Goal: Information Seeking & Learning: Compare options

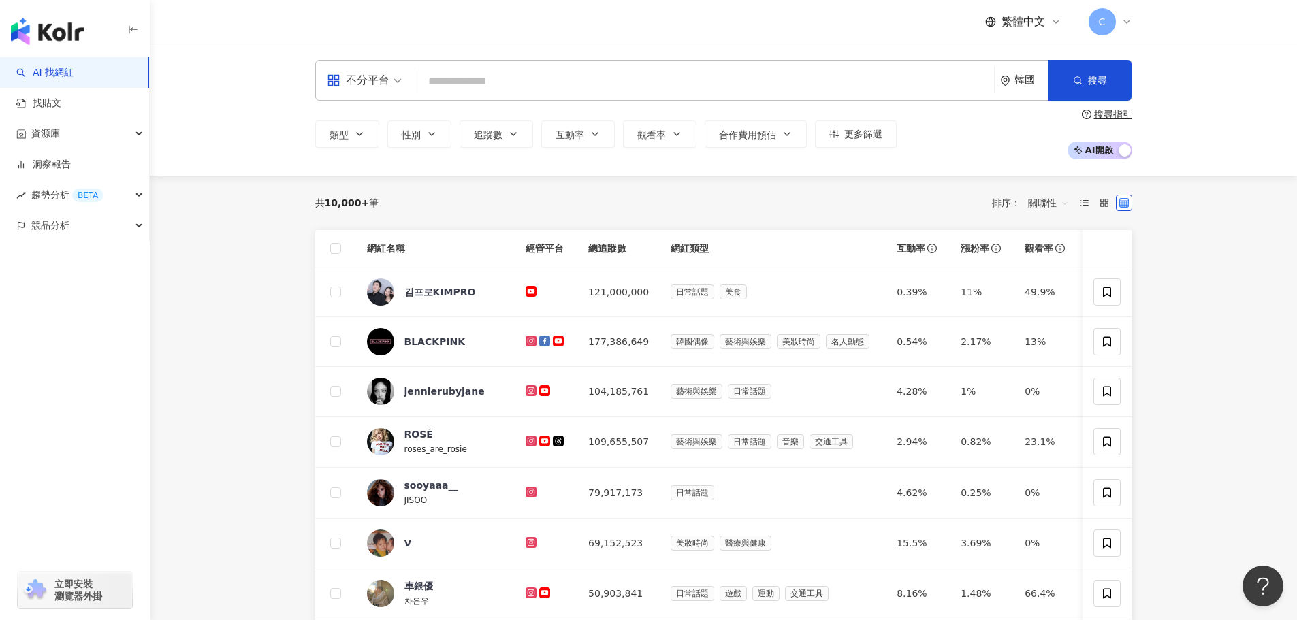
click at [235, 422] on main "不分平台 韓國 搜尋 類型 性別 追蹤數 互動率 觀看率 合作費用預估 更多篩選 搜尋指引 AI 開啟 AI 關閉 共 10,000+ 筆 排序： 關聯性 網…" at bounding box center [723, 538] width 1147 height 988
click at [61, 108] on link "找貼文" at bounding box center [38, 104] width 45 height 14
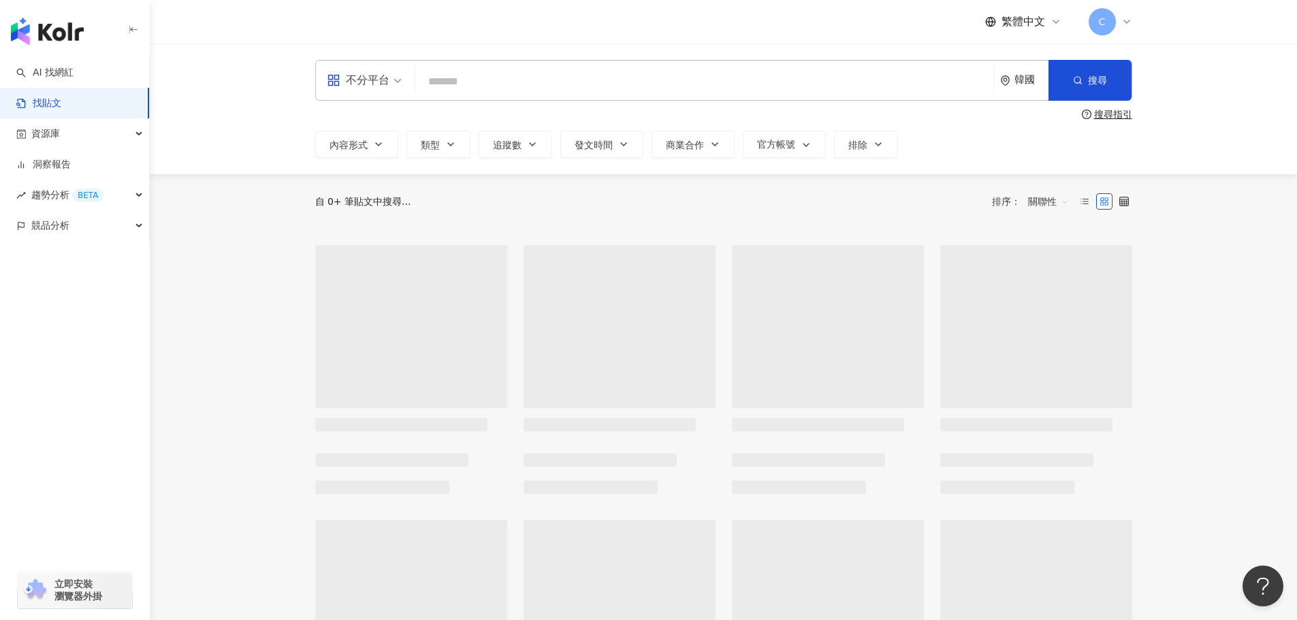
click at [1009, 82] on icon "environment" at bounding box center [1005, 81] width 10 height 10
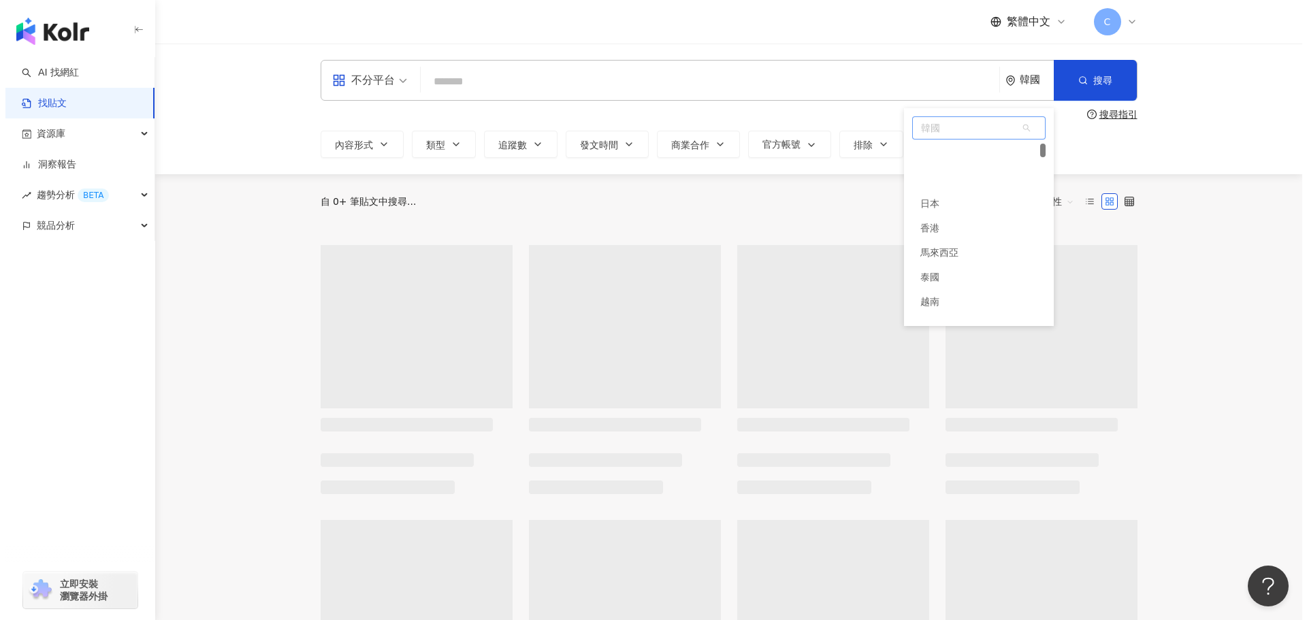
scroll to position [50, 0]
click at [958, 178] on div "香港" at bounding box center [973, 177] width 133 height 25
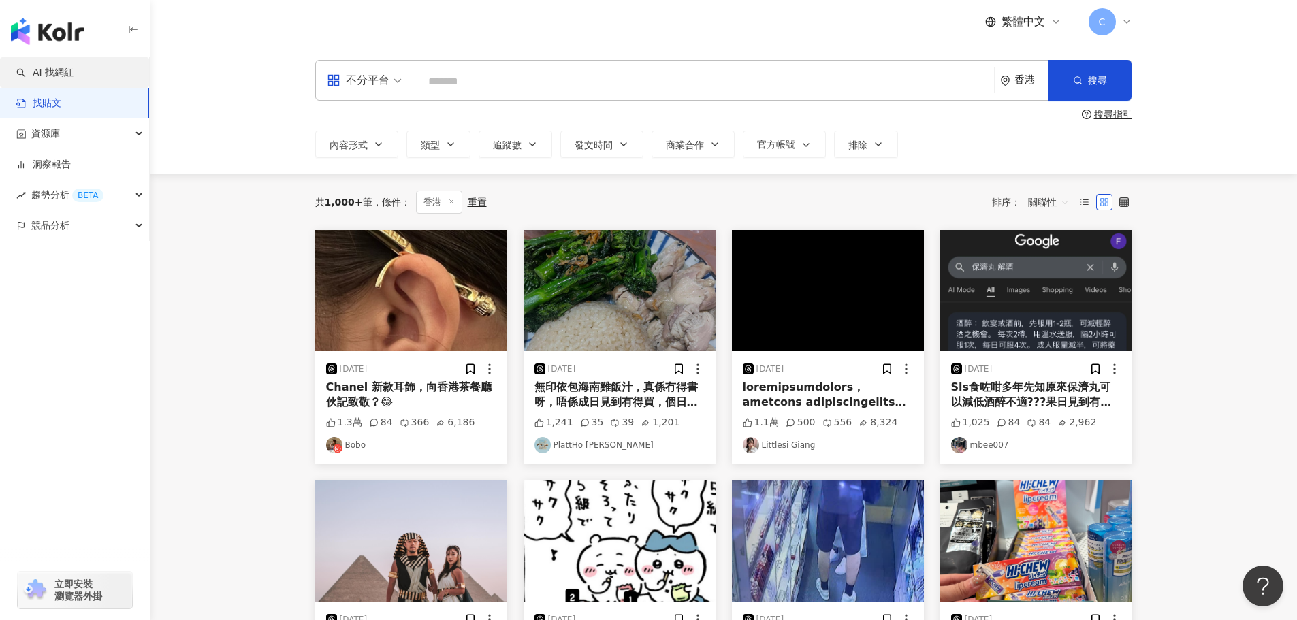
click at [74, 80] on link "AI 找網紅" at bounding box center [44, 73] width 57 height 14
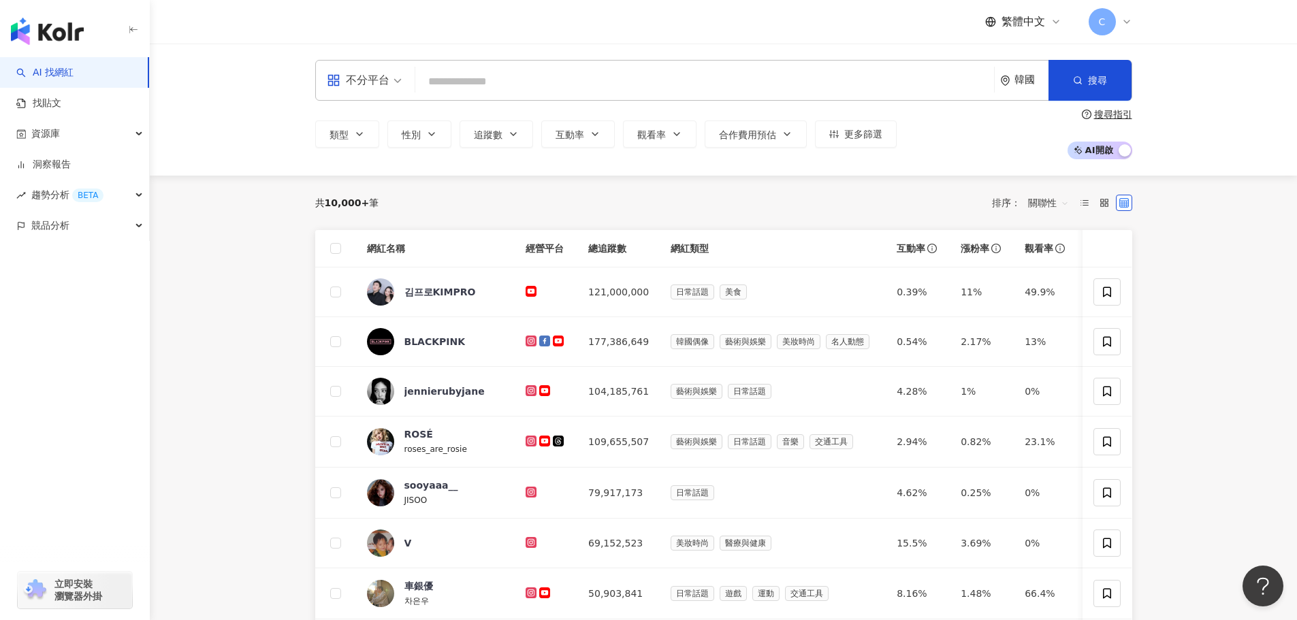
click at [333, 169] on div "不分平台 韓國 搜尋 類型 性別 追蹤數 互動率 觀看率 合作費用預估 更多篩選 搜尋指引 AI 開啟 AI 關閉" at bounding box center [723, 110] width 1147 height 132
drag, startPoint x: 400, startPoint y: 136, endPoint x: 383, endPoint y: 119, distance: 24.1
click at [404, 136] on button "性別" at bounding box center [419, 134] width 64 height 27
click at [451, 222] on div "不限 女 男 其他" at bounding box center [468, 230] width 145 height 119
click at [424, 217] on span "女" at bounding box center [422, 215] width 20 height 15
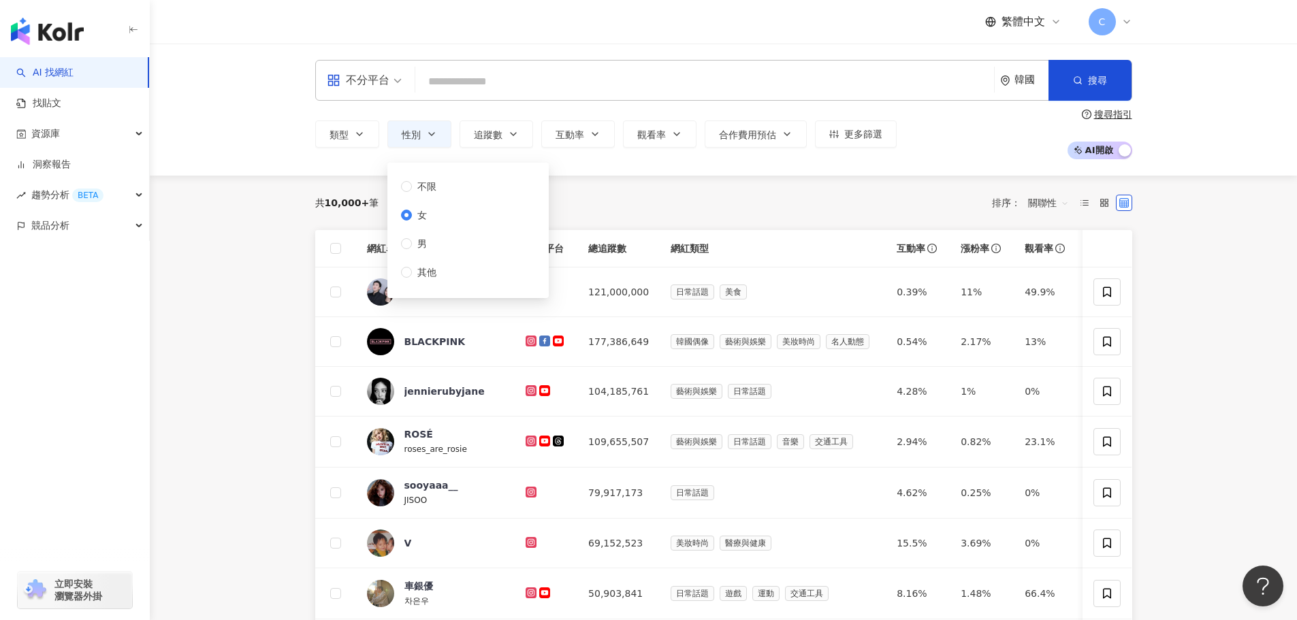
click at [240, 202] on main "不分平台 韓國 搜尋 類型 性別 追蹤數 互動率 觀看率 合作費用預估 更多篩選 不限 女 男 其他 搜尋指引 AI 開啟 AI 關閉 共 10,000+ 筆…" at bounding box center [723, 538] width 1147 height 988
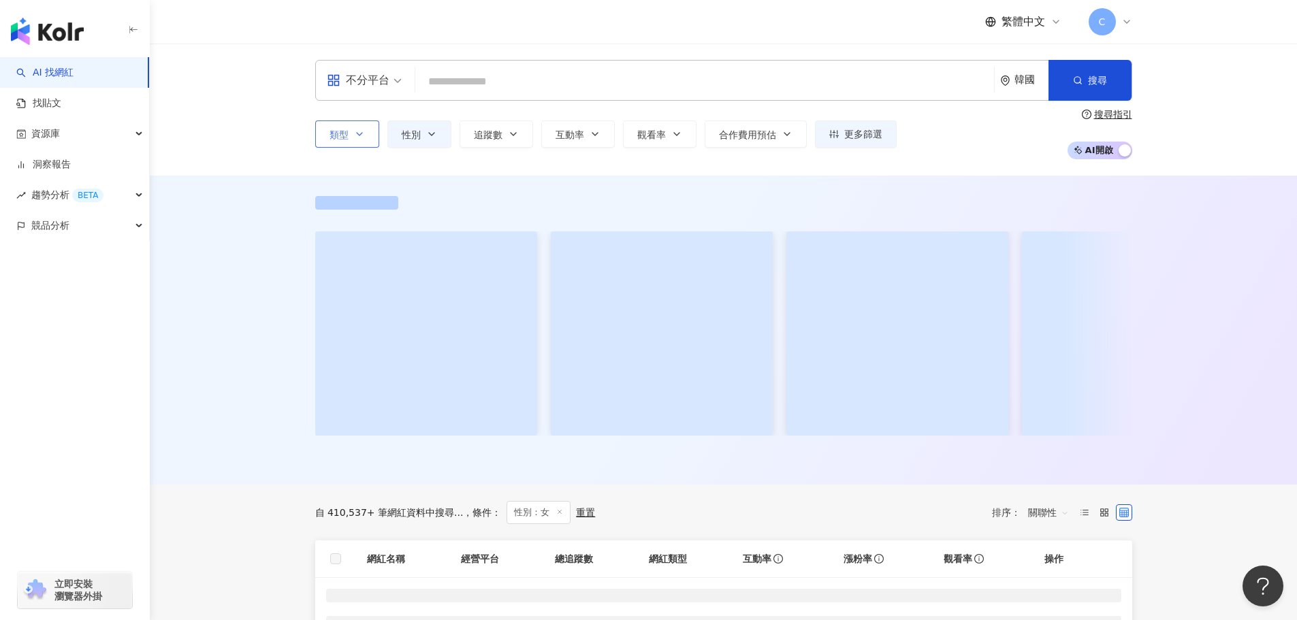
click at [331, 134] on span "類型" at bounding box center [339, 134] width 19 height 11
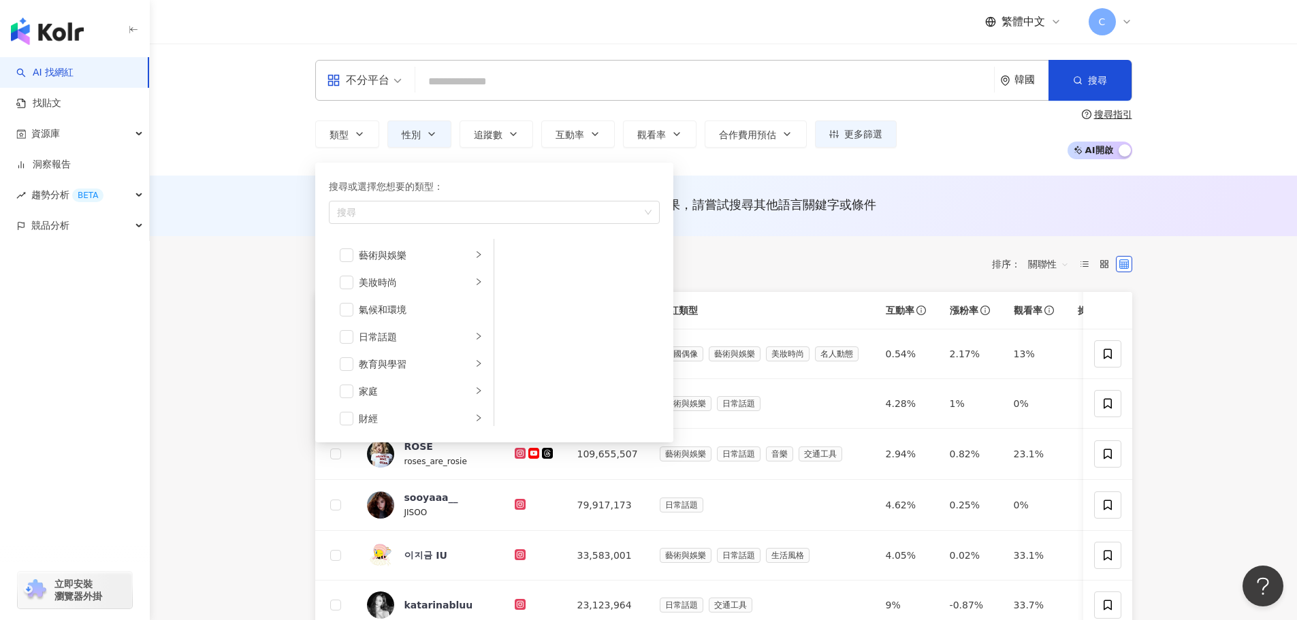
click at [282, 189] on div "AI 推薦 ： 無結果，請嘗試搜尋其他語言關鍵字或條件" at bounding box center [723, 206] width 1147 height 61
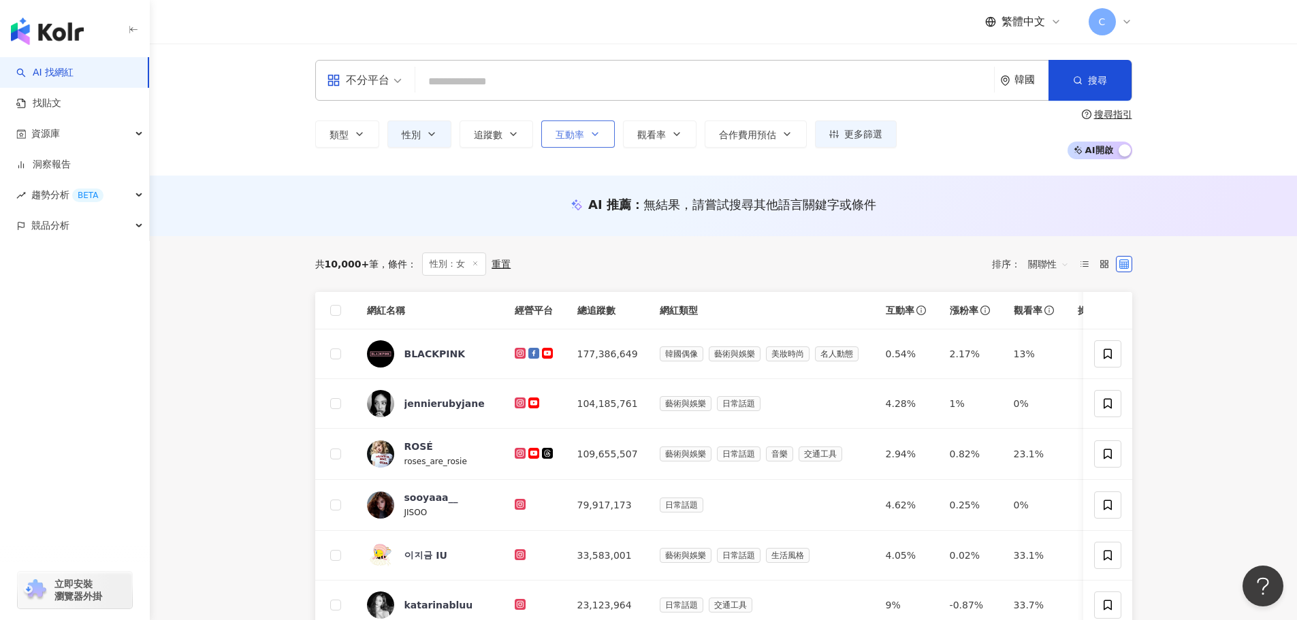
click at [552, 128] on button "互動率" at bounding box center [578, 134] width 74 height 27
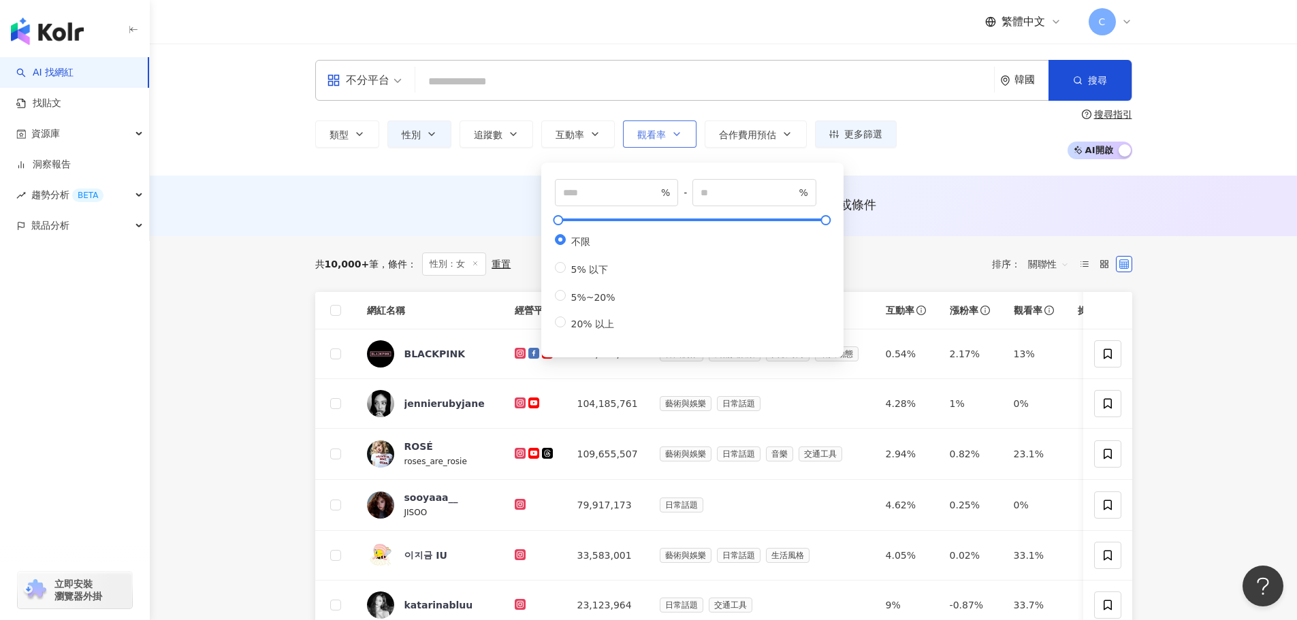
click at [686, 129] on button "觀看率" at bounding box center [660, 134] width 74 height 27
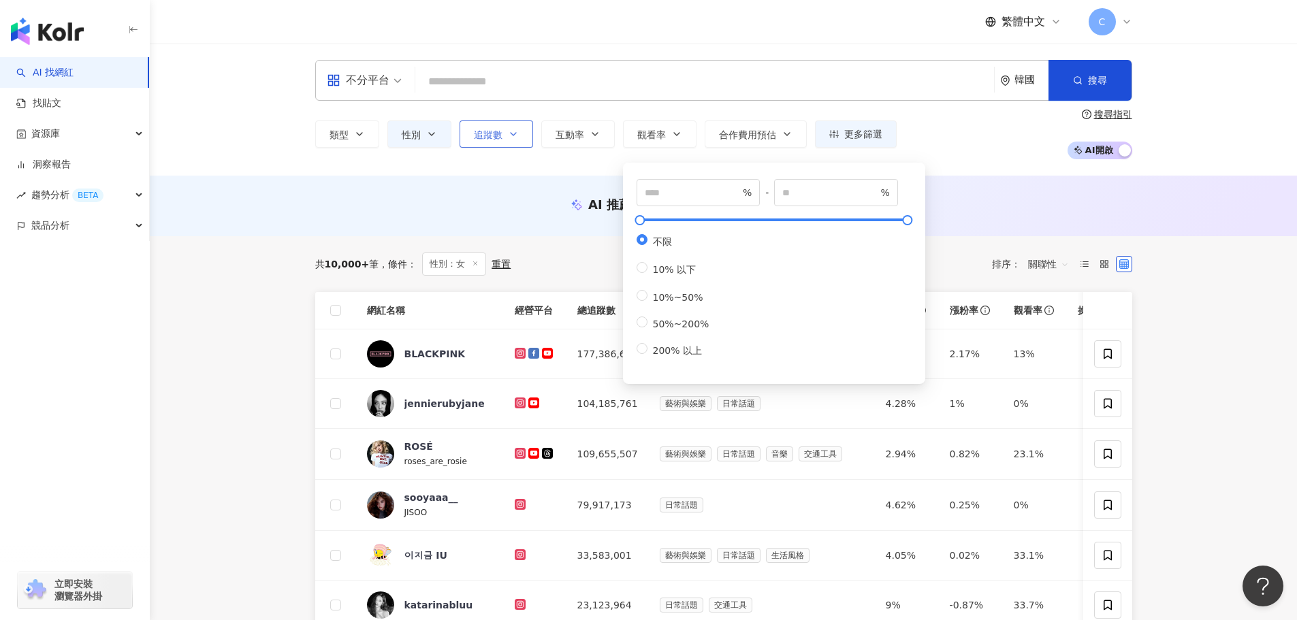
click at [481, 131] on span "追蹤數" at bounding box center [488, 134] width 29 height 11
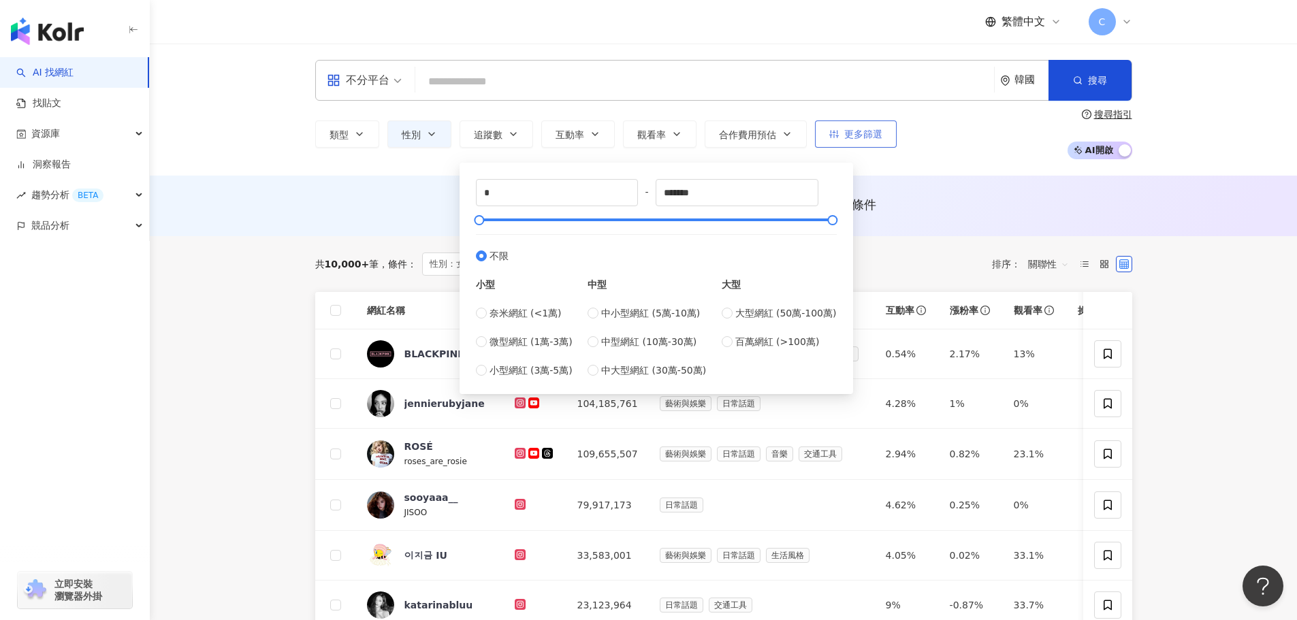
click at [859, 124] on button "更多篩選" at bounding box center [856, 134] width 82 height 27
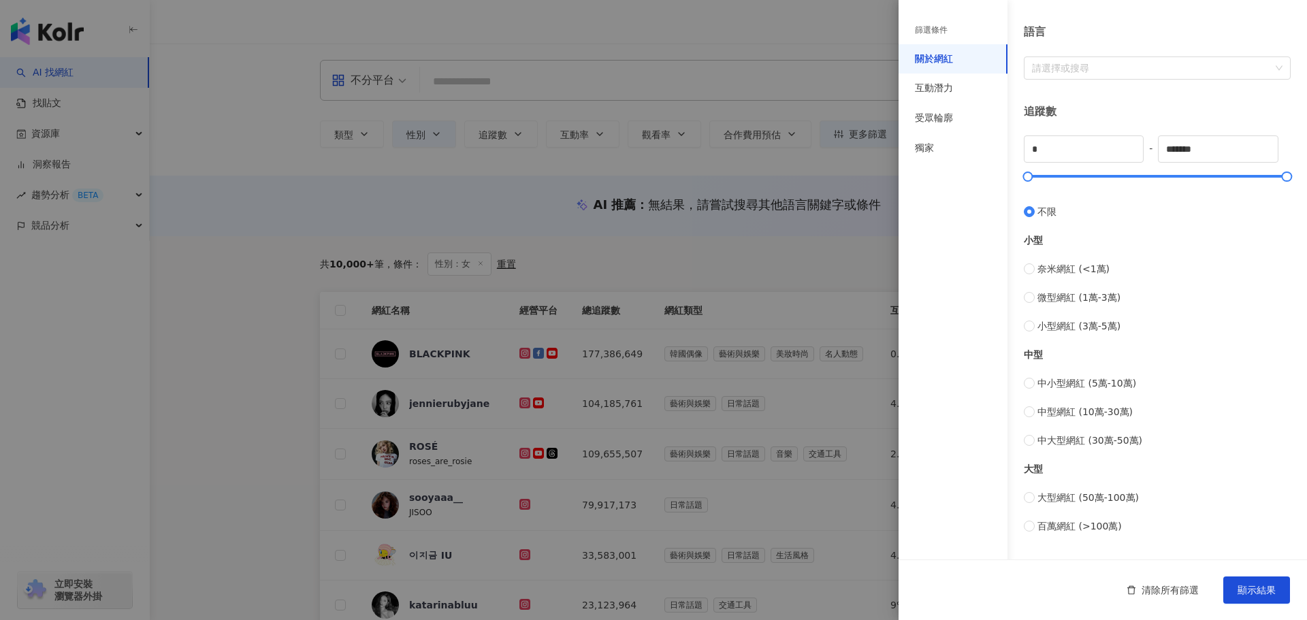
scroll to position [272, 0]
click at [964, 90] on div "互動潛力" at bounding box center [953, 89] width 109 height 30
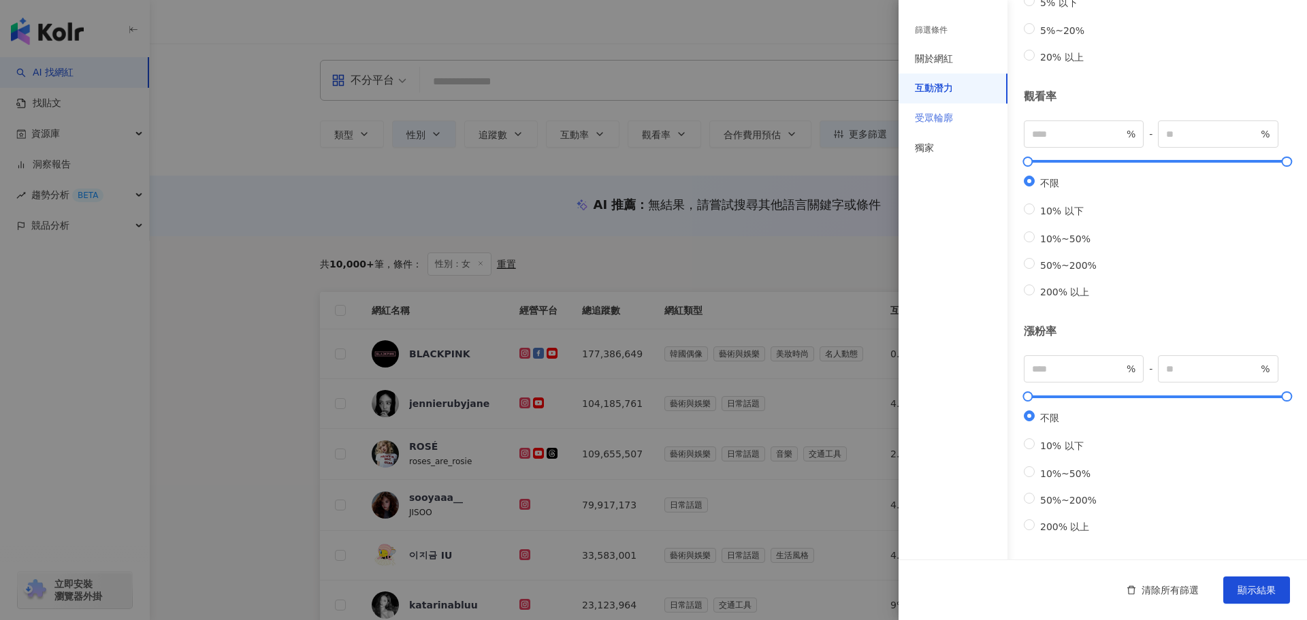
click at [955, 116] on div "受眾輪廓" at bounding box center [953, 119] width 109 height 30
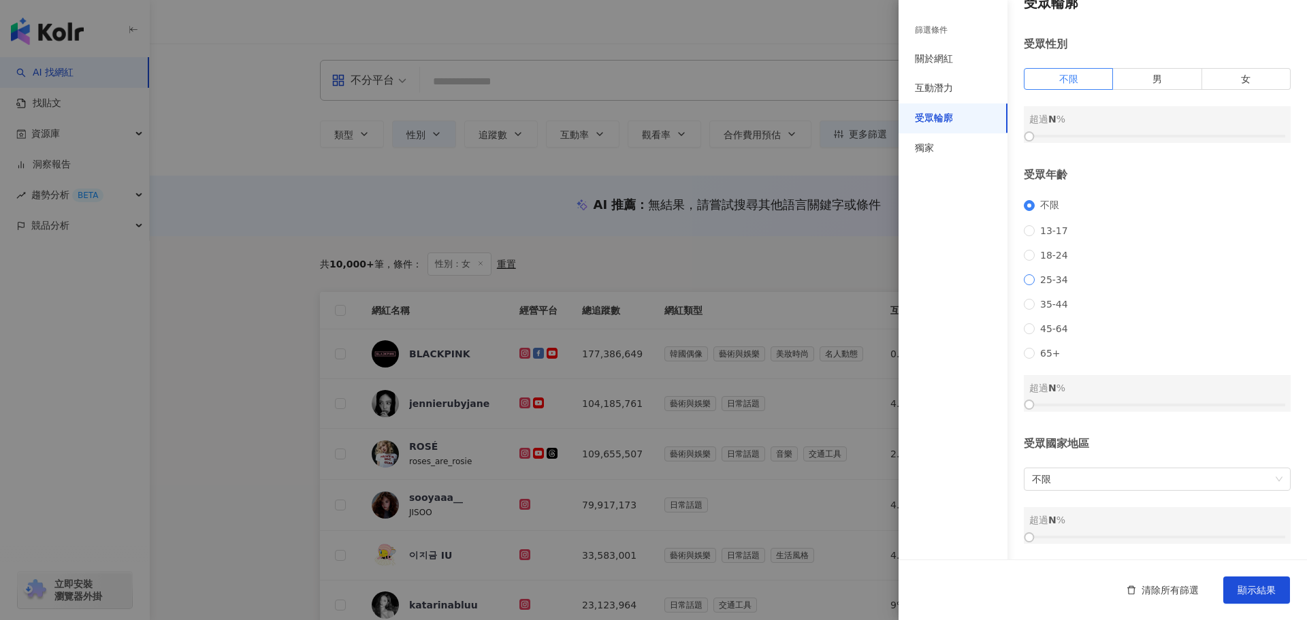
click at [1057, 279] on span "25-34" at bounding box center [1054, 279] width 39 height 11
drag, startPoint x: 1033, startPoint y: 293, endPoint x: 1021, endPoint y: 296, distance: 12.4
click at [1023, 293] on div "受眾輪廓 受眾性別 不限 男 女 超過 N % 受眾年齡 不限 13-17 18-24 25-34 35-44 45-64 65+ 25-34 超過 0 % …" at bounding box center [1103, 269] width 409 height 584
click at [1040, 308] on div "不限 13-17 18-24 25-34 35-44 45-64 65+" at bounding box center [1157, 279] width 267 height 159
click at [1042, 302] on span "35-44" at bounding box center [1054, 304] width 39 height 11
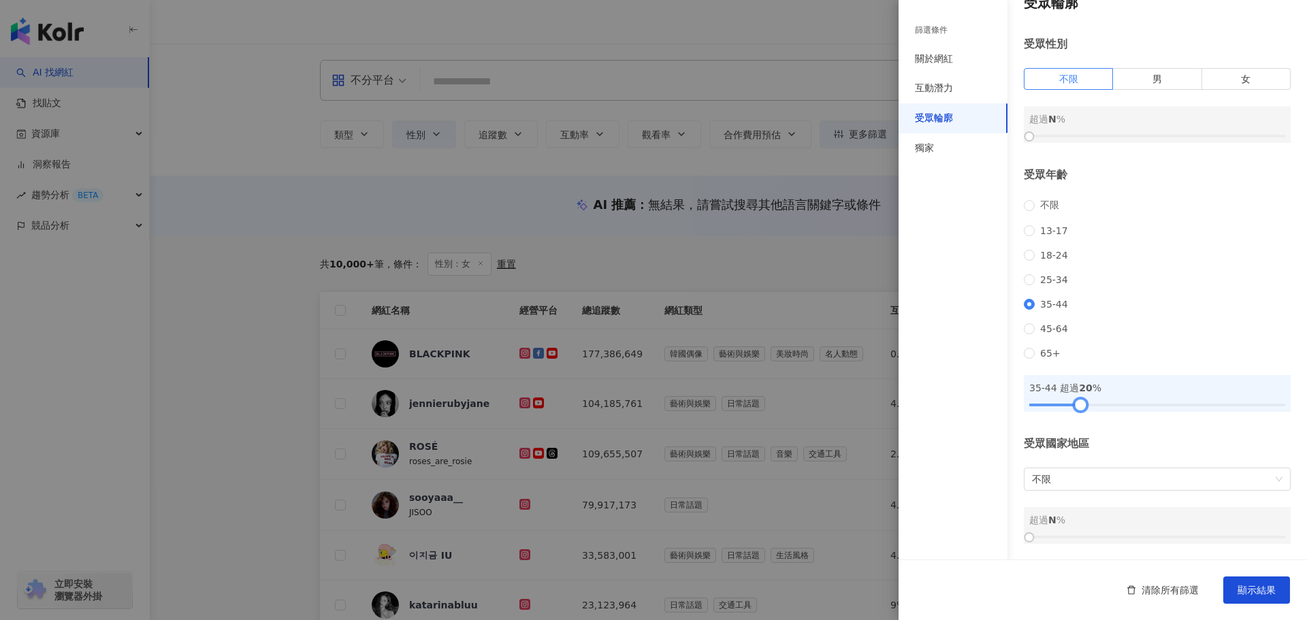
click at [1078, 403] on div at bounding box center [1158, 405] width 256 height 8
drag, startPoint x: 1078, startPoint y: 403, endPoint x: 1060, endPoint y: 407, distance: 18.7
click at [1060, 407] on div at bounding box center [1062, 404] width 7 height 7
click at [1086, 490] on div "受眾國家地區 不限 超過 N %" at bounding box center [1157, 490] width 267 height 108
click at [1084, 483] on span "不限" at bounding box center [1157, 479] width 251 height 22
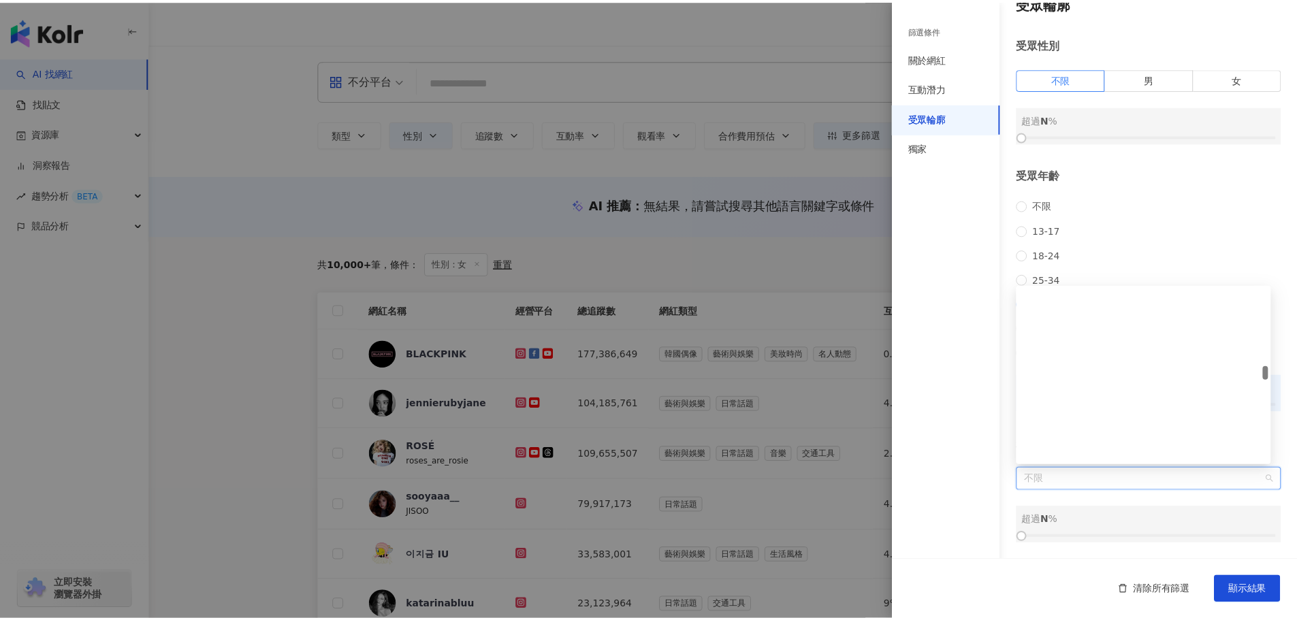
scroll to position [2588, 0]
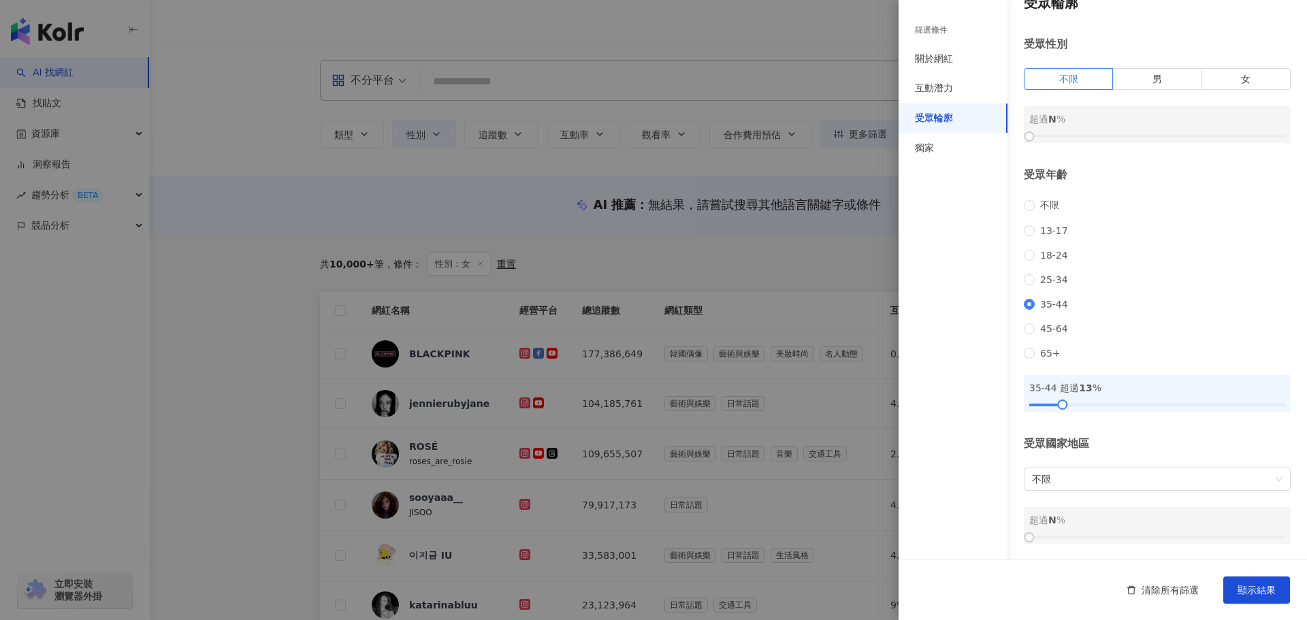
drag, startPoint x: 927, startPoint y: 434, endPoint x: 1000, endPoint y: 462, distance: 78.7
click at [928, 435] on div "篩選條件 關於網紅 互動潛力 受眾輪廓 獨家" at bounding box center [953, 318] width 109 height 604
click at [1279, 604] on div "清除所有篩選 顯示結果" at bounding box center [1103, 590] width 409 height 61
click at [1272, 595] on span "顯示結果" at bounding box center [1257, 590] width 38 height 11
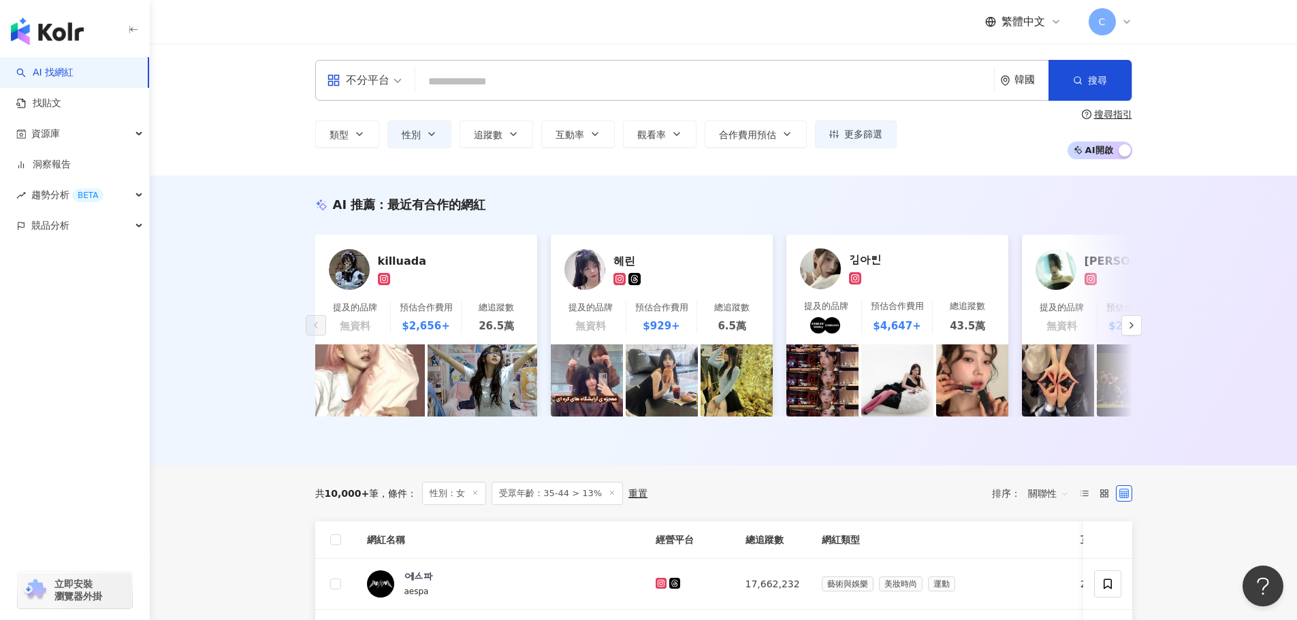
click at [1029, 89] on div "韓國" at bounding box center [1024, 80] width 48 height 39
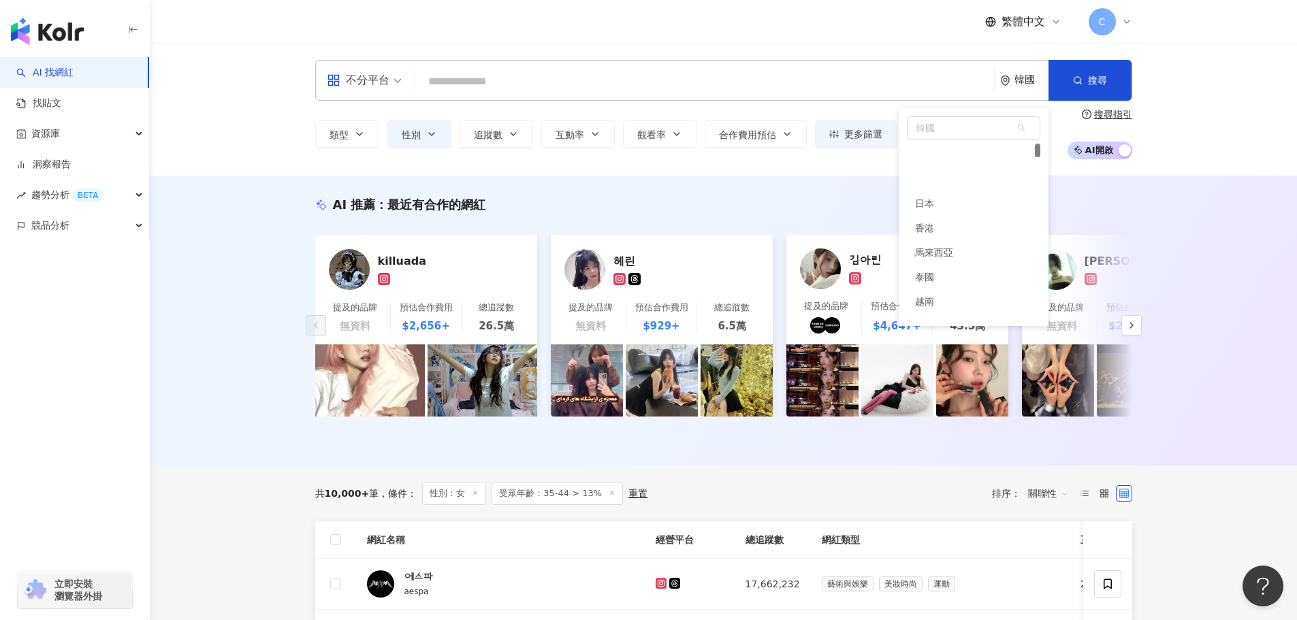
scroll to position [50, 0]
drag, startPoint x: 955, startPoint y: 177, endPoint x: 909, endPoint y: 200, distance: 51.5
click at [955, 177] on div "香港" at bounding box center [973, 177] width 133 height 25
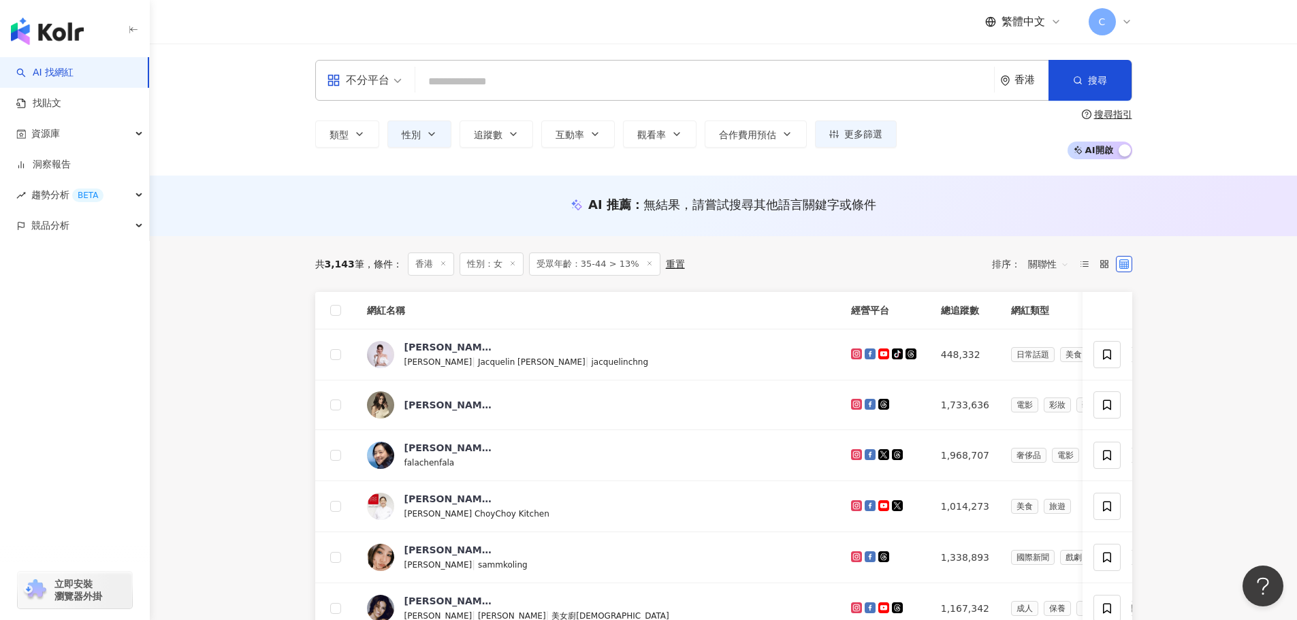
click at [227, 478] on main "不分平台 香港 搜尋 類型 性別 追蹤數 互動率 觀看率 合作費用預估 更多篩選 篩選條件 關於網紅 互動潛力 受眾輪廓 獨家 關於網紅 類型 ( 請選擇您想…" at bounding box center [723, 570] width 1147 height 1053
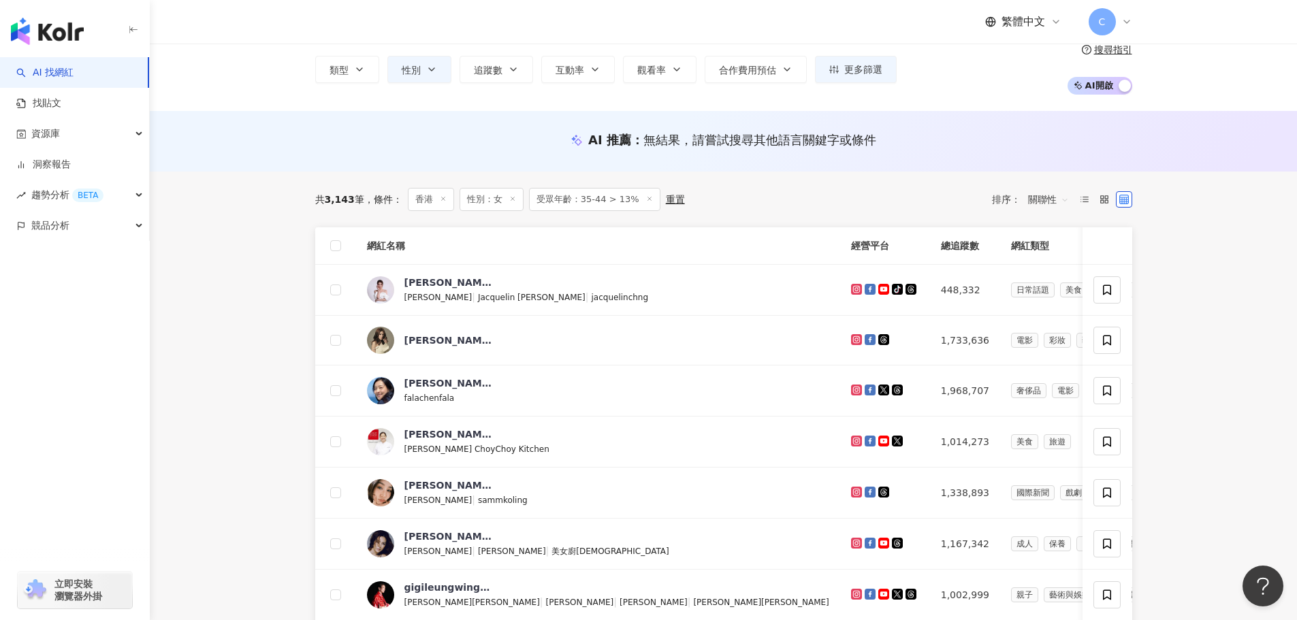
scroll to position [136, 0]
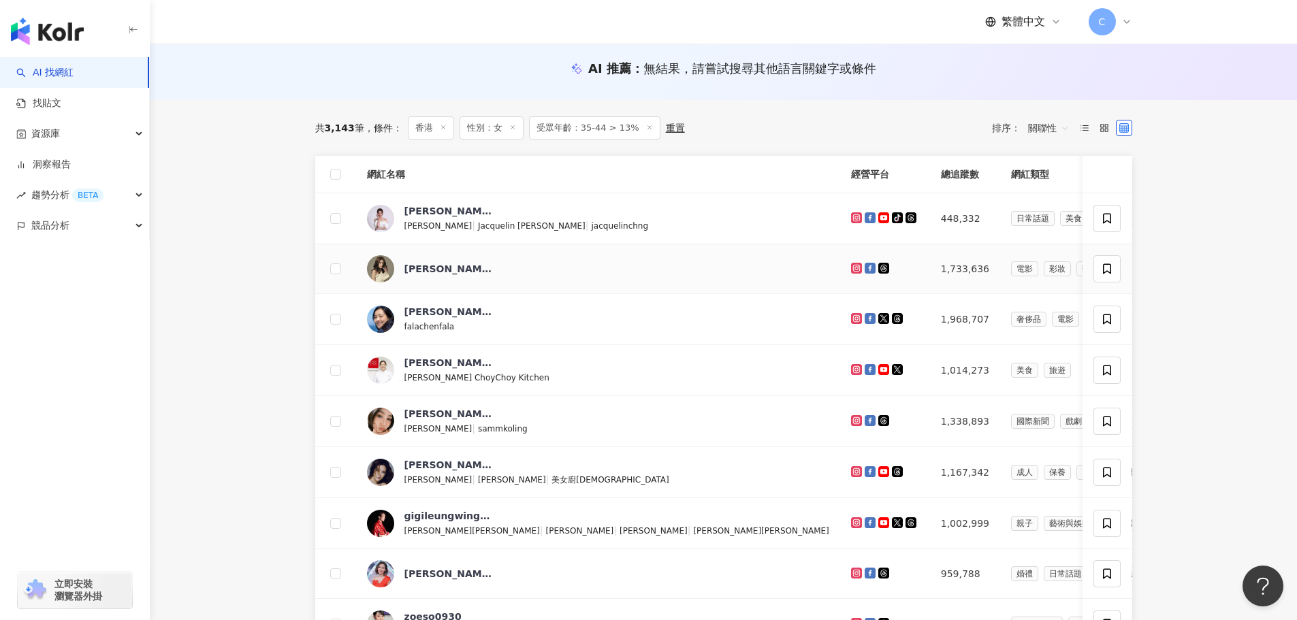
click at [413, 253] on td "Chrissie Chau 周秀娜" at bounding box center [598, 269] width 484 height 50
click at [416, 266] on div "Chrissie Chau 周秀娜" at bounding box center [448, 269] width 89 height 14
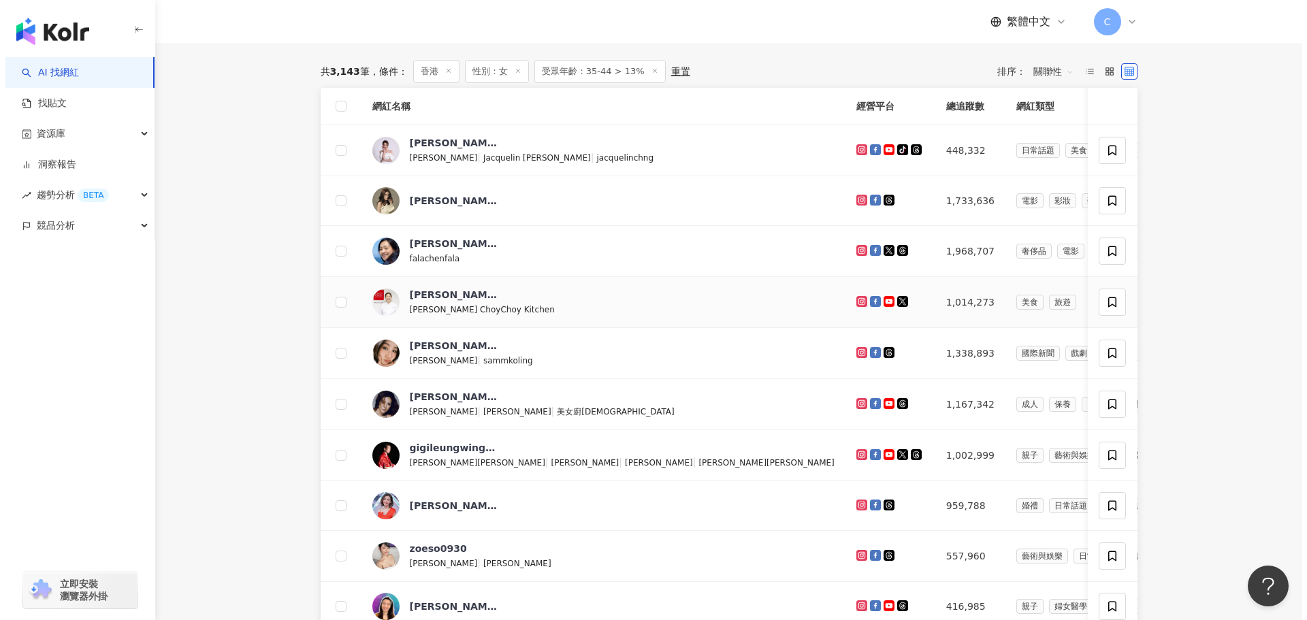
scroll to position [0, 0]
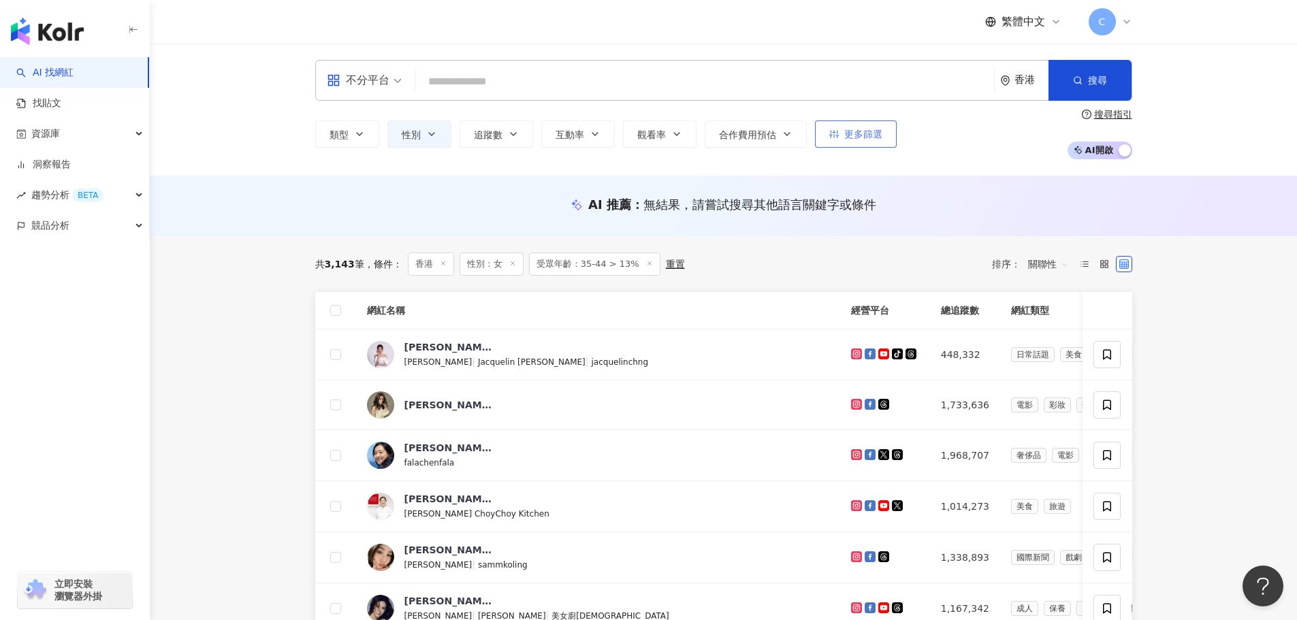
click at [851, 138] on span "更多篩選" at bounding box center [863, 134] width 38 height 11
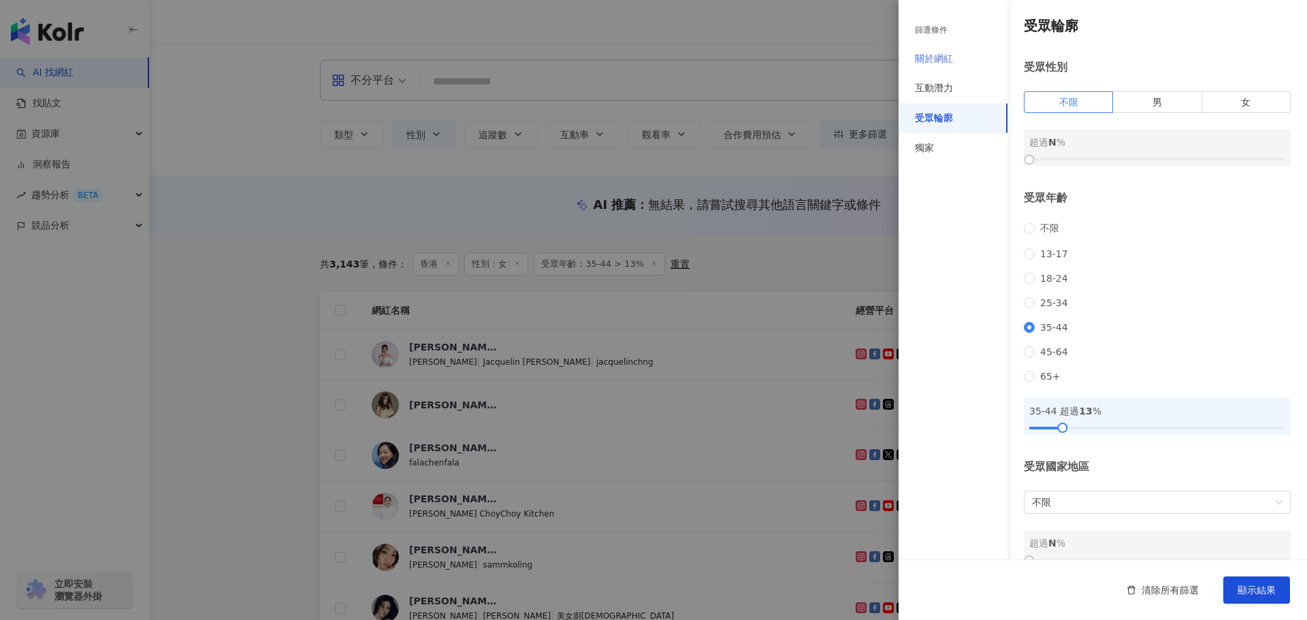
click at [957, 48] on div "關於網紅" at bounding box center [953, 59] width 109 height 30
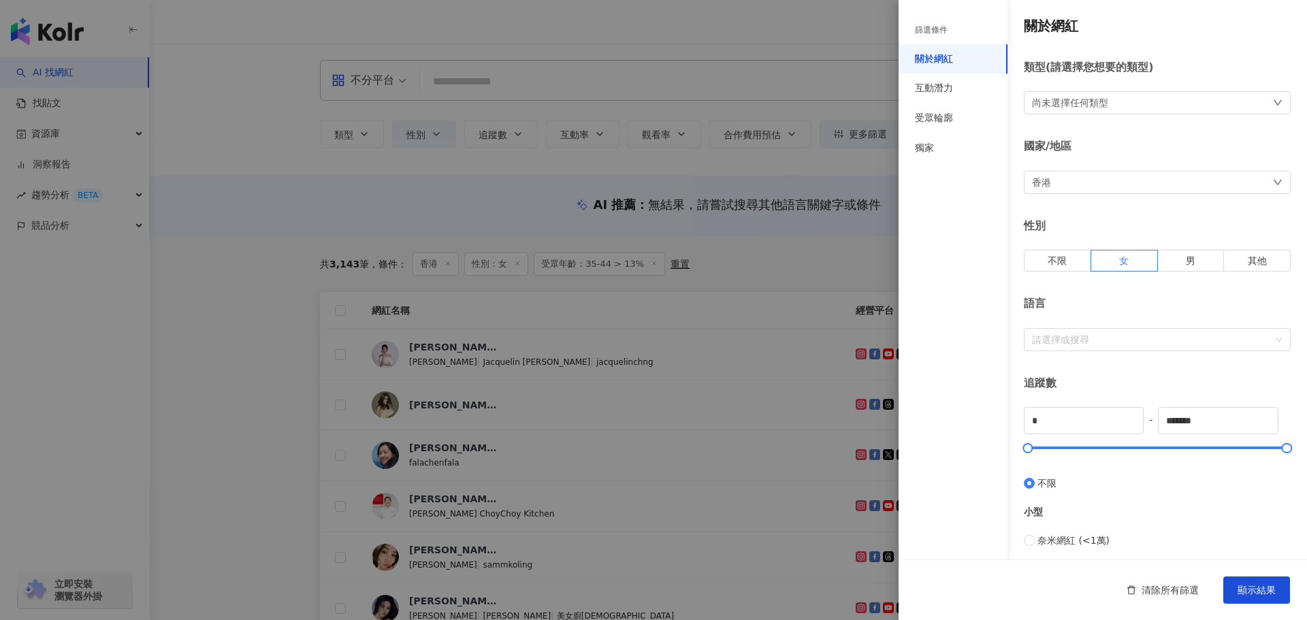
scroll to position [68, 0]
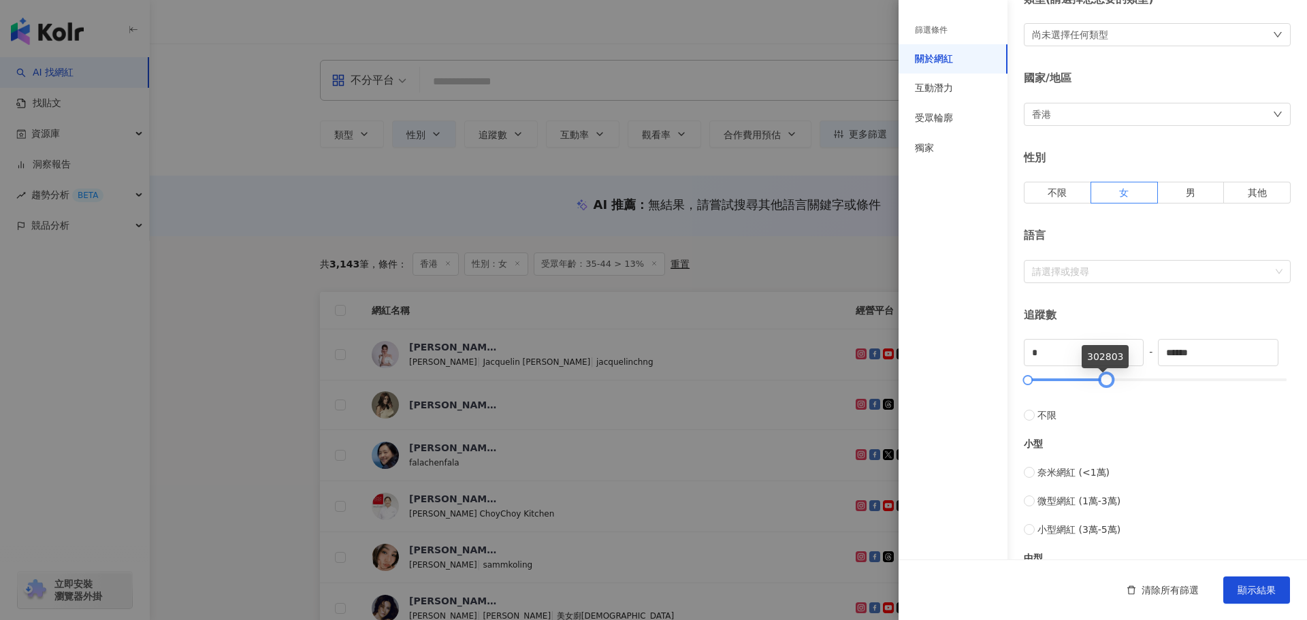
drag, startPoint x: 1275, startPoint y: 380, endPoint x: 1101, endPoint y: 385, distance: 173.7
click at [1102, 384] on div at bounding box center [1105, 380] width 7 height 7
click at [1224, 347] on input "******" at bounding box center [1218, 353] width 118 height 26
click at [1122, 351] on div "* - ****** 不限 小型 奈米網紅 (<1萬) 微型網紅 (1萬-3萬) 小型網紅 (3萬-5萬) 中型 中小型網紅 (5萬-10萬) 中型網紅 (1…" at bounding box center [1157, 538] width 267 height 398
click at [1211, 421] on label "不限" at bounding box center [1157, 408] width 267 height 29
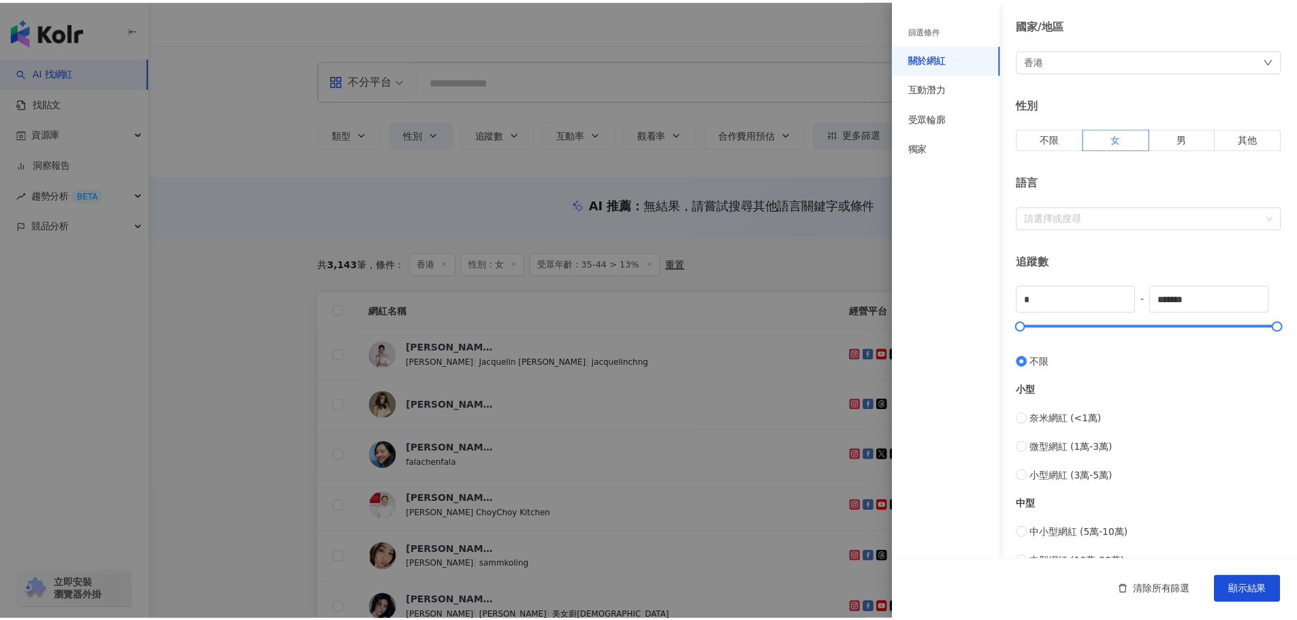
scroll to position [204, 0]
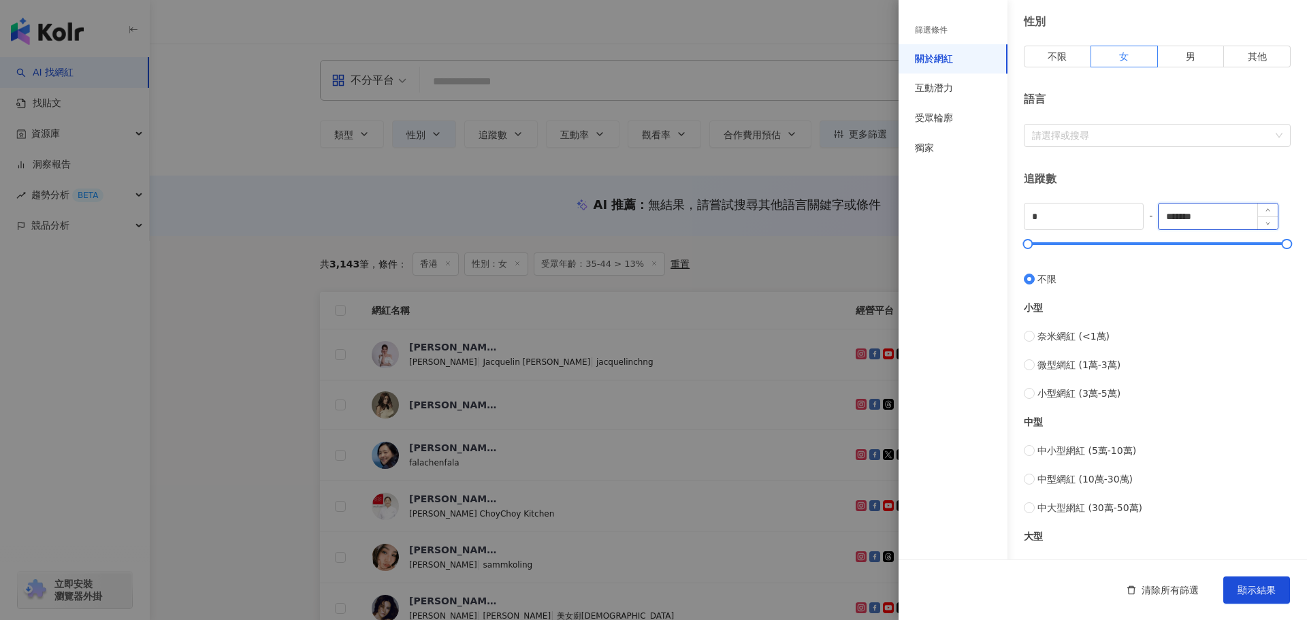
click at [1215, 219] on input "*******" at bounding box center [1218, 217] width 118 height 26
drag, startPoint x: 1220, startPoint y: 219, endPoint x: 1095, endPoint y: 212, distance: 125.5
click at [1126, 217] on div "* - ******* 不限 小型 奈米網紅 (<1萬) 微型網紅 (1萬-3萬) 小型網紅 (3萬-5萬) 中型 中小型網紅 (5萬-10萬) 中型網紅 (…" at bounding box center [1157, 402] width 267 height 398
type input "******"
drag, startPoint x: 1072, startPoint y: 216, endPoint x: 972, endPoint y: 217, distance: 100.1
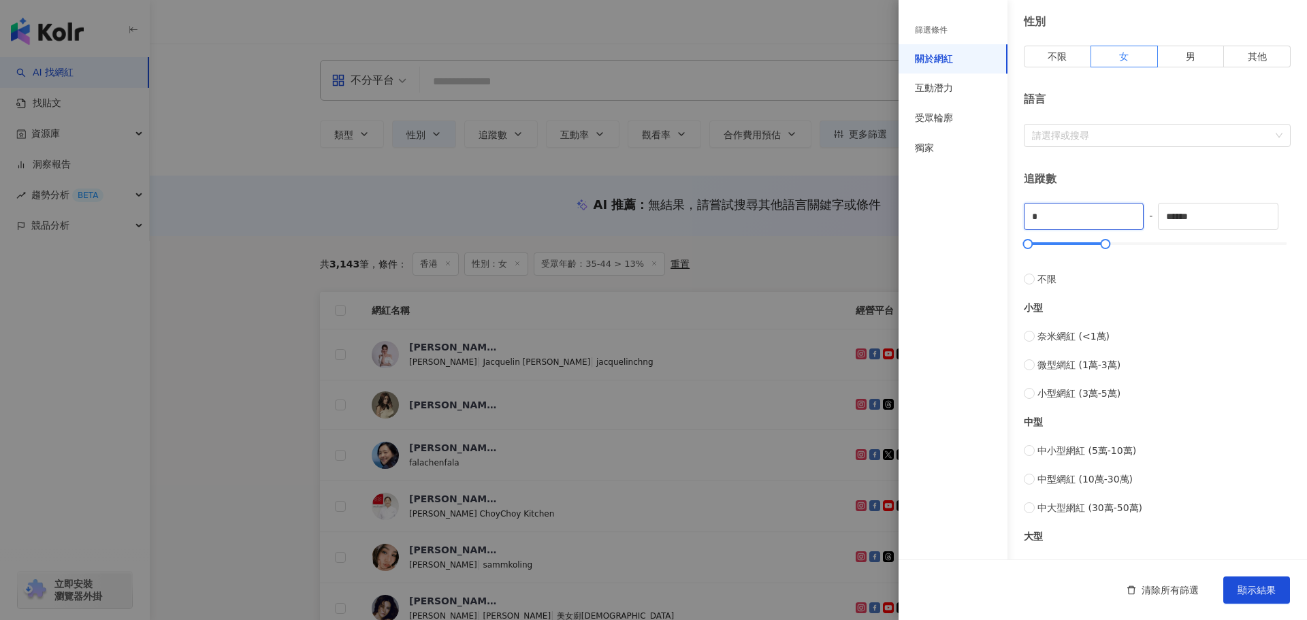
click at [976, 217] on div "篩選條件 關於網紅 互動潛力 受眾輪廓 獨家 關於網紅 類型 ( 請選擇您想要的類型 ) 尚未選擇任何類型 國家/地區 香港 性別 不限 女 男 其他 語言 …" at bounding box center [1103, 310] width 409 height 1028
type input "*****"
drag, startPoint x: 880, startPoint y: 328, endPoint x: 1067, endPoint y: 434, distance: 214.7
click at [882, 328] on div at bounding box center [653, 310] width 1307 height 620
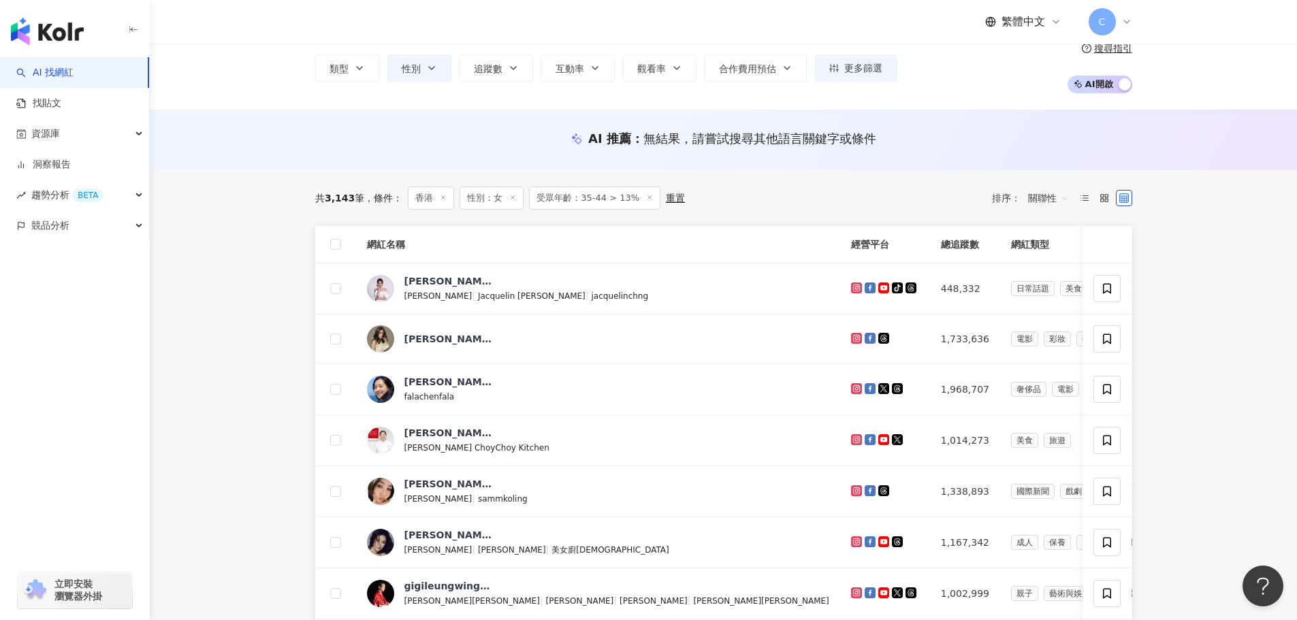
scroll to position [0, 0]
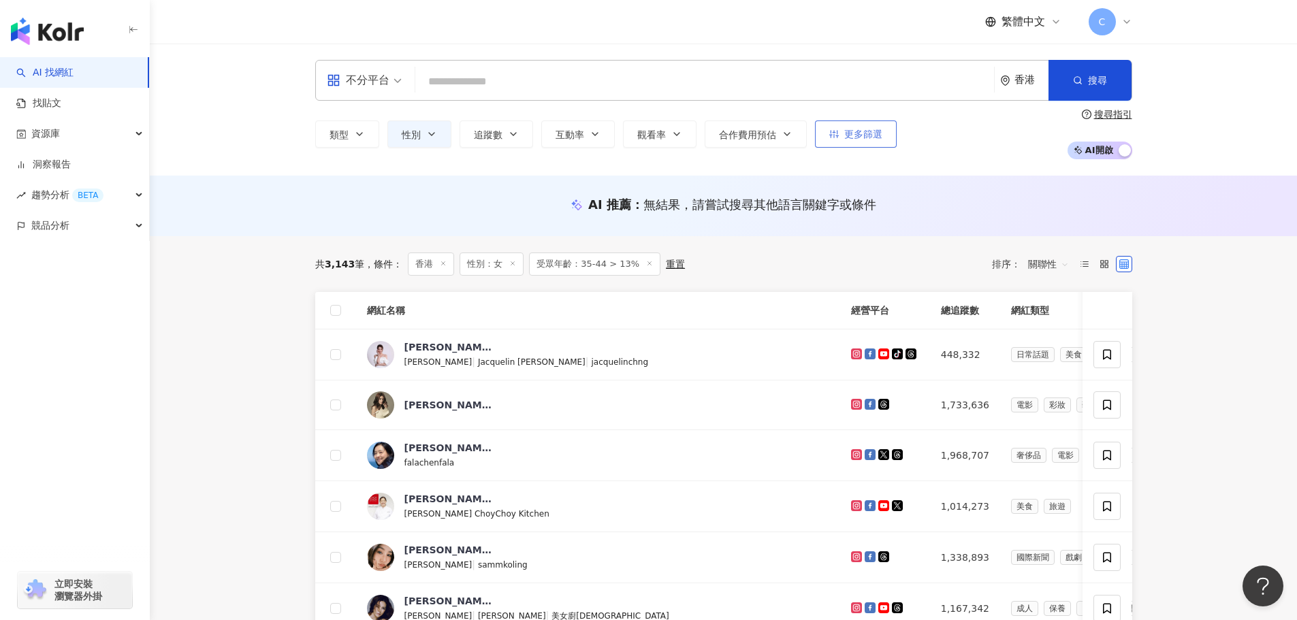
click at [867, 137] on span "更多篩選" at bounding box center [863, 134] width 38 height 11
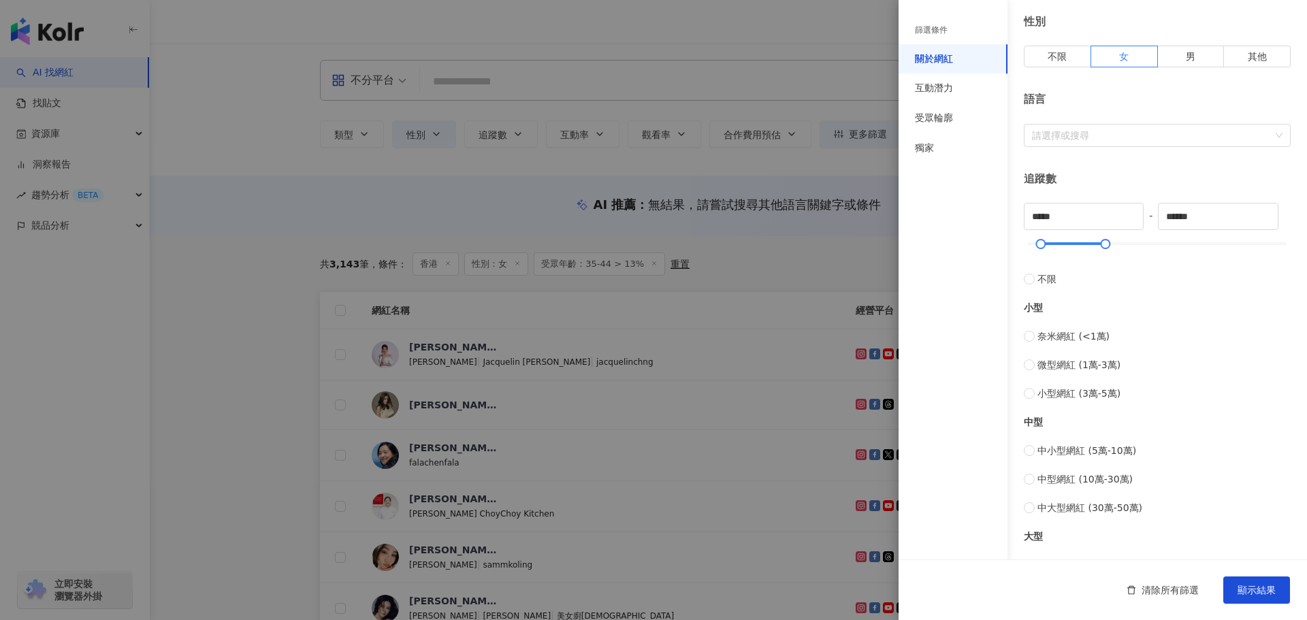
click at [1269, 573] on div "清除所有篩選 顯示結果" at bounding box center [1103, 590] width 409 height 61
click at [1265, 594] on span "顯示結果" at bounding box center [1257, 590] width 38 height 11
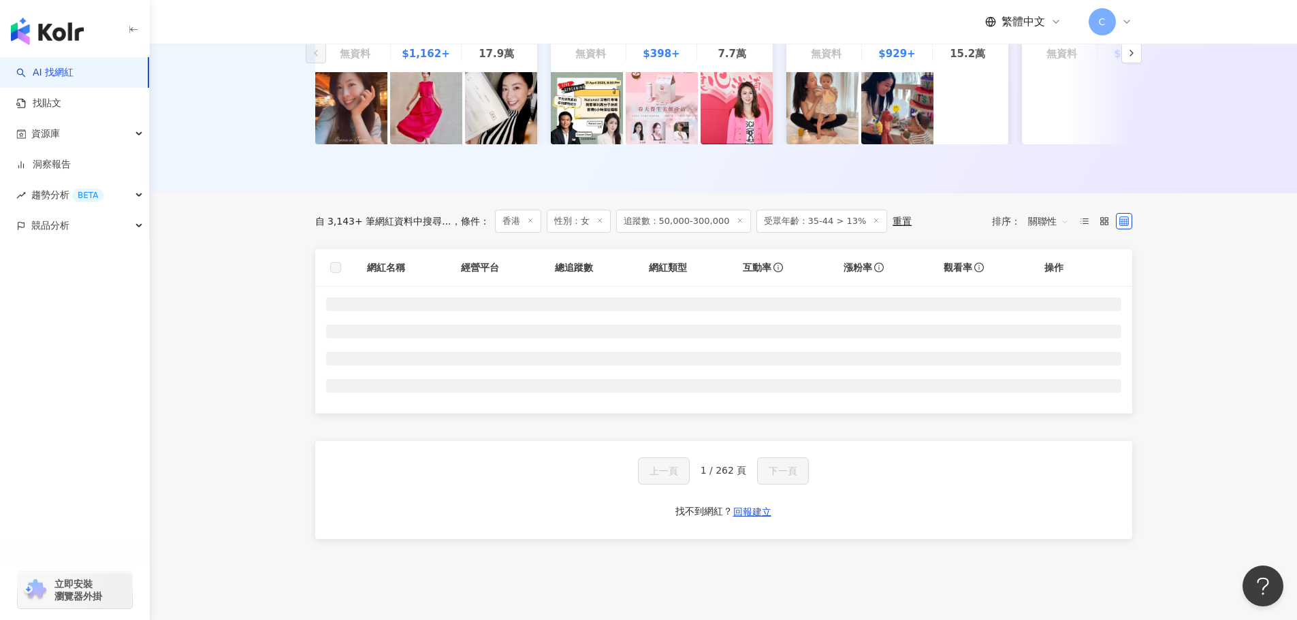
scroll to position [276, 0]
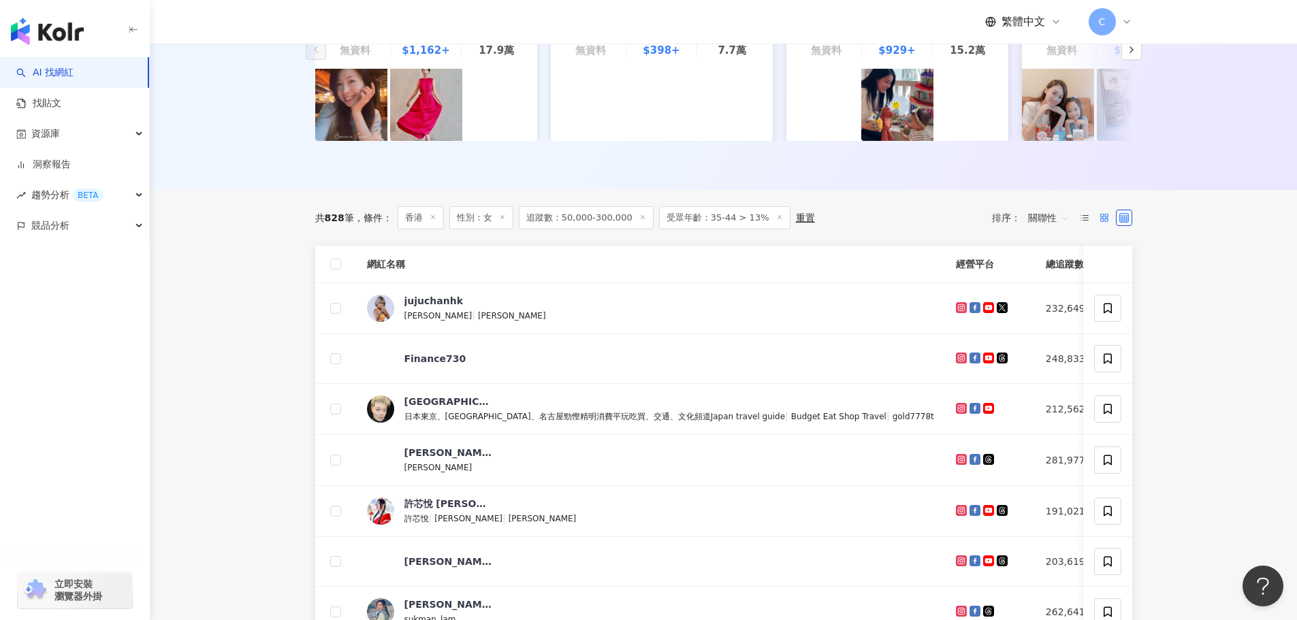
click at [1103, 221] on rect at bounding box center [1101, 220] width 3 height 3
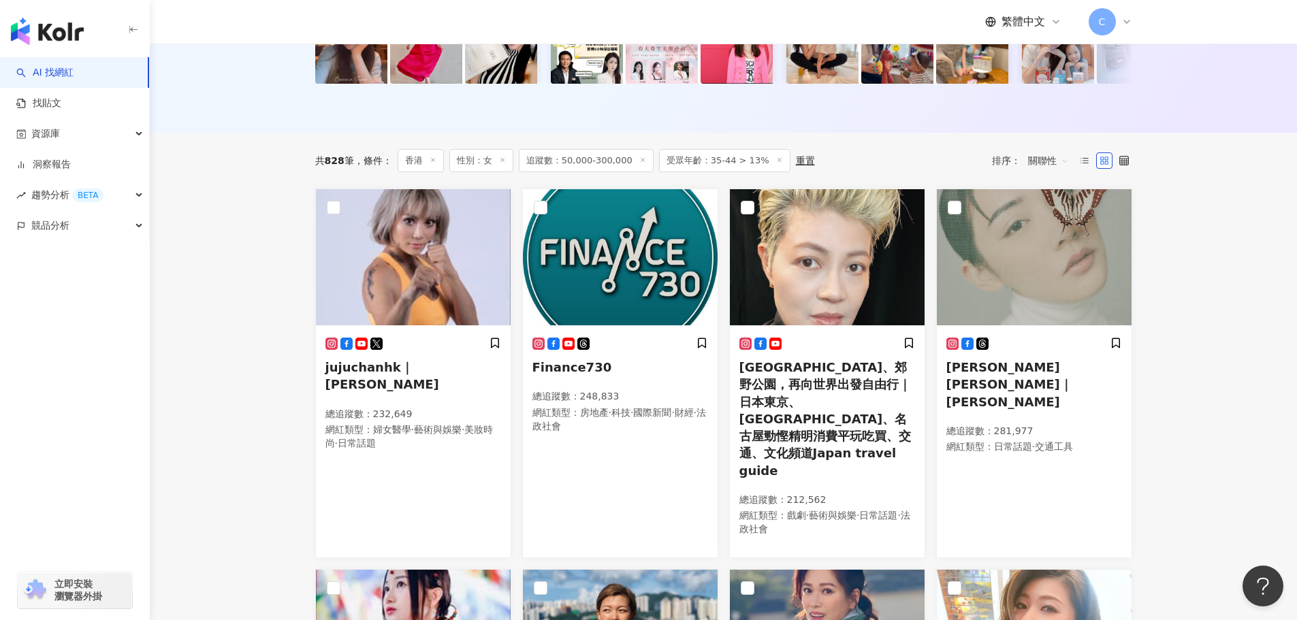
scroll to position [412, 0]
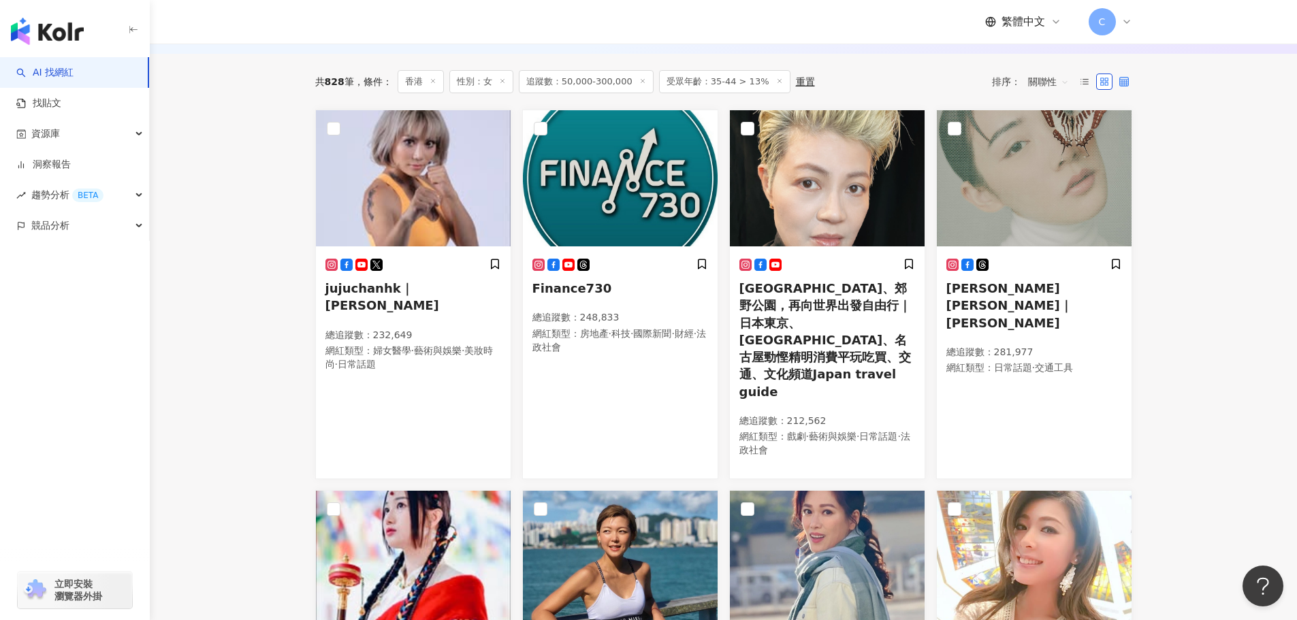
click at [1118, 90] on label at bounding box center [1124, 82] width 16 height 16
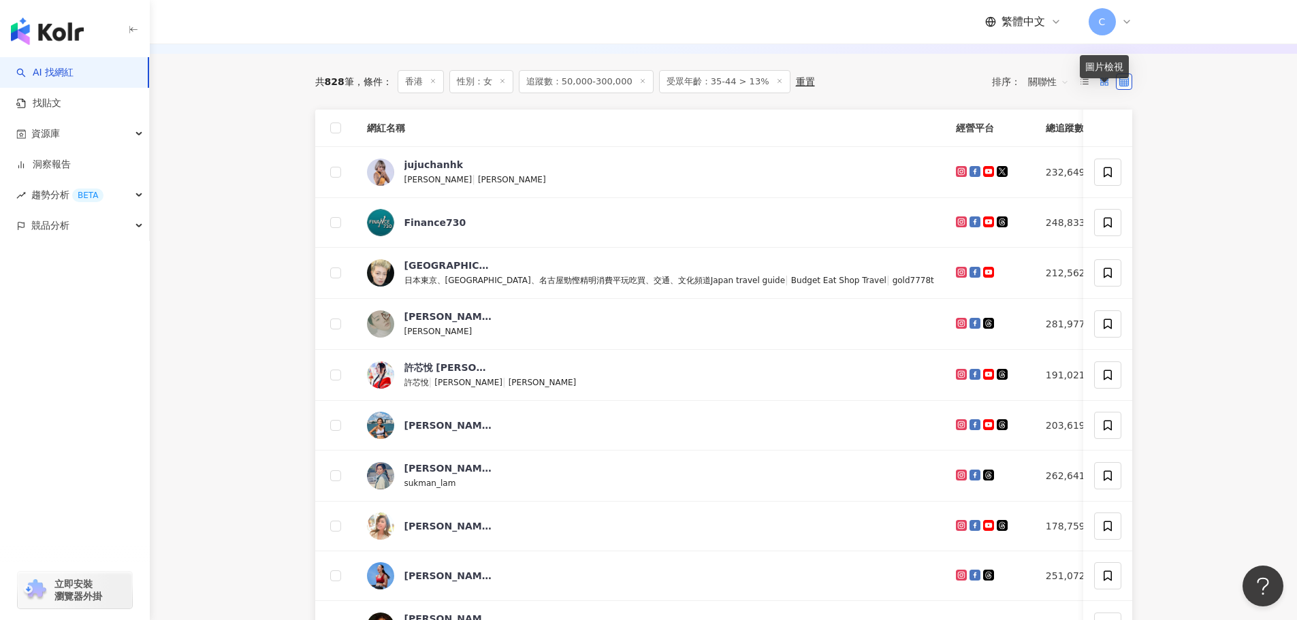
click at [1105, 80] on rect at bounding box center [1106, 79] width 3 height 3
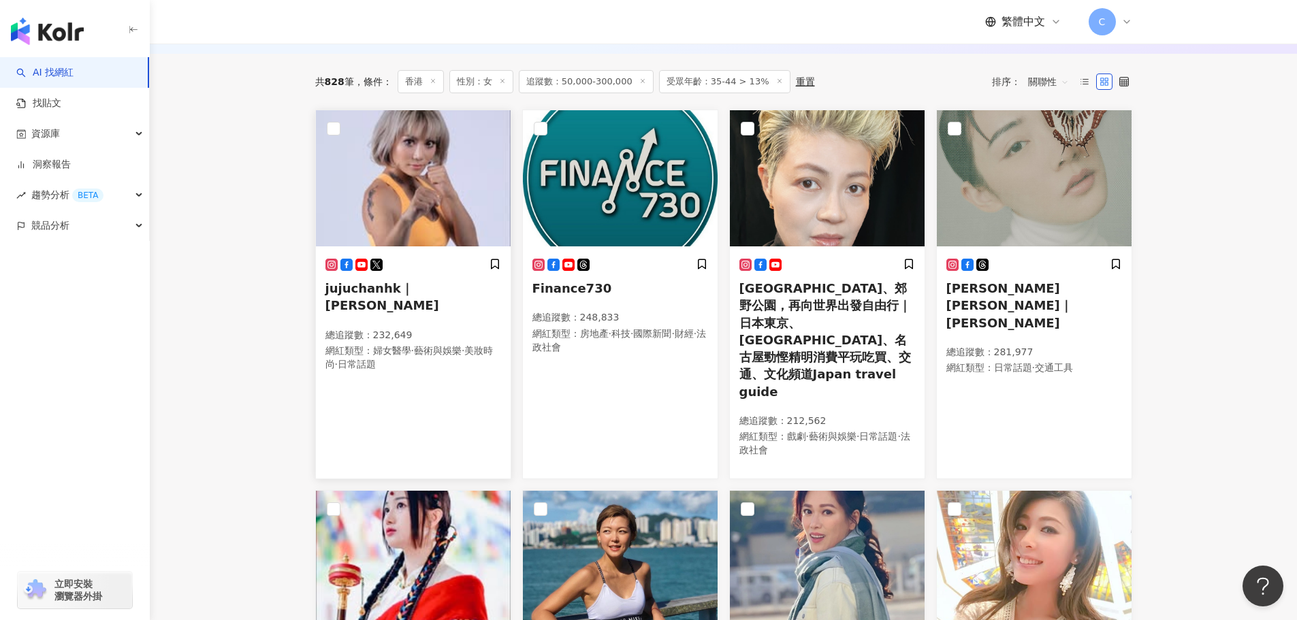
click at [465, 232] on img at bounding box center [413, 178] width 195 height 136
click at [823, 226] on img at bounding box center [827, 178] width 195 height 136
click at [1012, 184] on img at bounding box center [1034, 178] width 195 height 136
click at [1130, 265] on div "Sofiee Ng 吳海昕｜吳海昕 總追蹤數 ： 281,977 網紅類型 ： 日常話題 · 交通工具" at bounding box center [1034, 364] width 195 height 231
click at [1212, 316] on main "不分平台 香港 搜尋 類型 性別 追蹤數 互動率 觀看率 合作費用預估 更多篩選 篩選條件 關於網紅 互動潛力 受眾輪廓 獨家 關於網紅 類型 ( 請選擇您想…" at bounding box center [723, 431] width 1147 height 1598
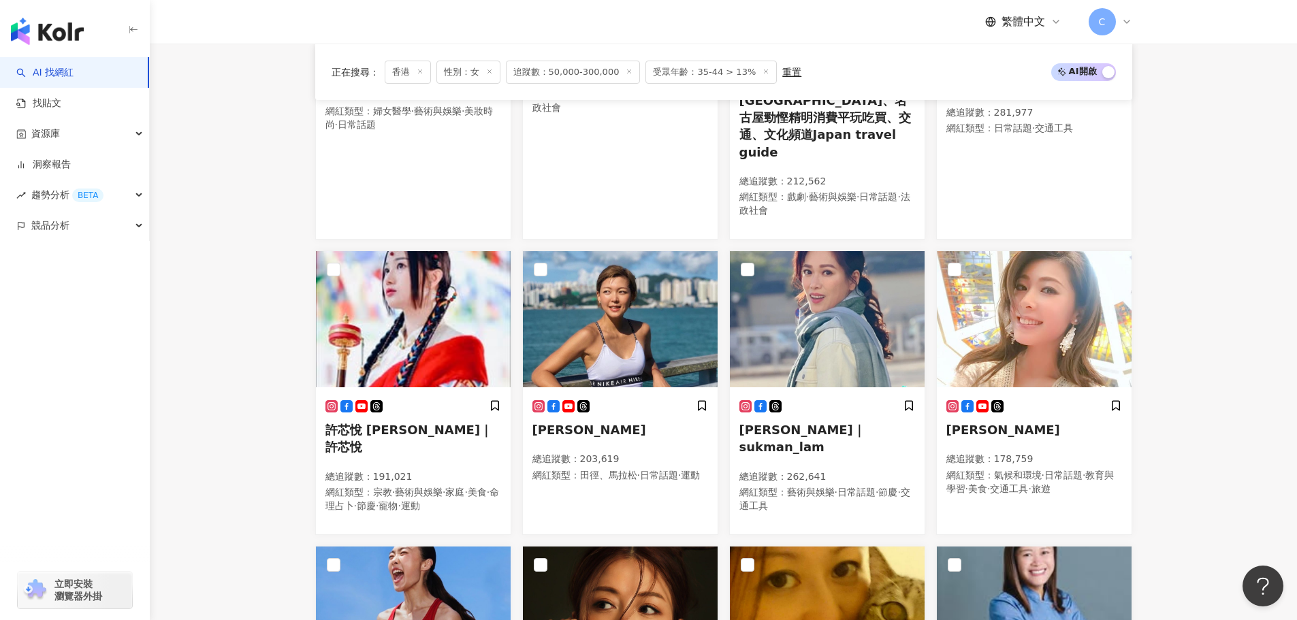
scroll to position [684, 0]
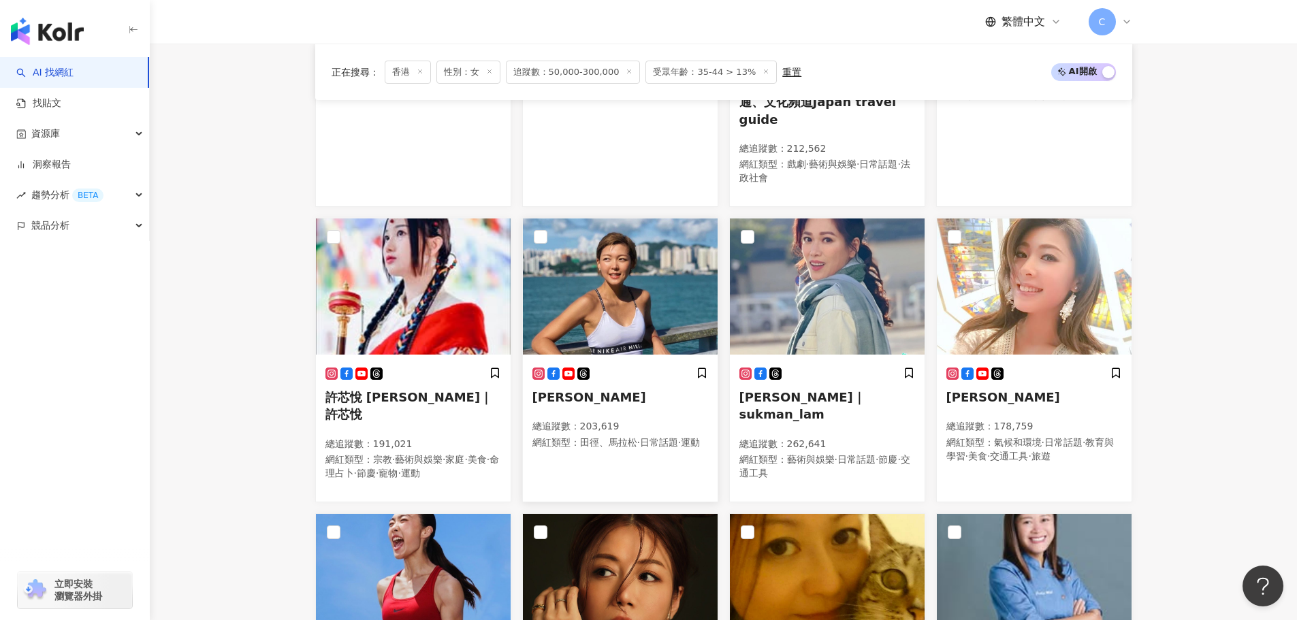
click at [661, 257] on img at bounding box center [620, 287] width 195 height 136
click at [785, 229] on img at bounding box center [827, 287] width 195 height 136
click at [1110, 219] on img at bounding box center [1034, 287] width 195 height 136
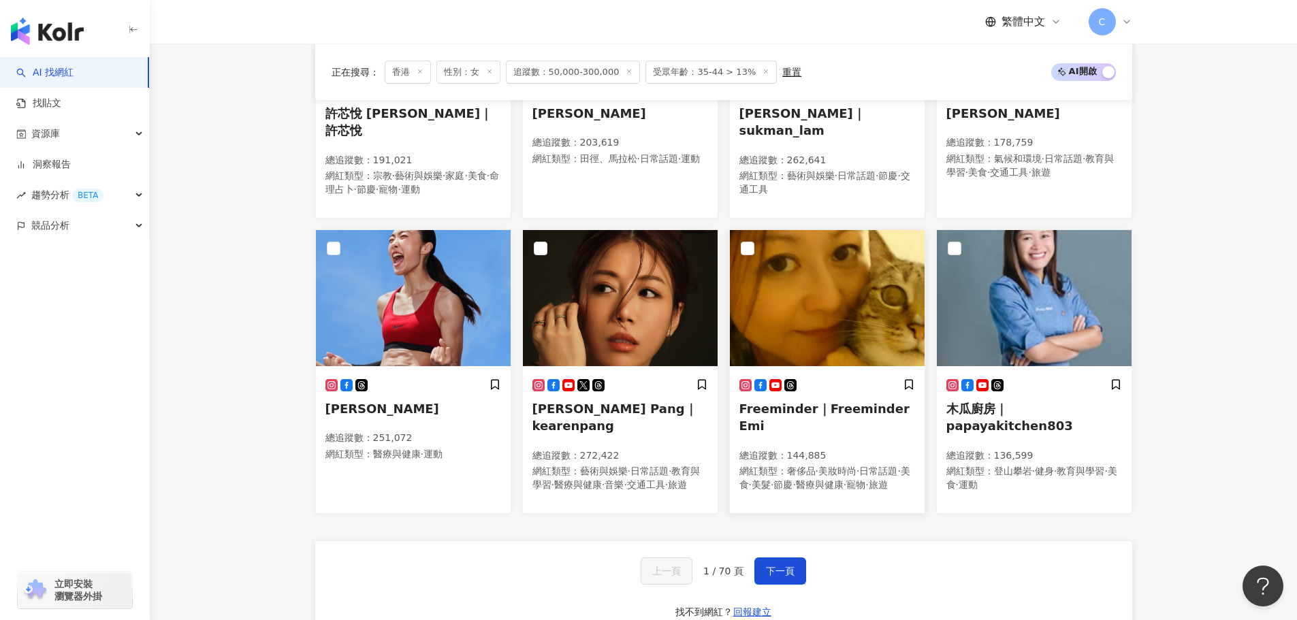
scroll to position [957, 0]
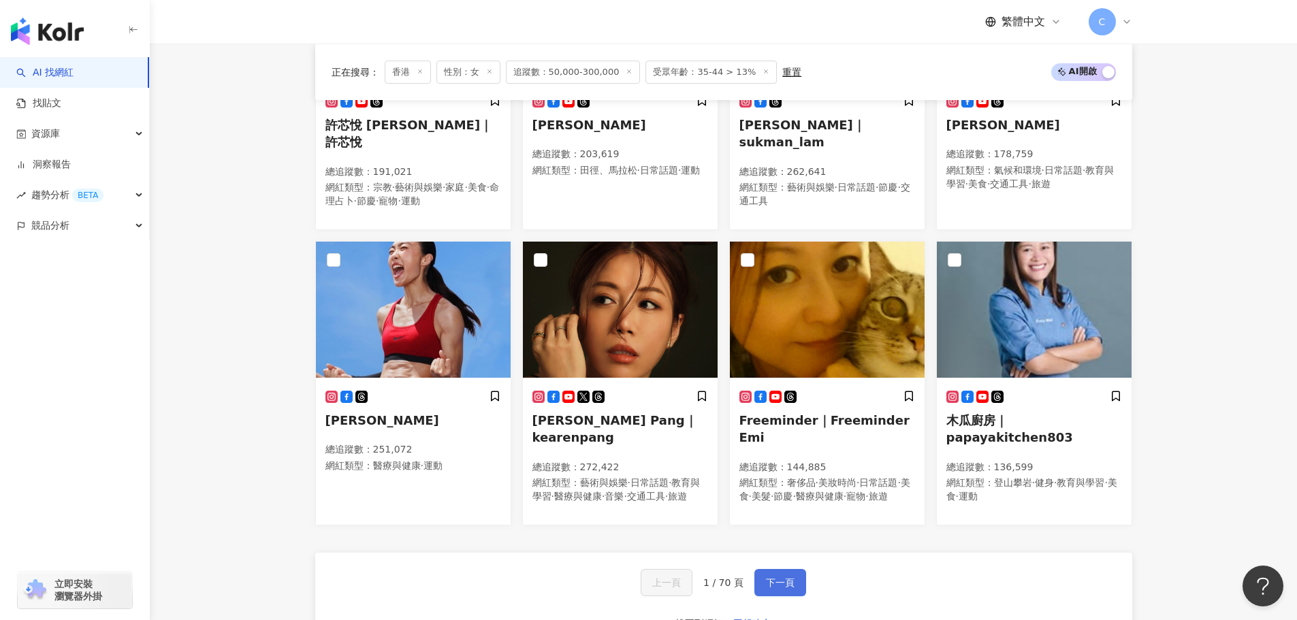
drag, startPoint x: 774, startPoint y: 559, endPoint x: 773, endPoint y: 544, distance: 15.0
click at [774, 569] on button "下一頁" at bounding box center [780, 582] width 52 height 27
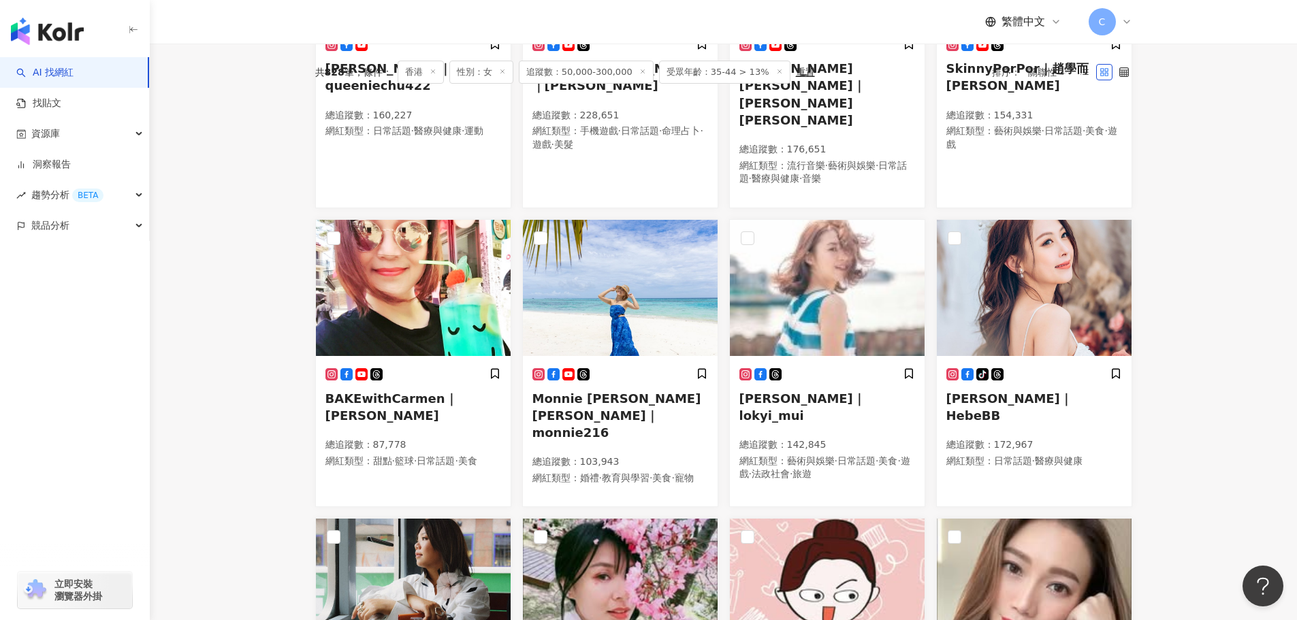
scroll to position [633, 0]
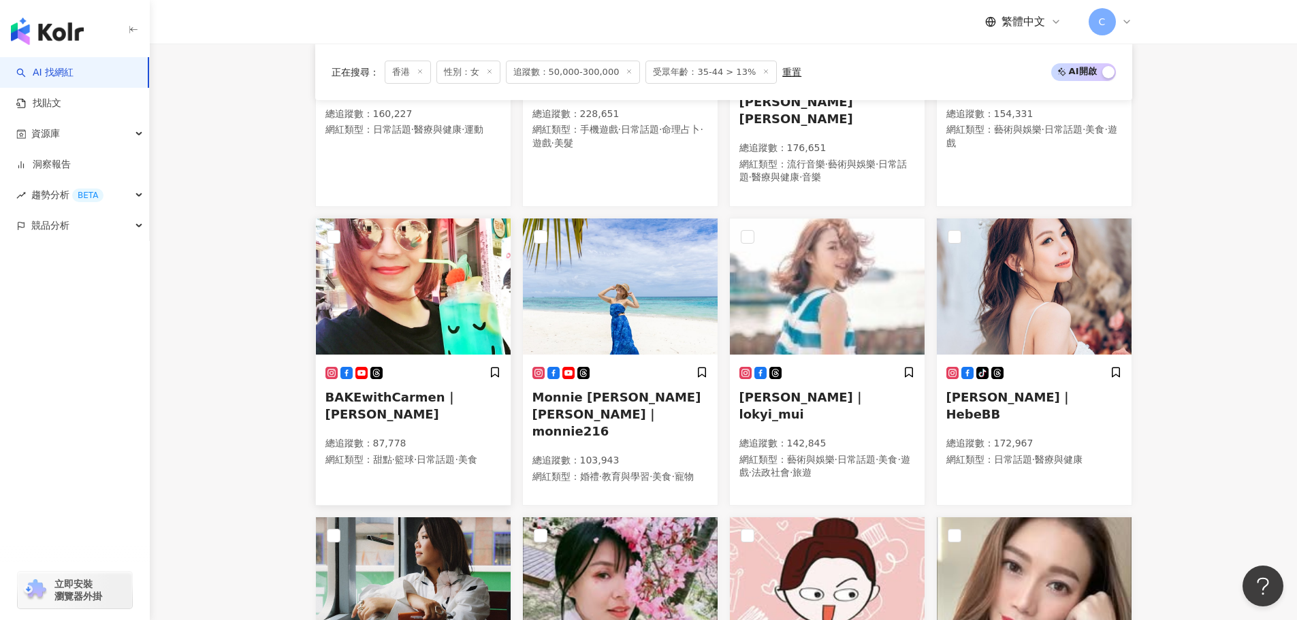
click at [403, 290] on img at bounding box center [413, 287] width 195 height 136
click at [639, 357] on div "Monnie Li 李美琪｜monnie216 總追蹤數 ： 103,943 網紅類型 ： 婚禮 · 教育與學習 · 美食 · 寵物" at bounding box center [620, 431] width 195 height 148
click at [879, 259] on img at bounding box center [827, 287] width 195 height 136
click at [995, 236] on img at bounding box center [1034, 287] width 195 height 136
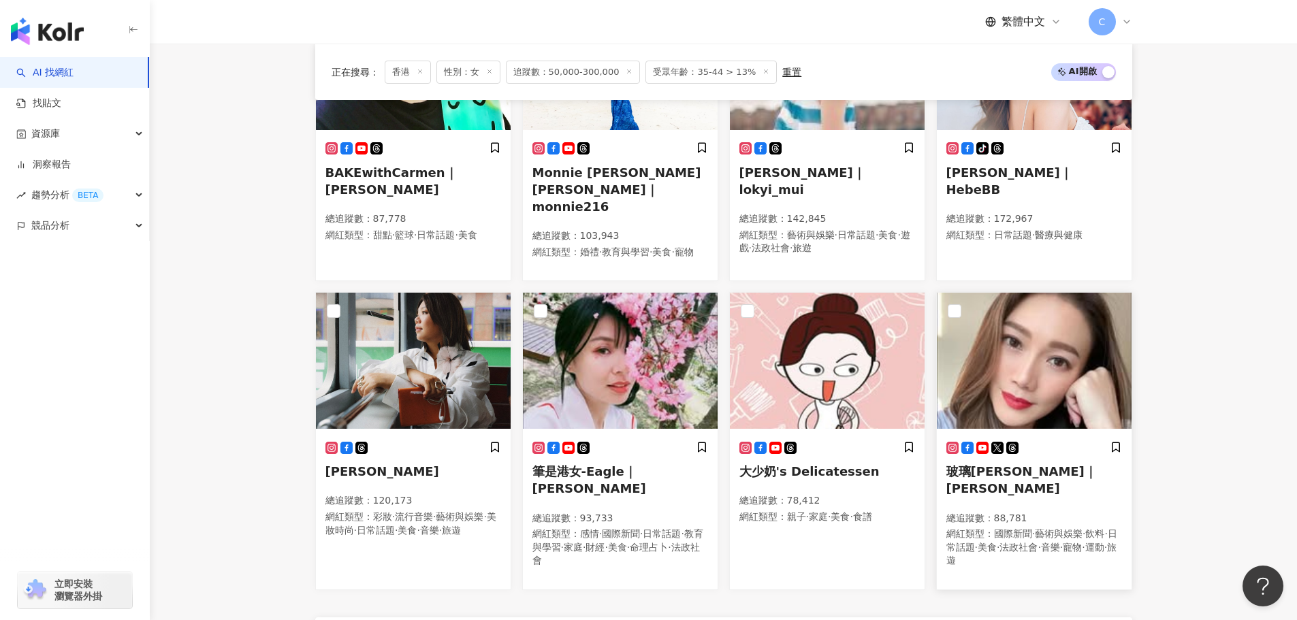
scroll to position [974, 0]
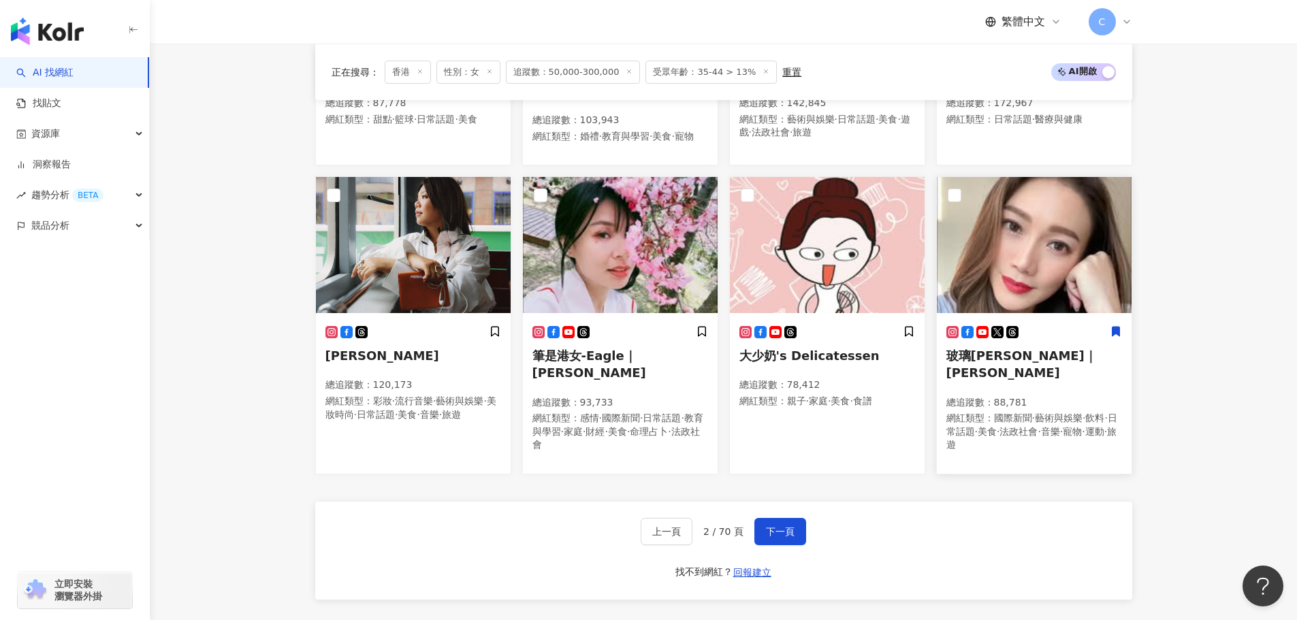
click at [1002, 231] on img at bounding box center [1034, 245] width 195 height 136
click at [637, 271] on img at bounding box center [620, 245] width 195 height 136
drag, startPoint x: 769, startPoint y: 481, endPoint x: 784, endPoint y: 361, distance: 121.5
click at [769, 526] on span "下一頁" at bounding box center [780, 531] width 29 height 11
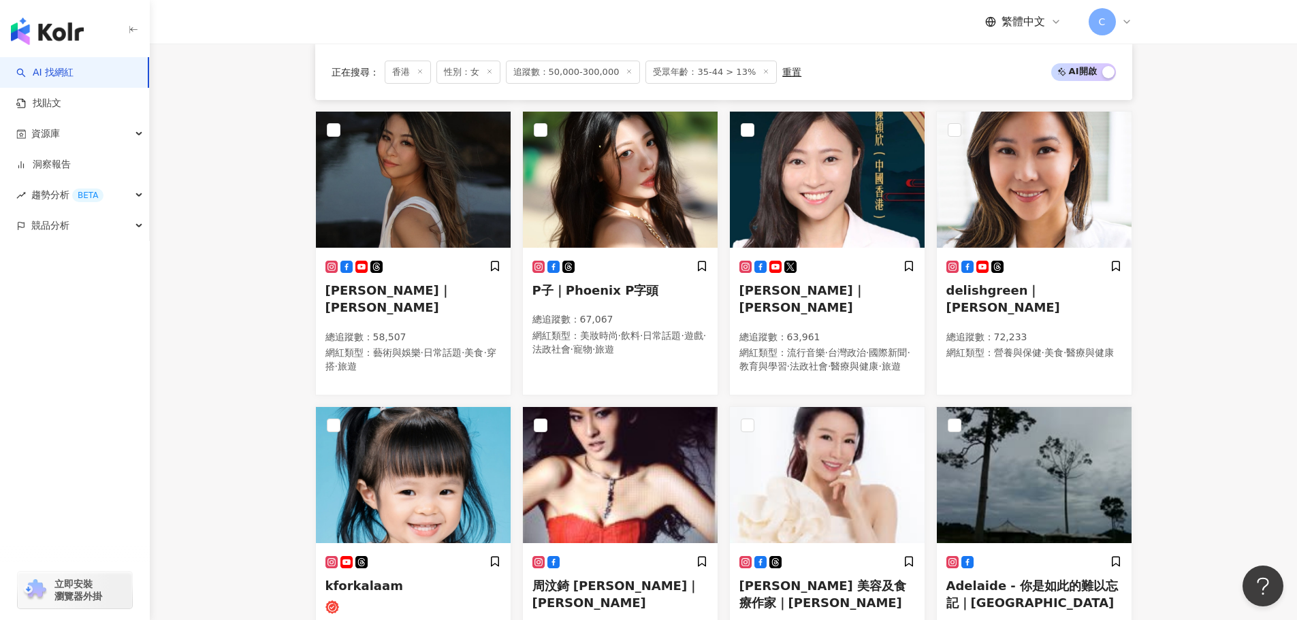
scroll to position [714, 0]
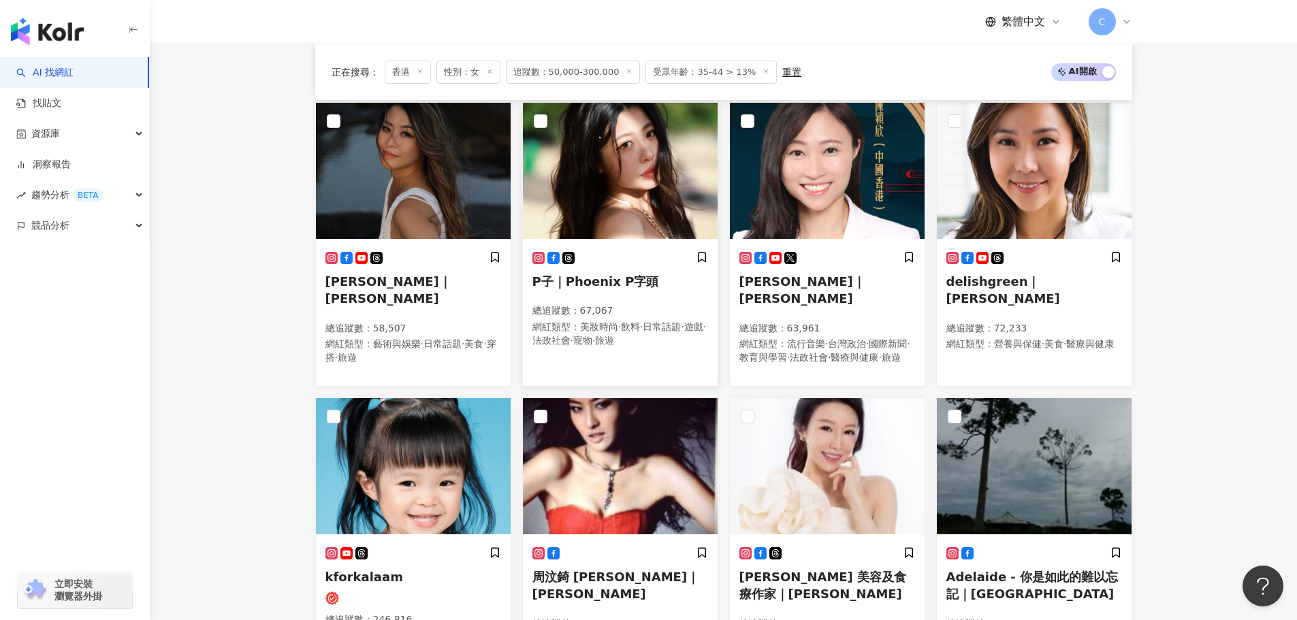
click at [672, 189] on img at bounding box center [620, 171] width 195 height 136
click at [382, 220] on img at bounding box center [413, 171] width 195 height 136
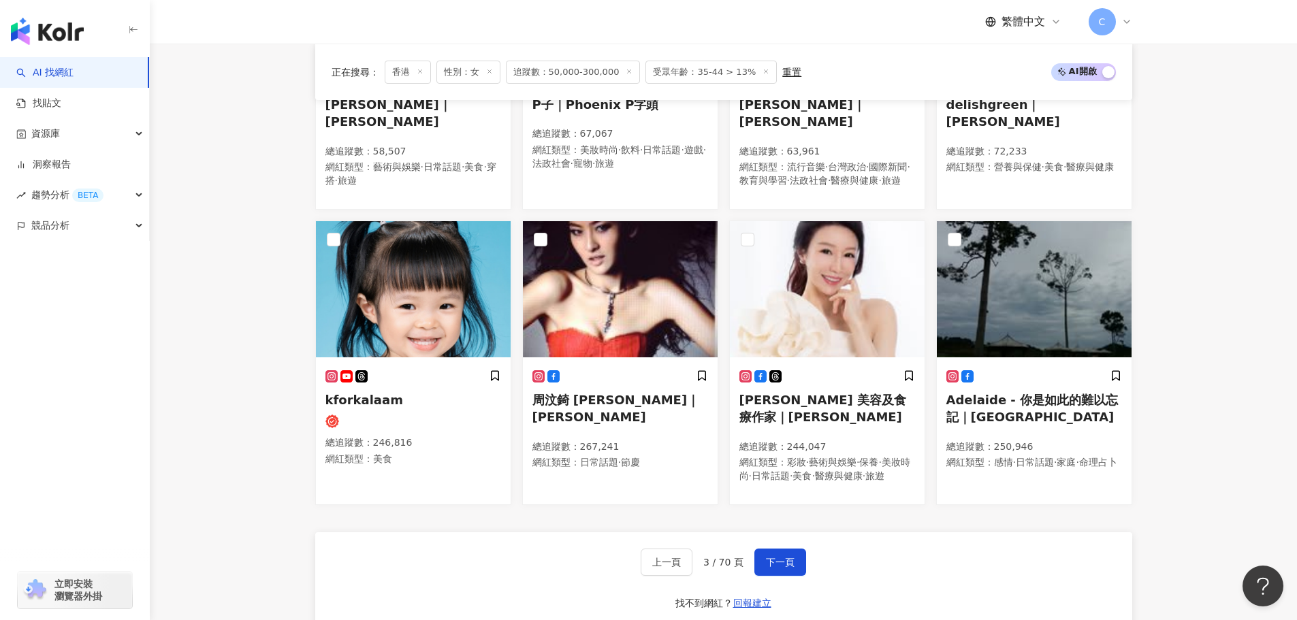
scroll to position [987, 0]
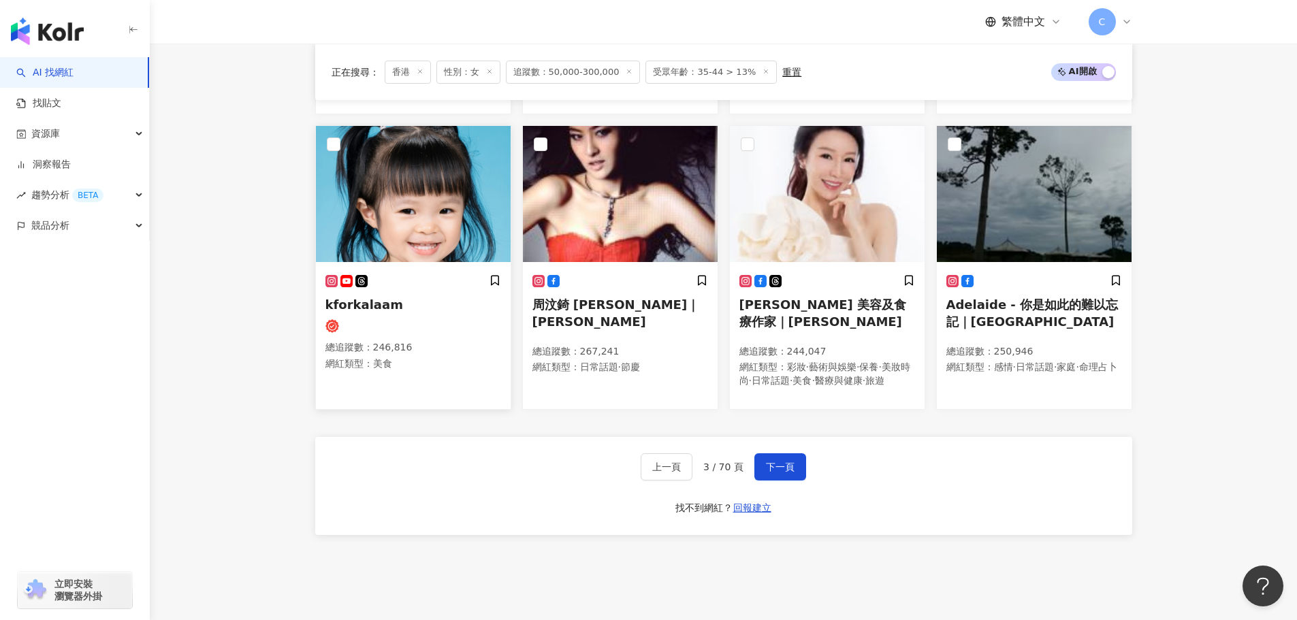
click at [441, 165] on img at bounding box center [413, 194] width 195 height 136
click at [820, 188] on img at bounding box center [827, 194] width 195 height 136
click at [775, 321] on span "Yoko Tsang 美容及食療作家｜Yoko Tsang" at bounding box center [823, 313] width 168 height 31
click at [792, 481] on button "下一頁" at bounding box center [780, 466] width 52 height 27
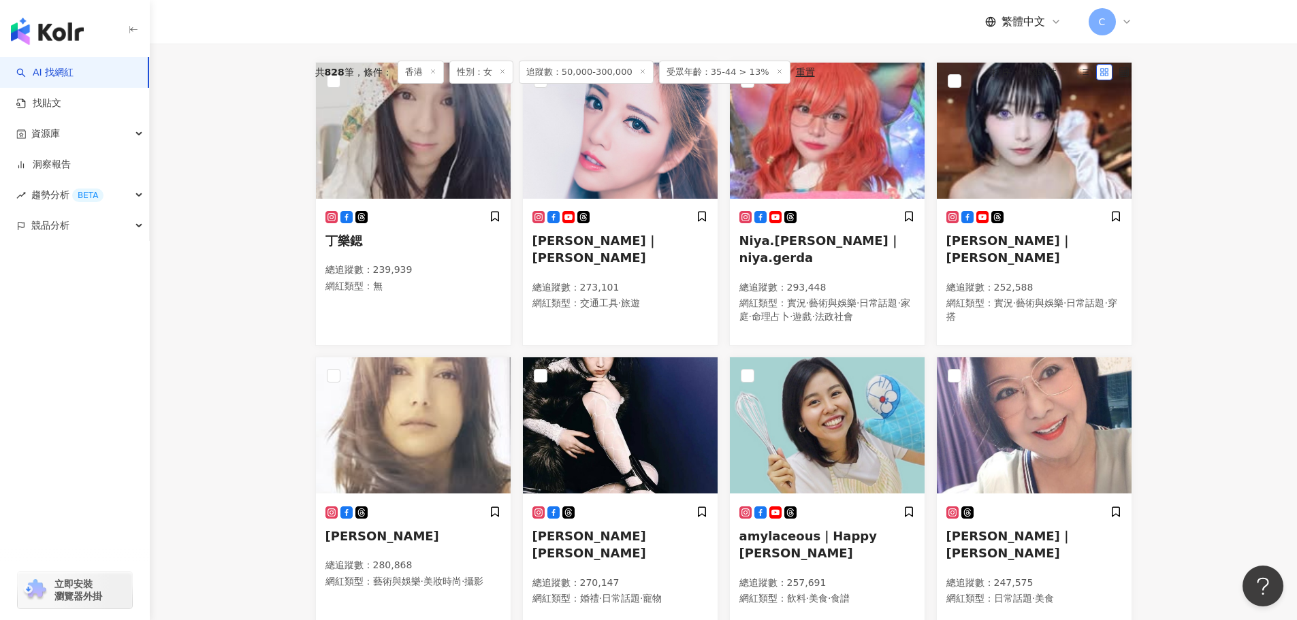
scroll to position [539, 0]
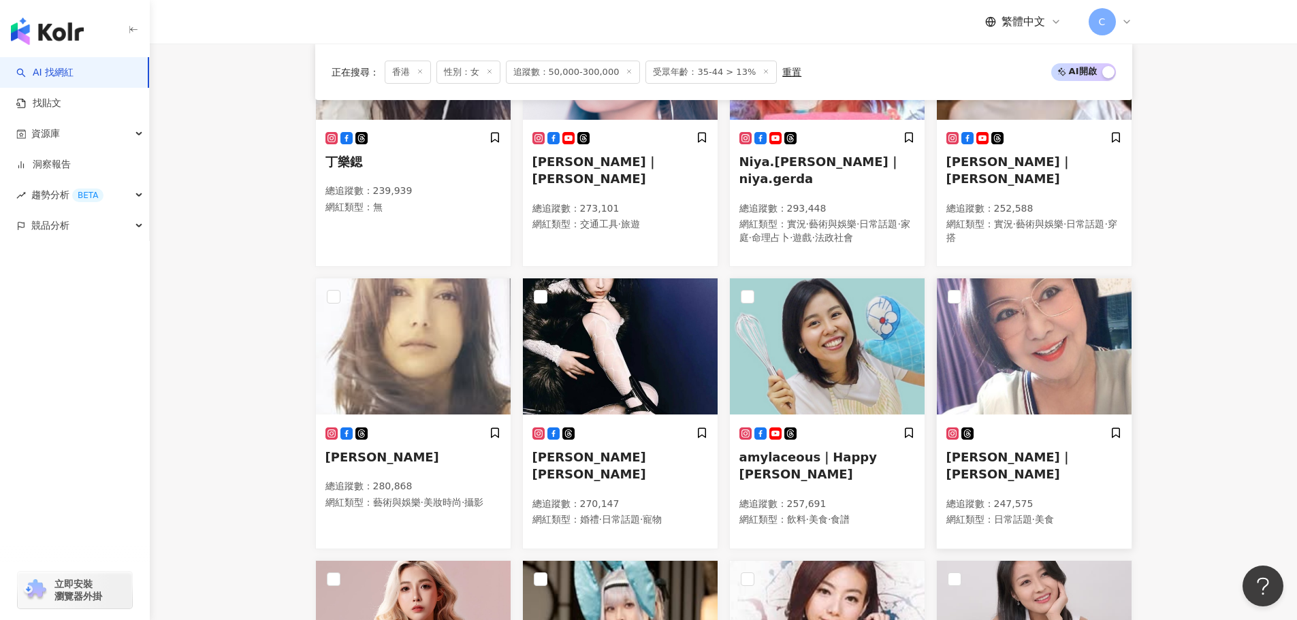
click at [1017, 370] on img at bounding box center [1034, 346] width 195 height 136
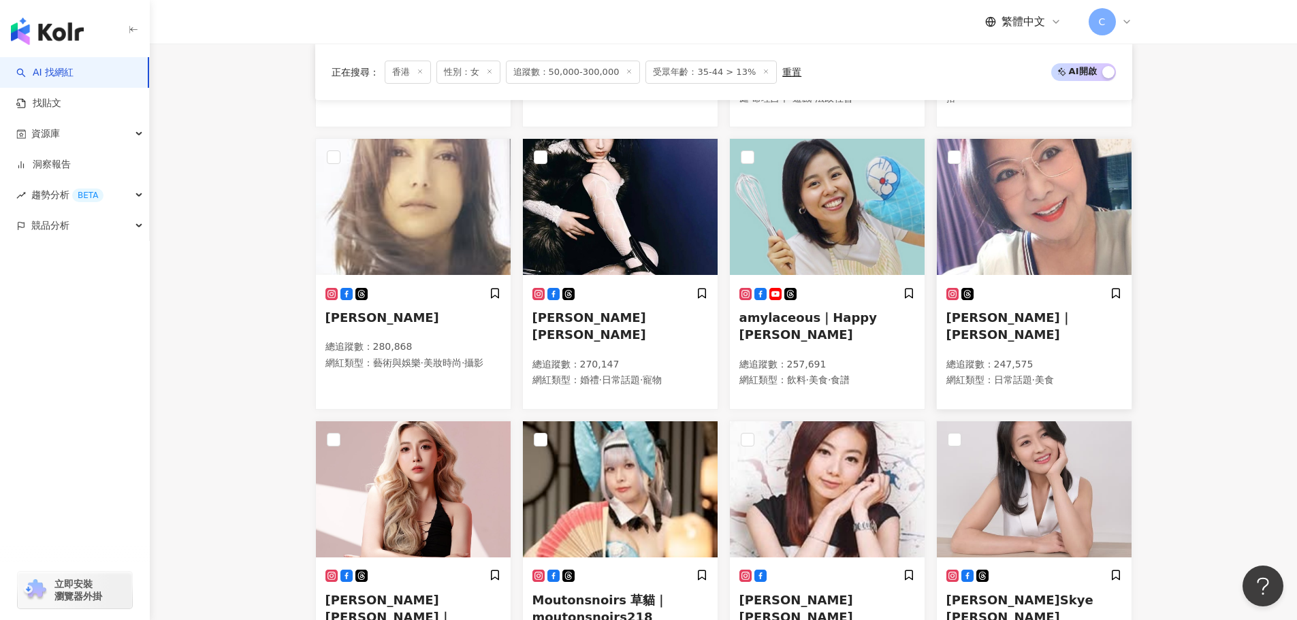
scroll to position [879, 0]
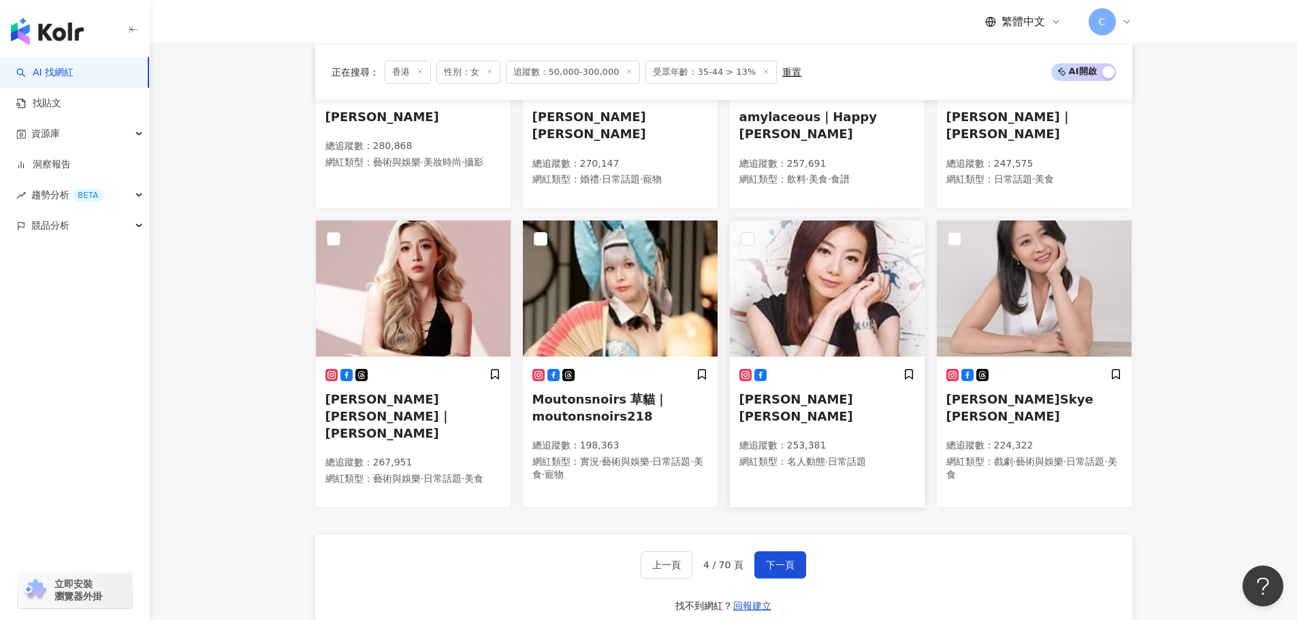
click at [855, 313] on img at bounding box center [827, 289] width 195 height 136
click at [1063, 359] on div "陳倩揚 Skye Chan 總追蹤數 ： 224,322 網紅類型 ： 戲劇 · 藝術與娛樂 · 日常話題 · 美食" at bounding box center [1034, 433] width 195 height 148
click at [755, 563] on button "下一頁" at bounding box center [780, 565] width 52 height 27
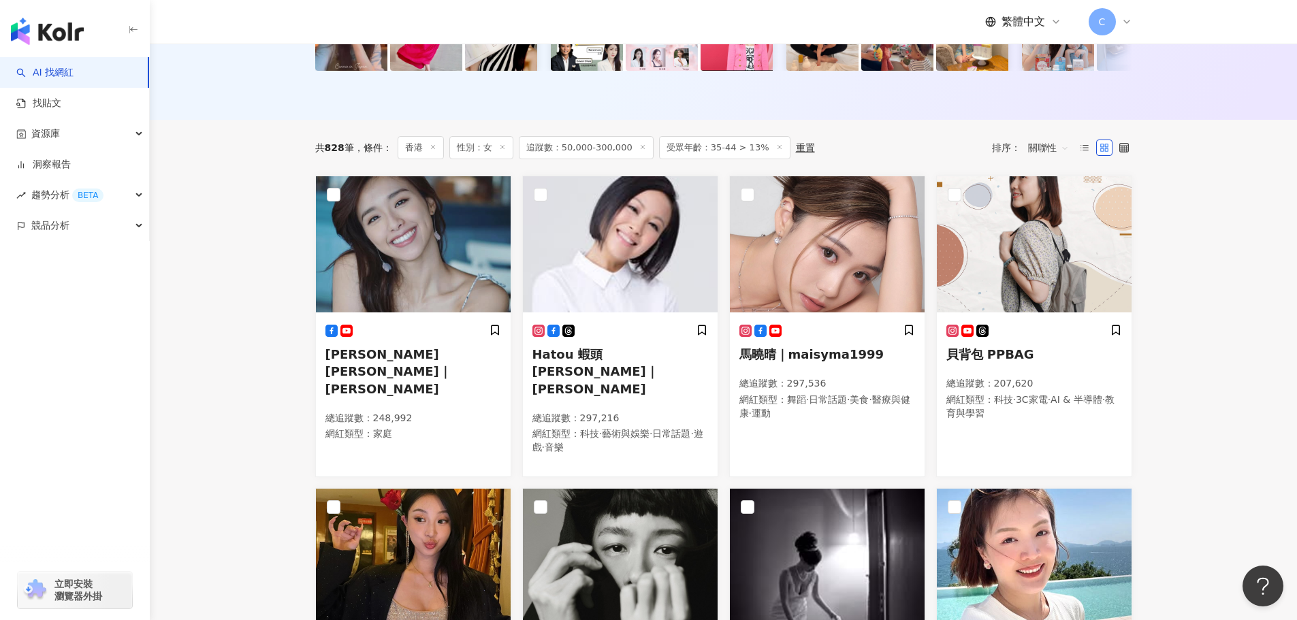
scroll to position [344, 0]
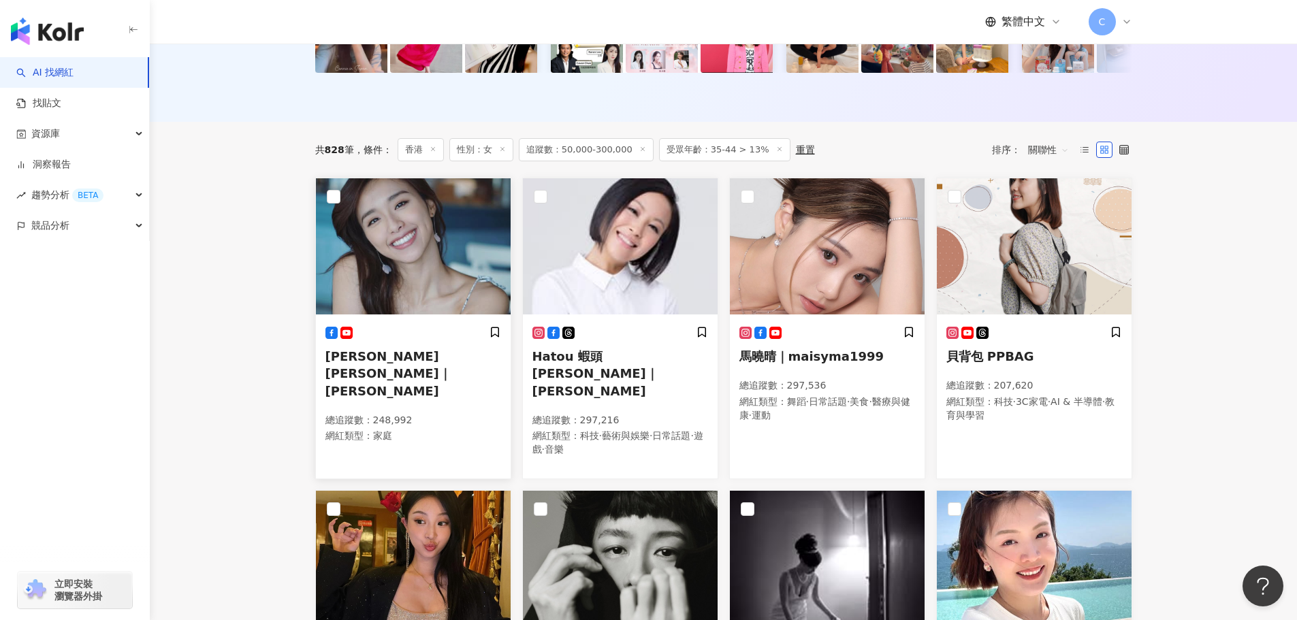
click at [440, 281] on img at bounding box center [413, 246] width 195 height 136
click at [682, 239] on img at bounding box center [620, 246] width 195 height 136
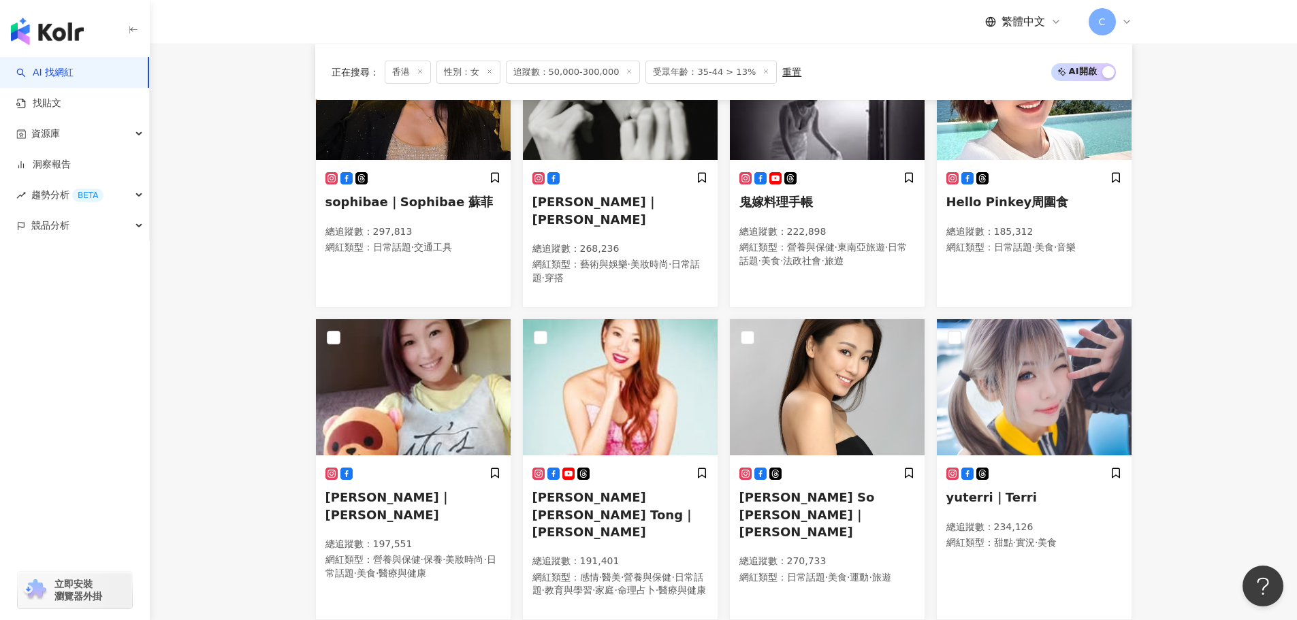
scroll to position [1074, 0]
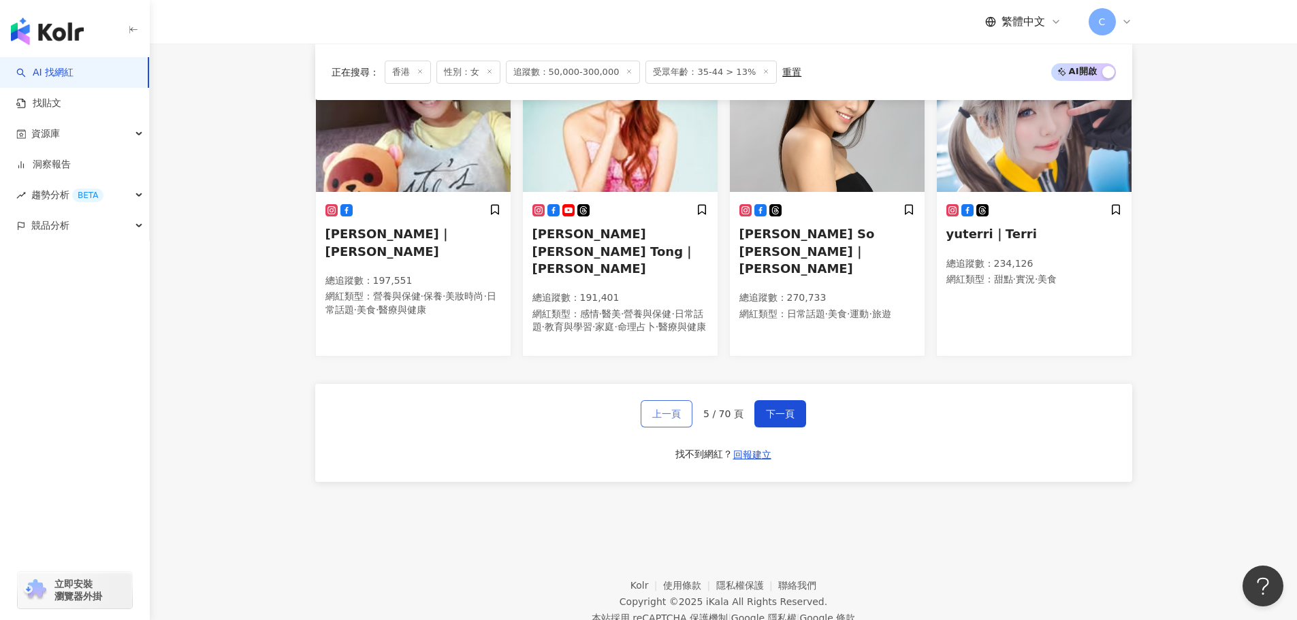
click at [663, 409] on span "上一頁" at bounding box center [666, 414] width 29 height 11
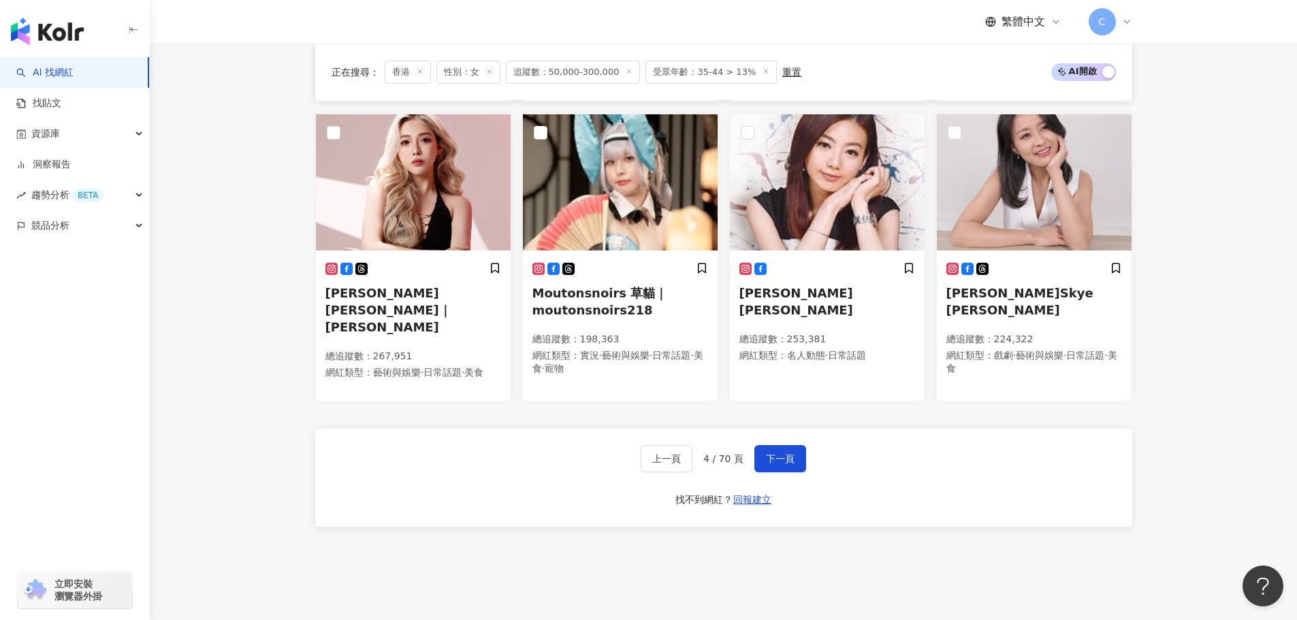
scroll to position [1065, 0]
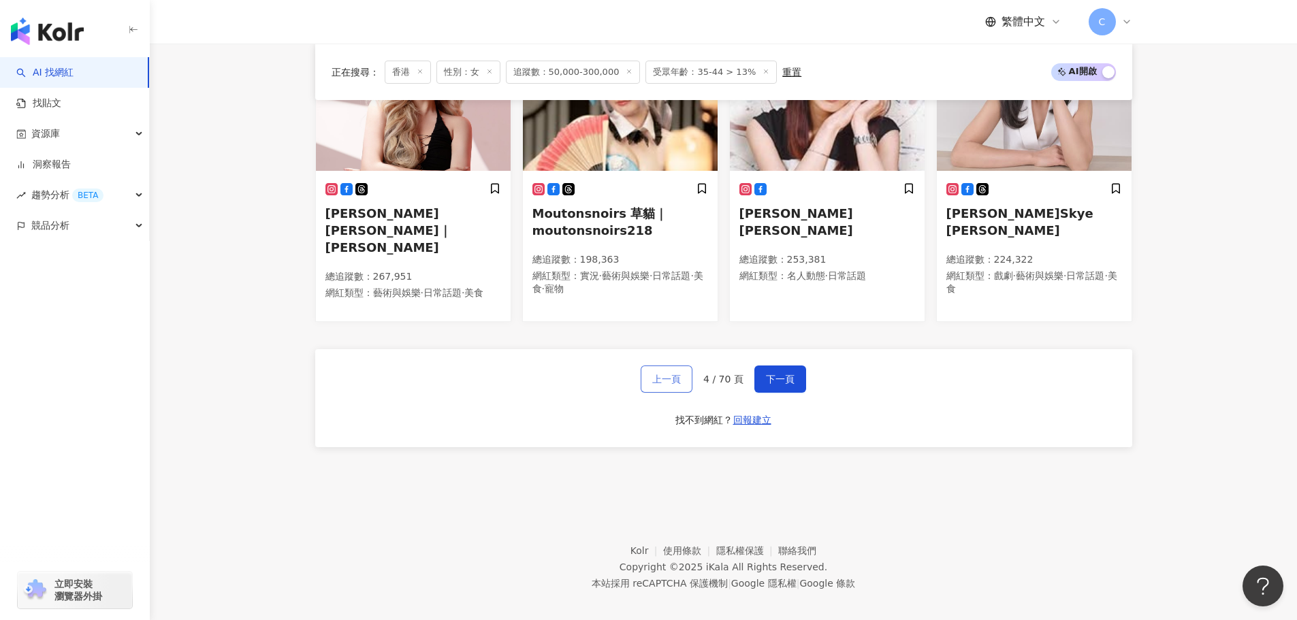
click at [655, 374] on span "上一頁" at bounding box center [666, 379] width 29 height 11
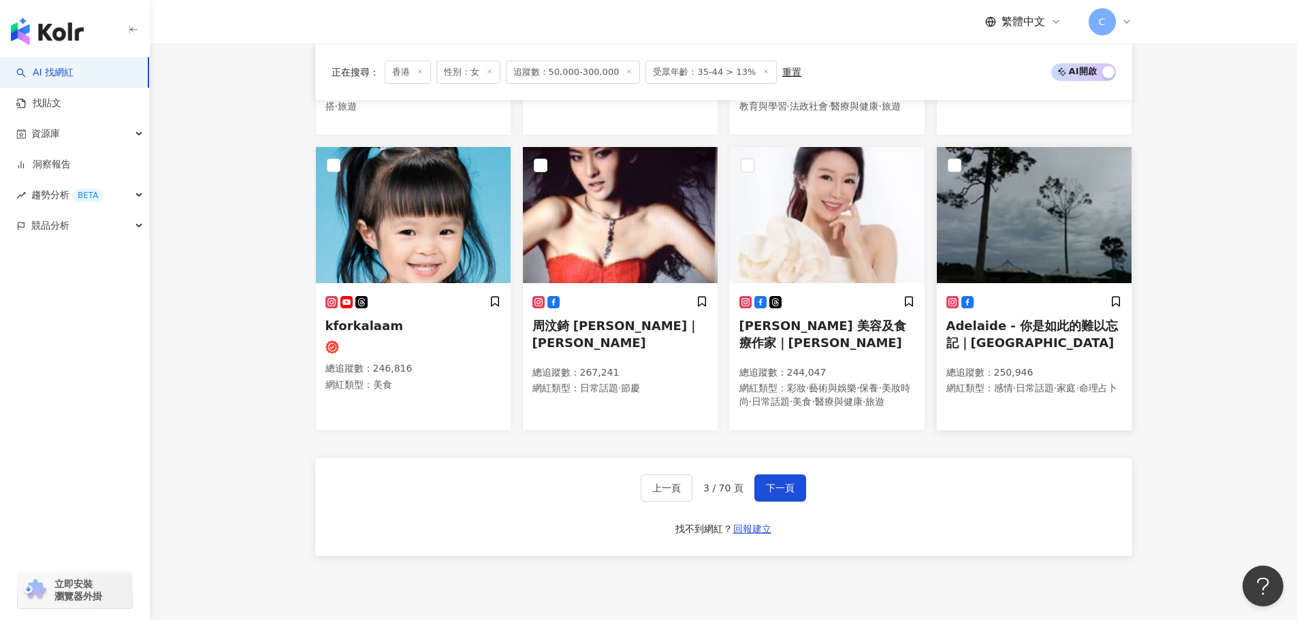
scroll to position [900, 0]
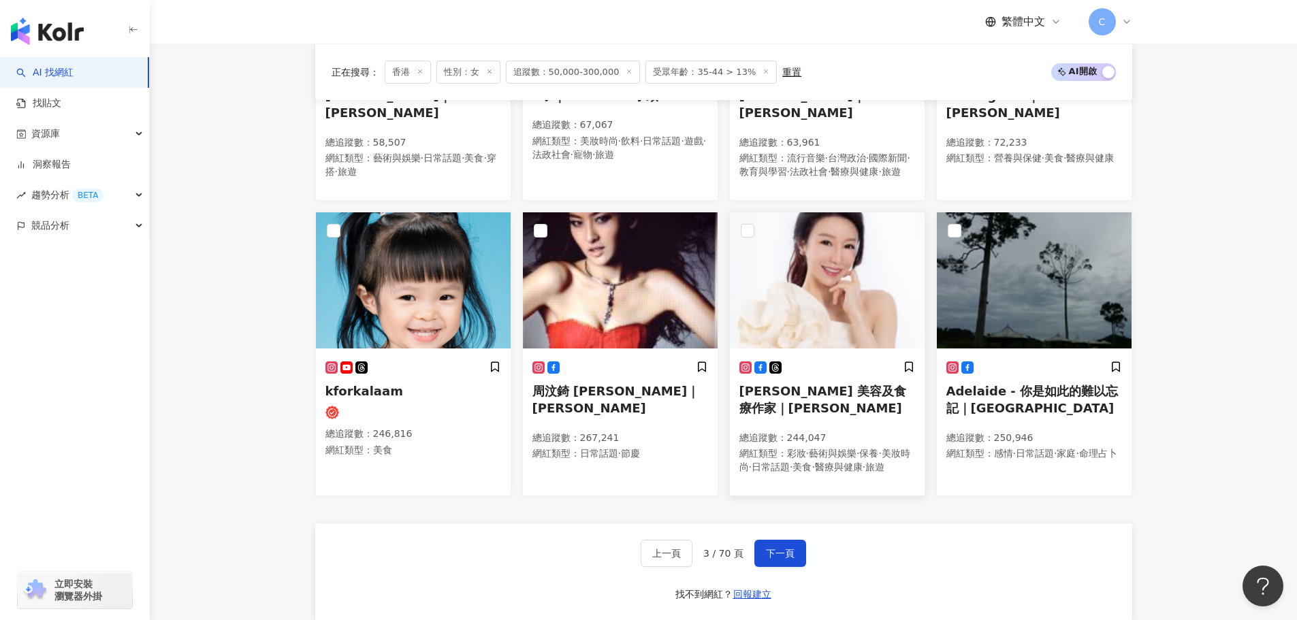
click at [823, 315] on img at bounding box center [827, 280] width 195 height 136
click at [761, 567] on button "下一頁" at bounding box center [780, 553] width 52 height 27
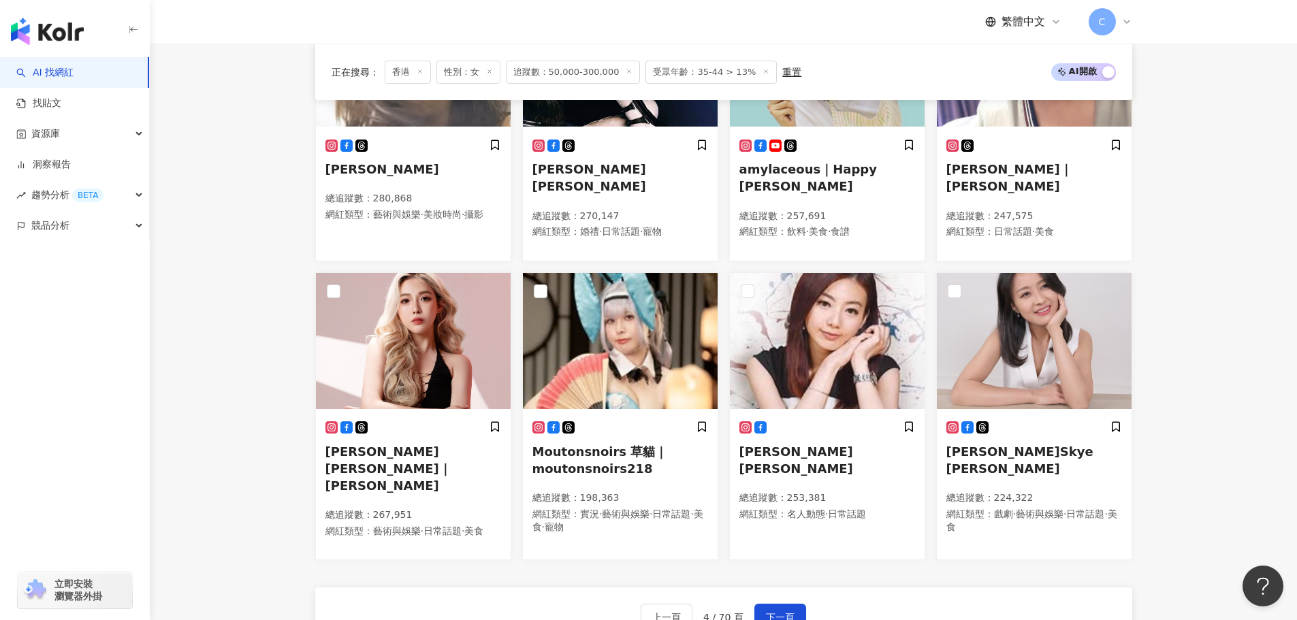
scroll to position [861, 0]
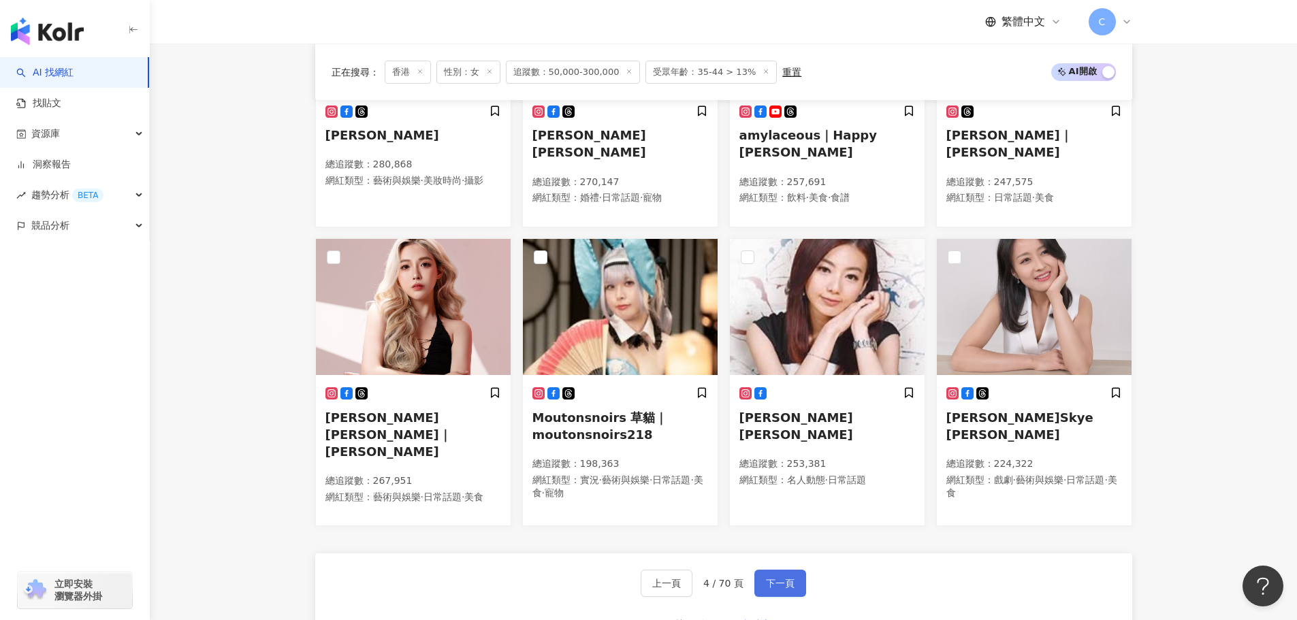
click at [788, 578] on span "下一頁" at bounding box center [780, 583] width 29 height 11
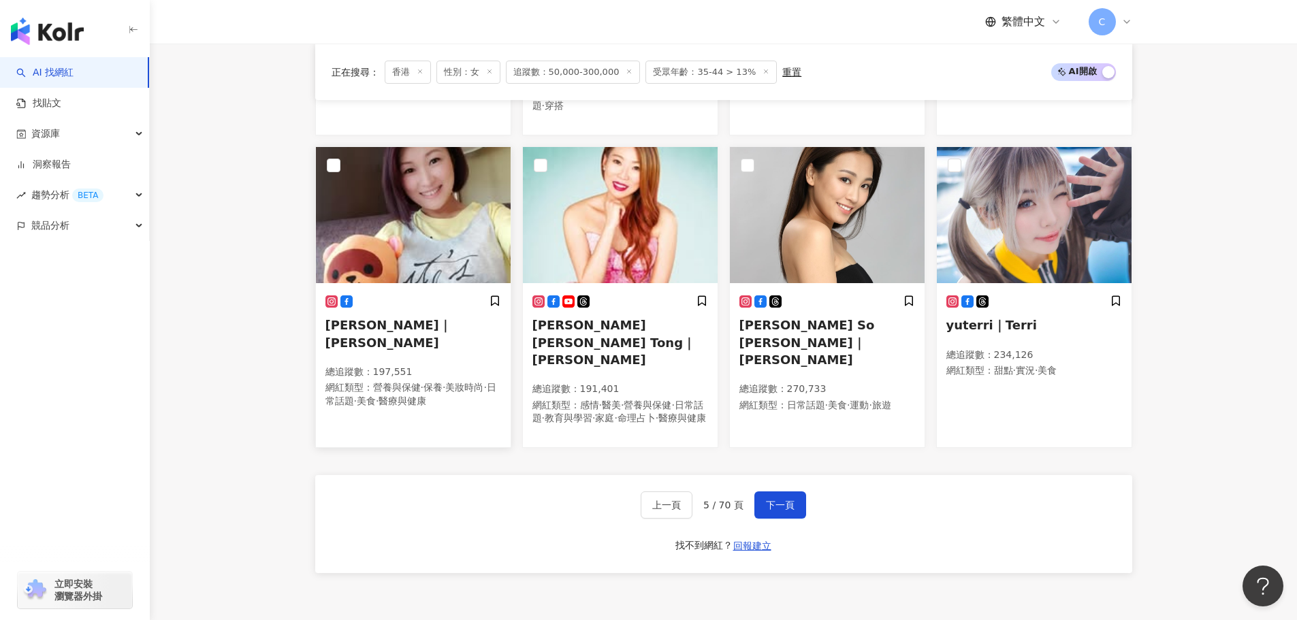
scroll to position [997, 0]
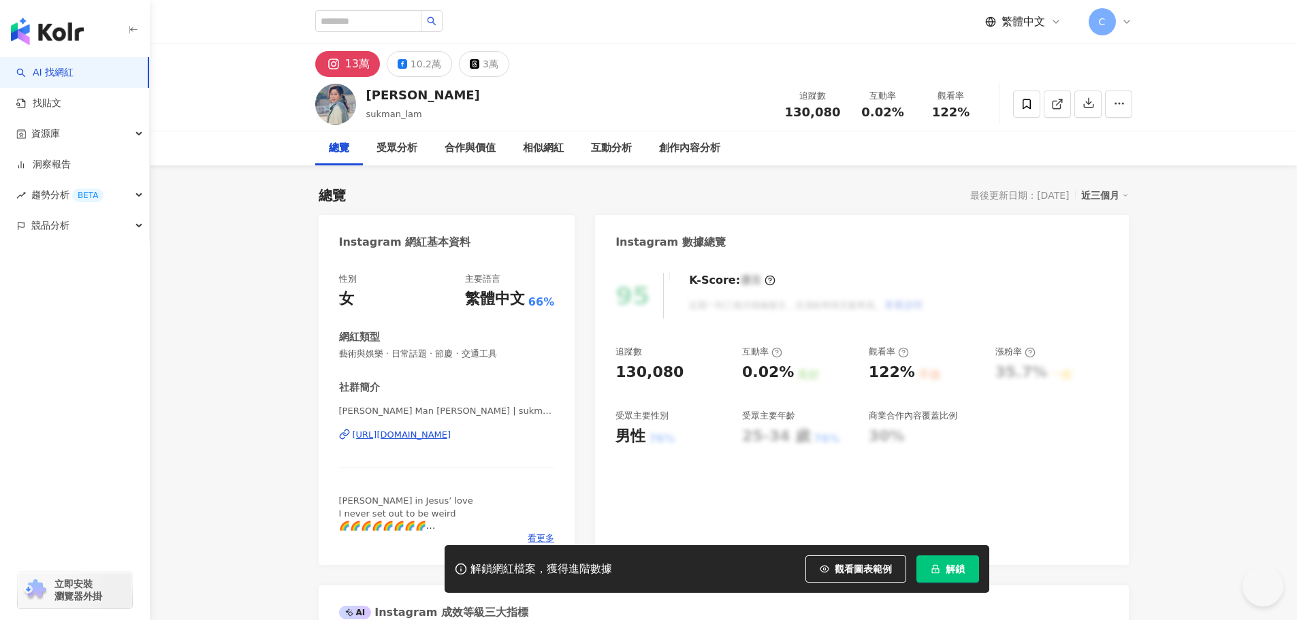
click at [420, 434] on div "https://www.instagram.com/sukman_lam/" at bounding box center [402, 435] width 99 height 12
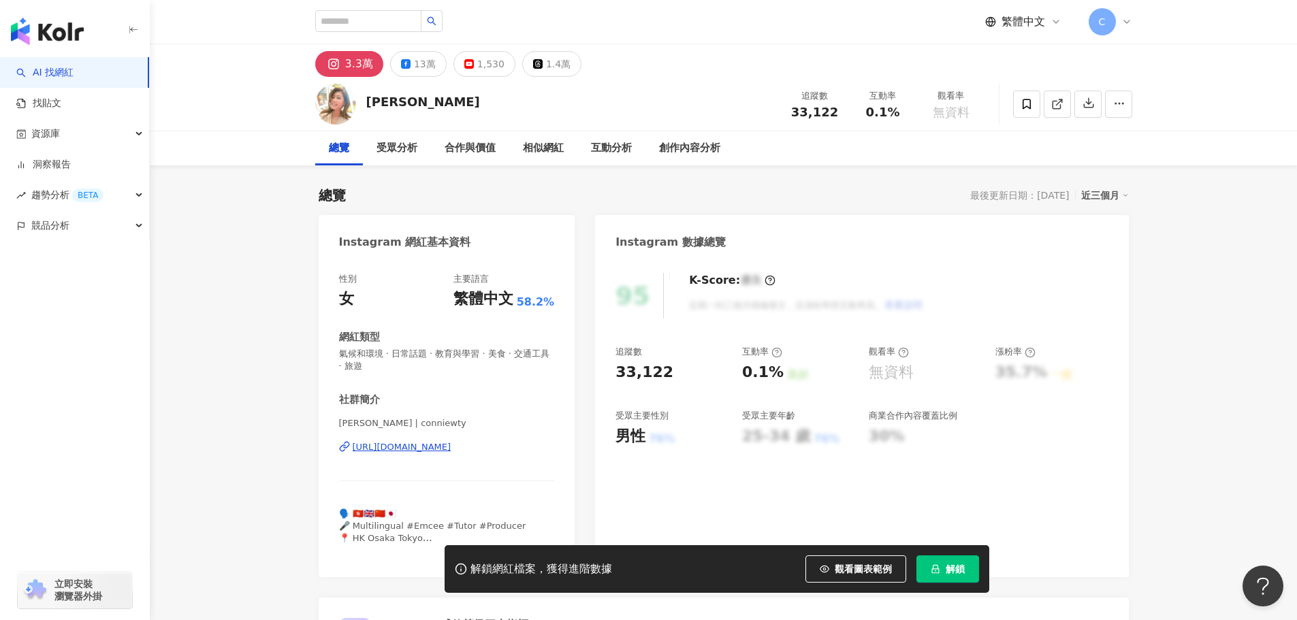
click at [389, 447] on div "https://www.instagram.com/conniewty/" at bounding box center [402, 447] width 99 height 12
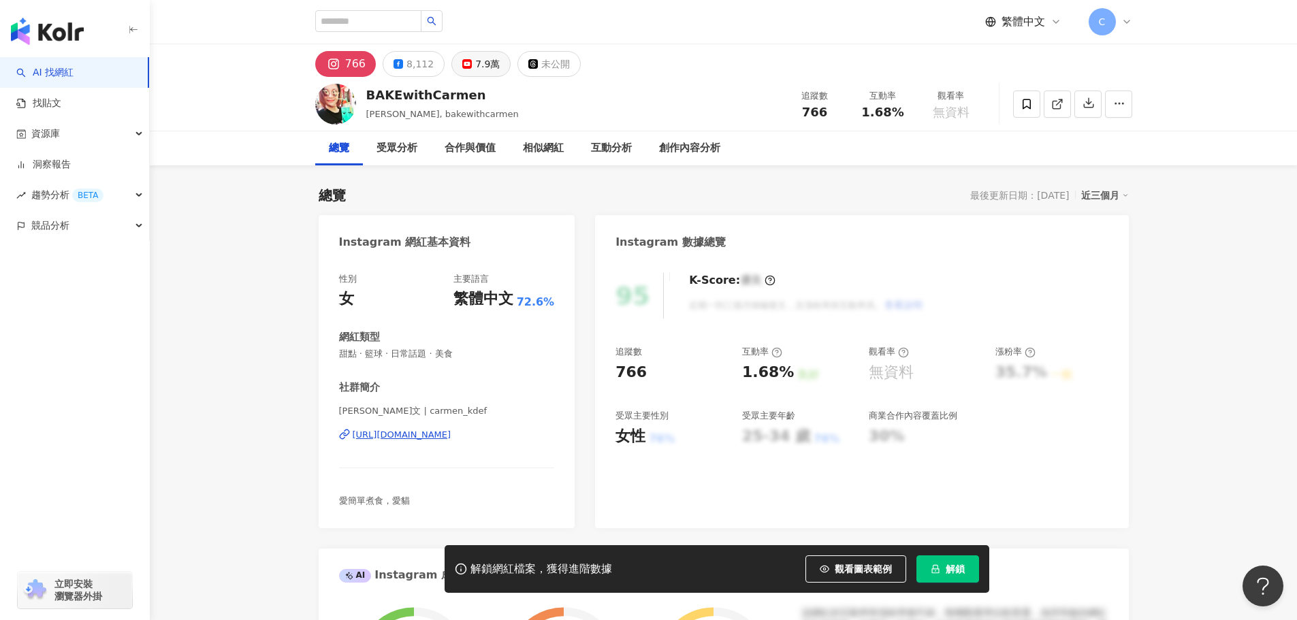
click at [462, 67] on icon at bounding box center [467, 64] width 10 height 10
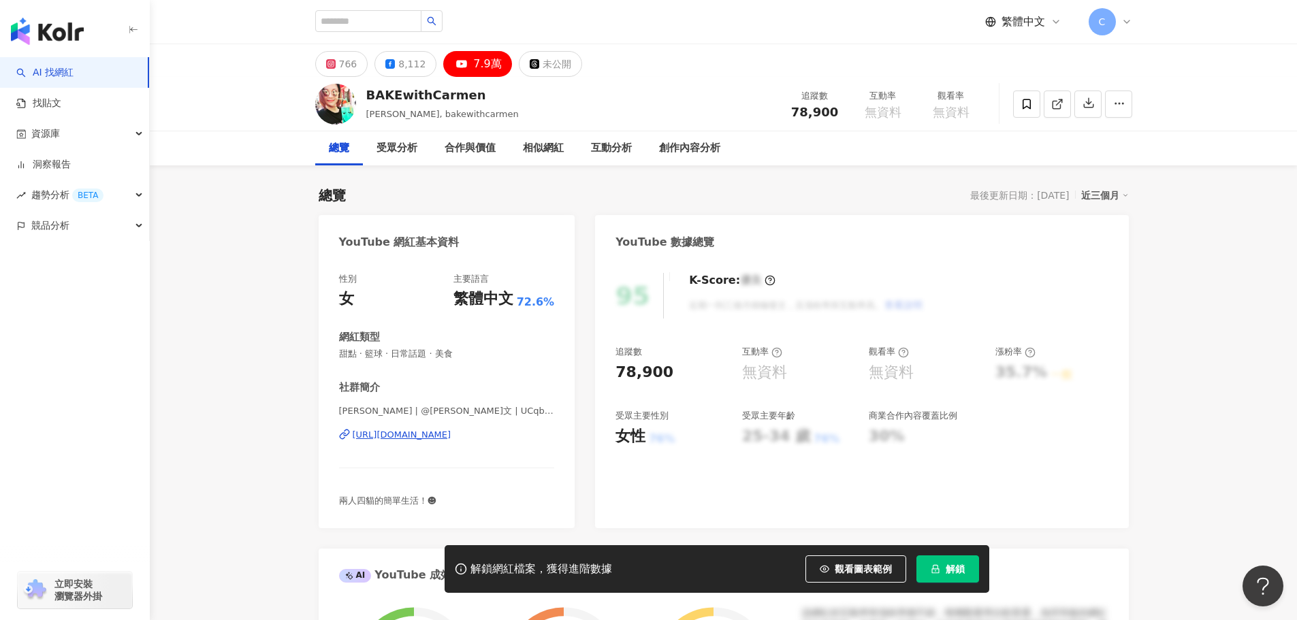
drag, startPoint x: 406, startPoint y: 436, endPoint x: 645, endPoint y: 248, distance: 304.0
click at [405, 437] on div "https://www.youtube.com/channel/UCqbsHo8Y0IRzio8RaJiagAA" at bounding box center [402, 435] width 99 height 12
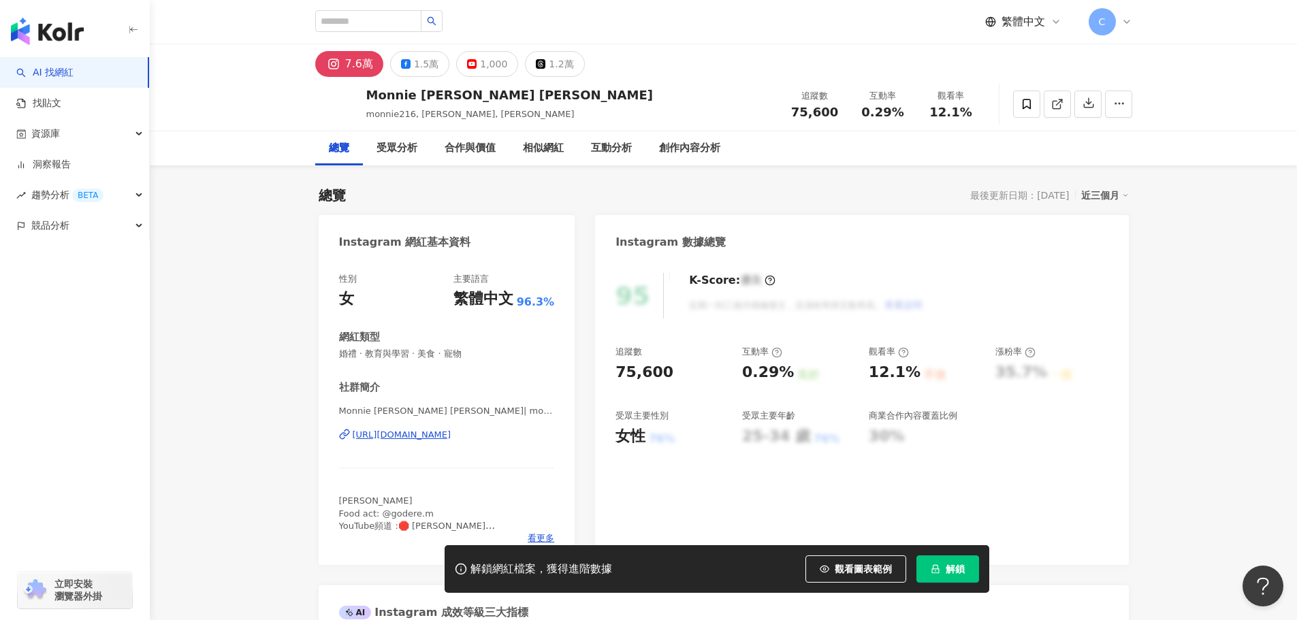
scroll to position [136, 0]
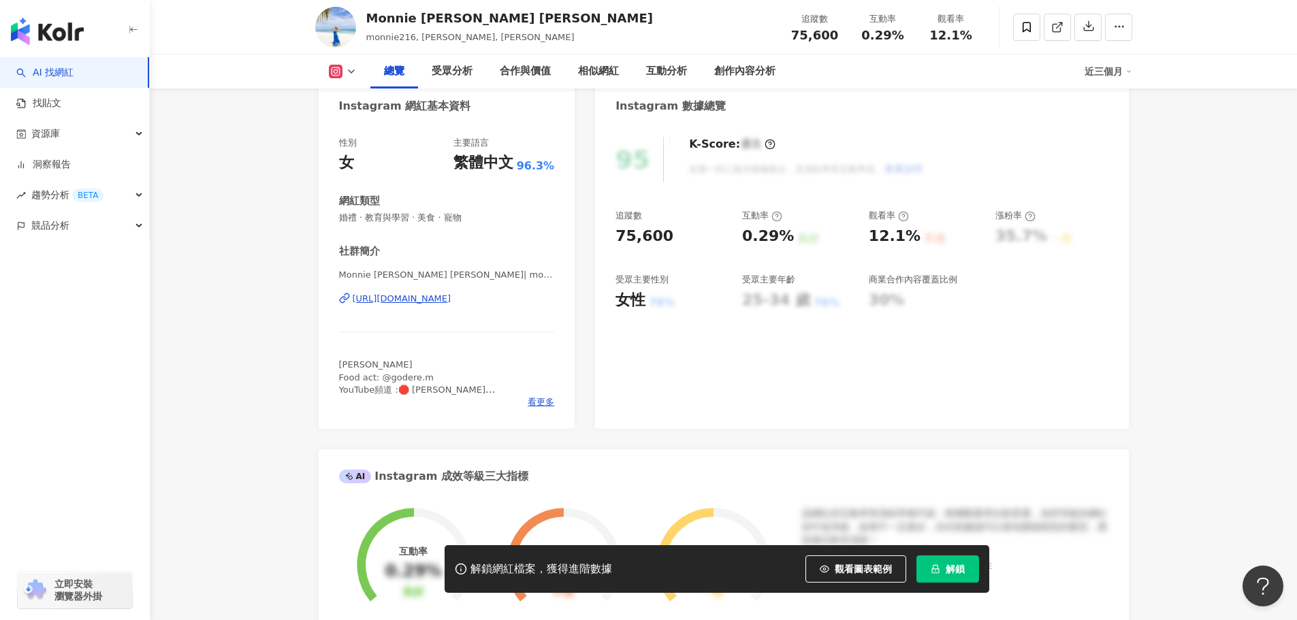
click at [374, 304] on div "https://www.instagram.com/monnie216/" at bounding box center [402, 299] width 99 height 12
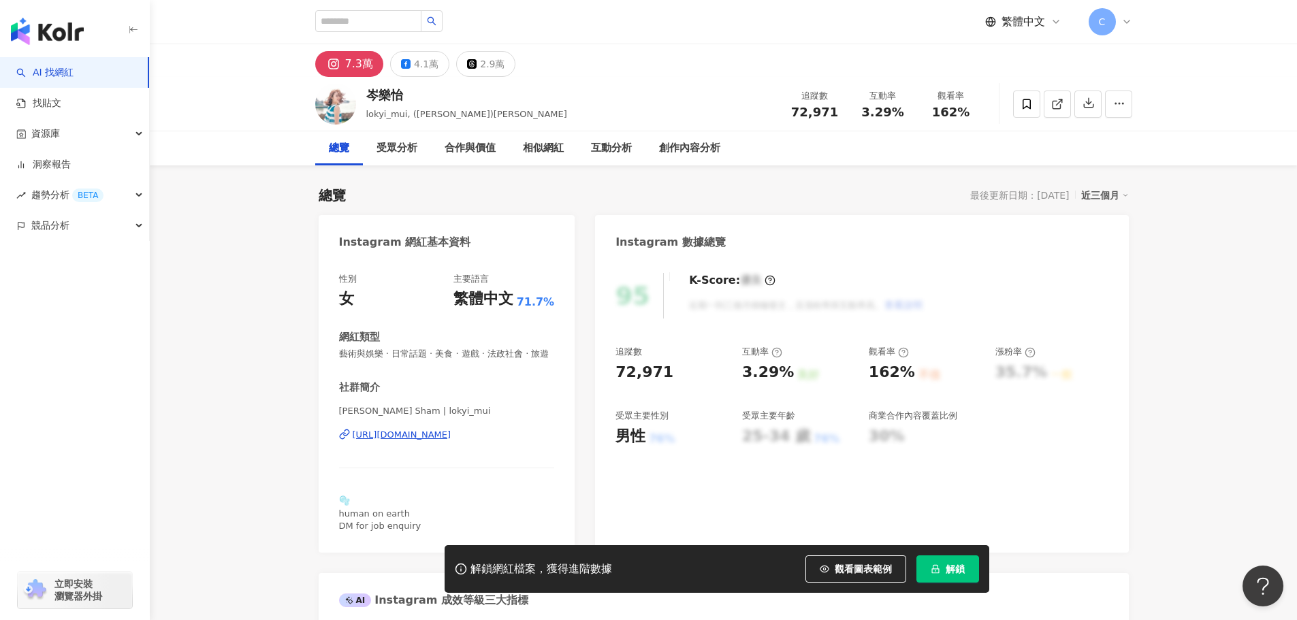
click at [443, 436] on div "https://www.instagram.com/lokyi_mui/" at bounding box center [402, 435] width 99 height 12
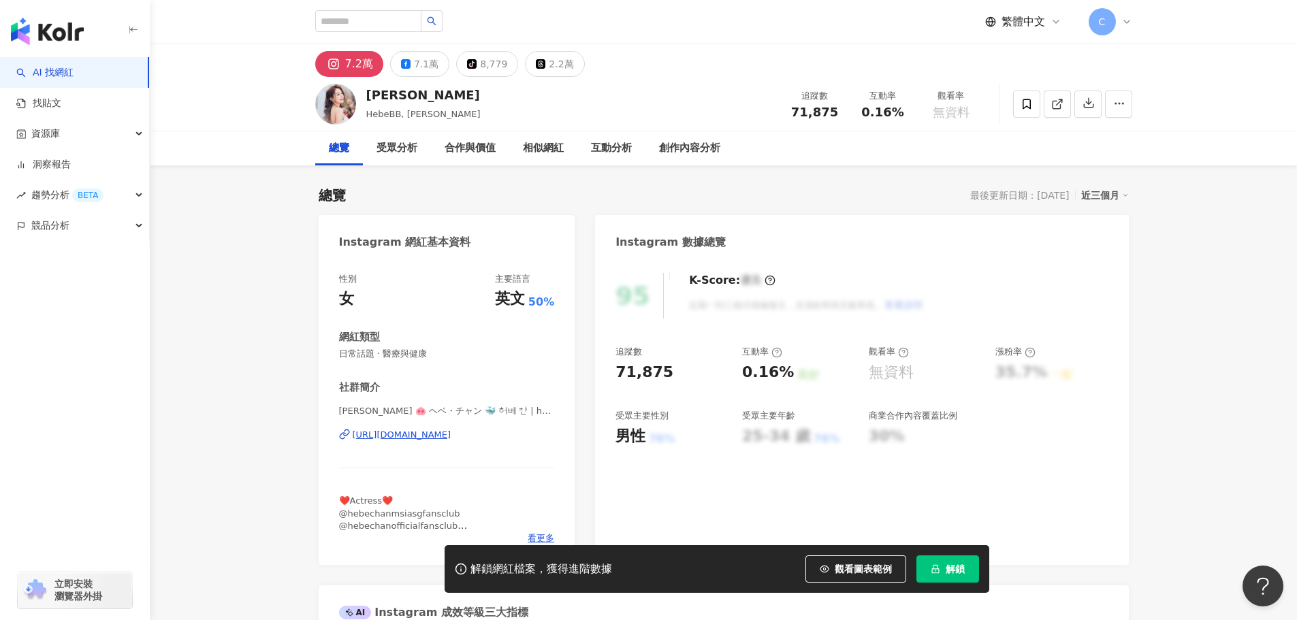
scroll to position [68, 0]
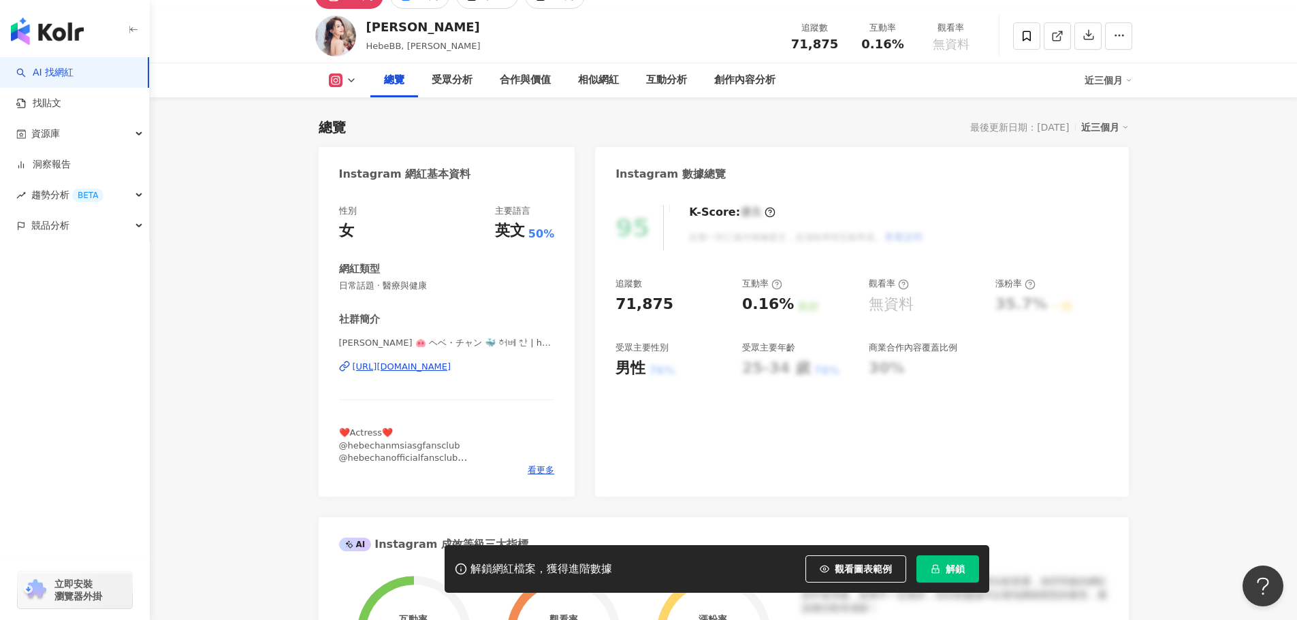
click at [451, 368] on div "[URL][DOMAIN_NAME]" at bounding box center [402, 367] width 99 height 12
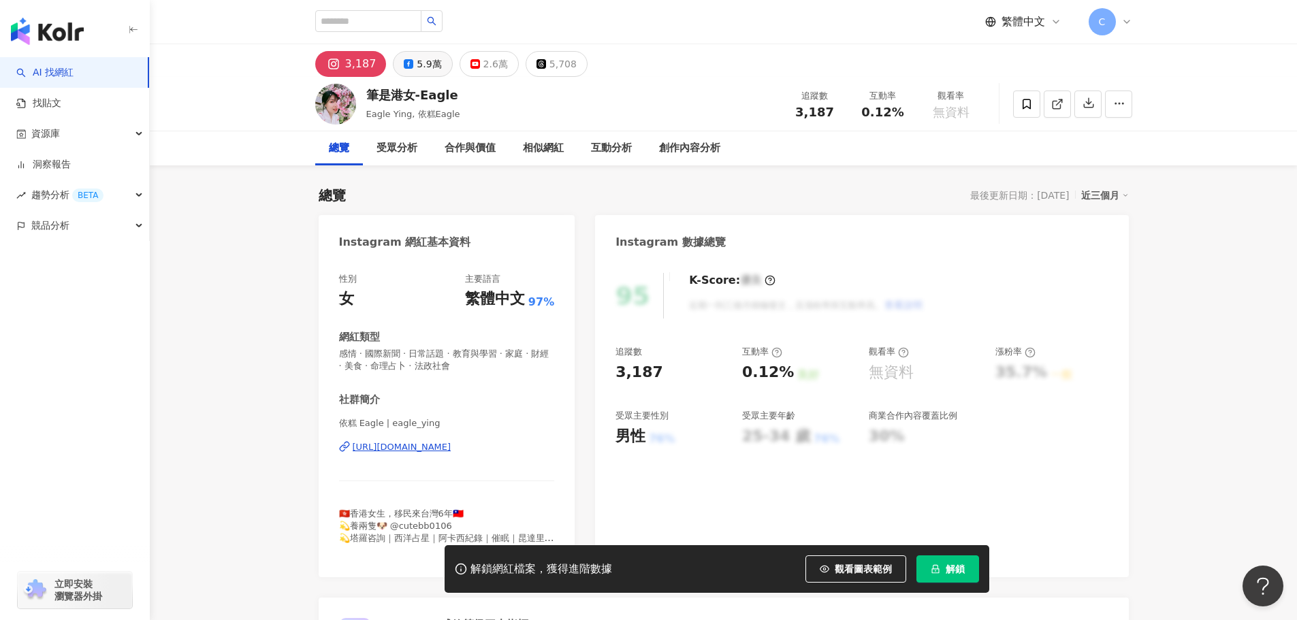
click at [424, 63] on div "5.9萬" at bounding box center [429, 63] width 25 height 19
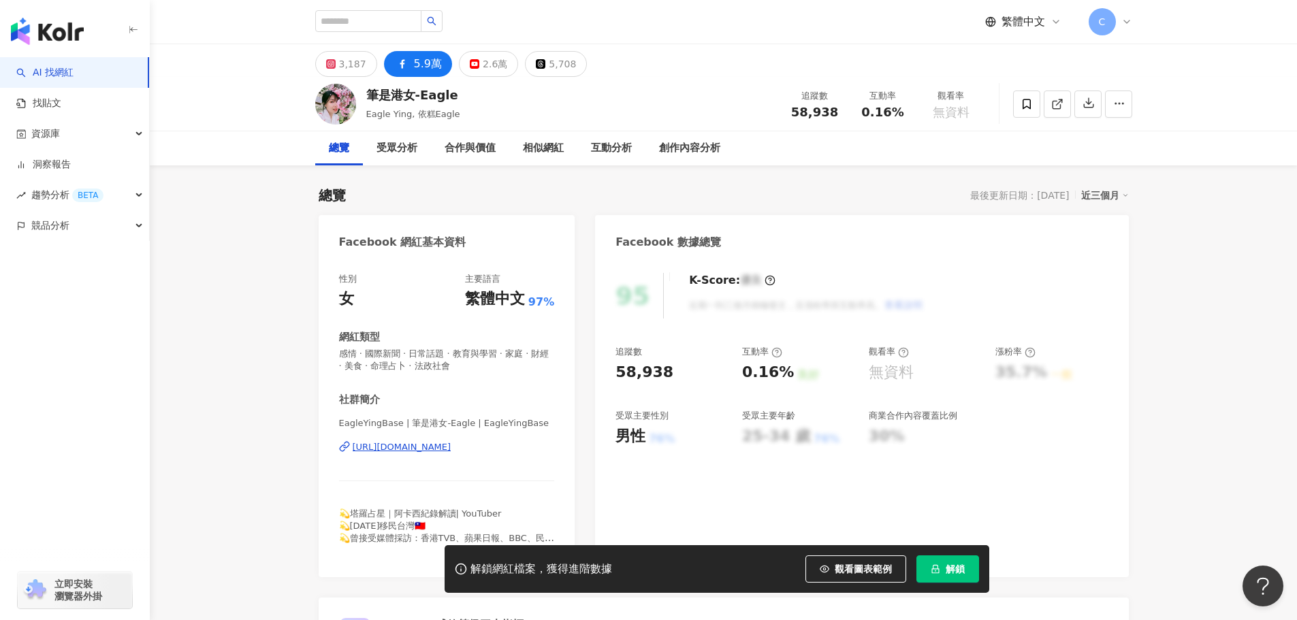
scroll to position [68, 0]
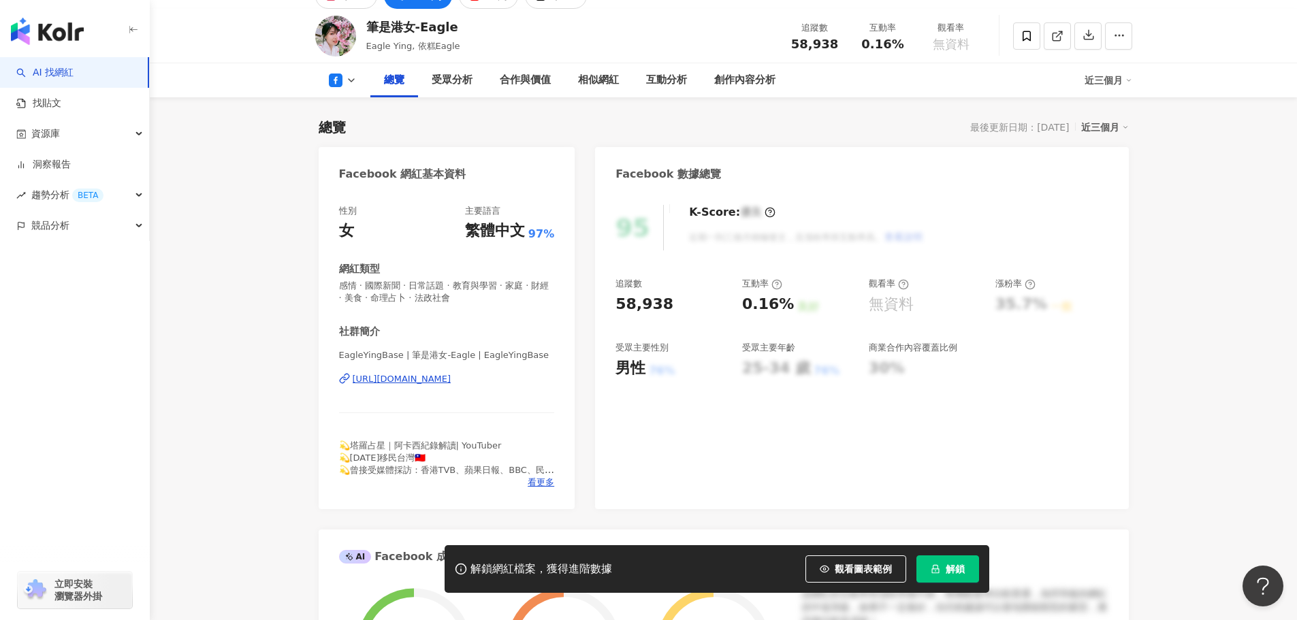
click at [451, 380] on div "[URL][DOMAIN_NAME]" at bounding box center [402, 379] width 99 height 12
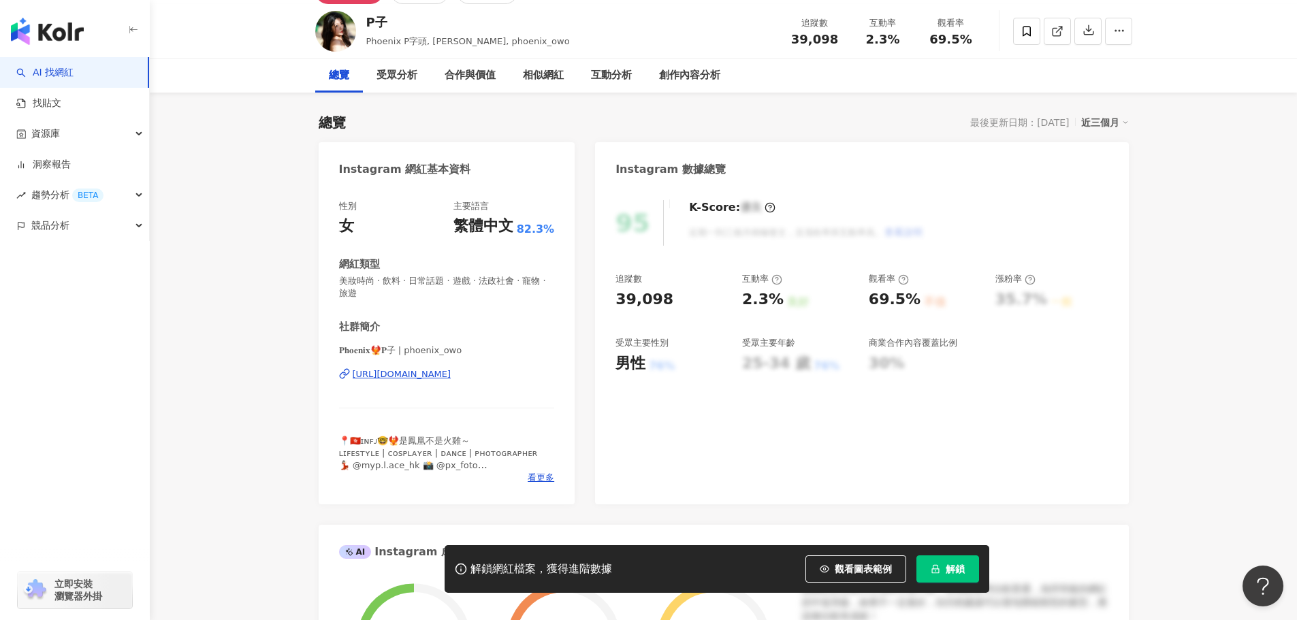
scroll to position [204, 0]
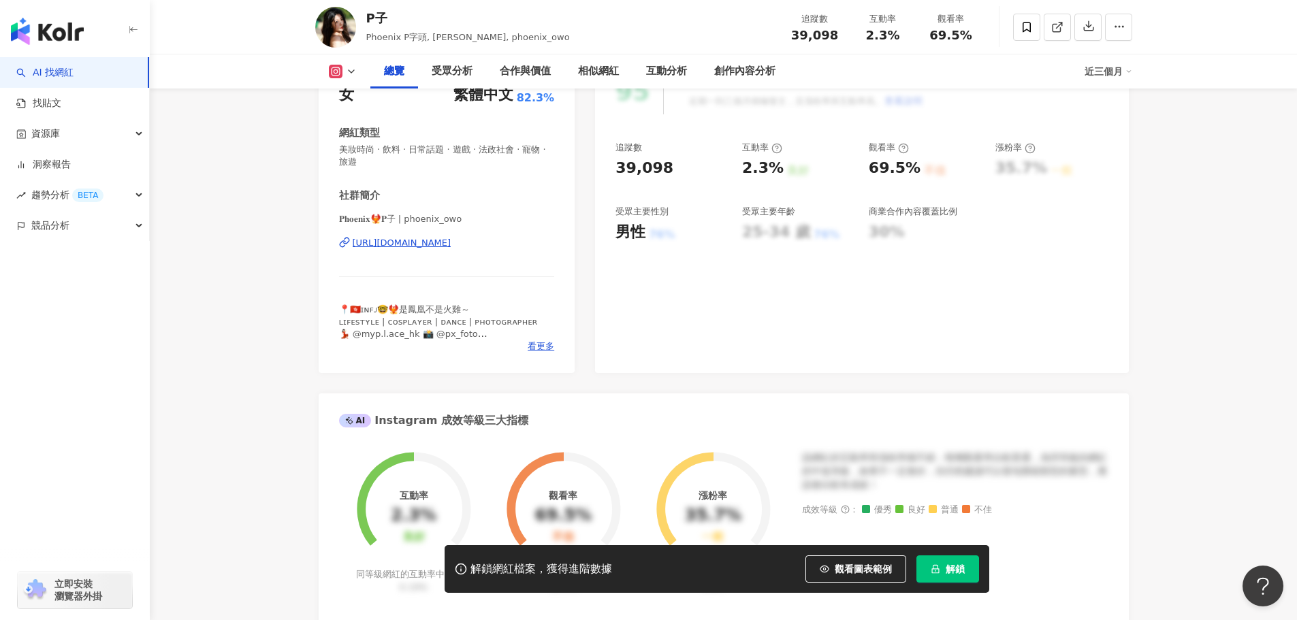
click at [411, 242] on div "https://www.instagram.com/phoenix_owo/" at bounding box center [402, 243] width 99 height 12
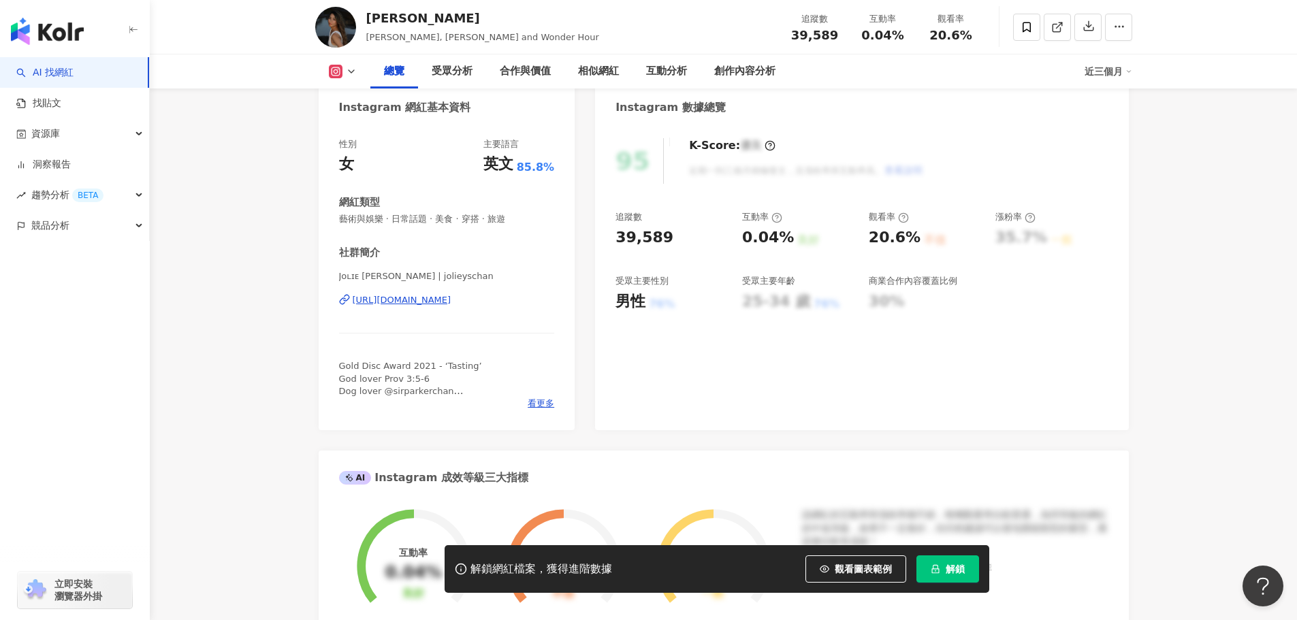
scroll to position [136, 0]
click at [411, 306] on div "Jᴏʟɪᴇ [PERSON_NAME] ♥️ | [PERSON_NAME] [URL][DOMAIN_NAME]" at bounding box center [447, 309] width 216 height 80
click at [436, 297] on div "[URL][DOMAIN_NAME]" at bounding box center [402, 299] width 99 height 12
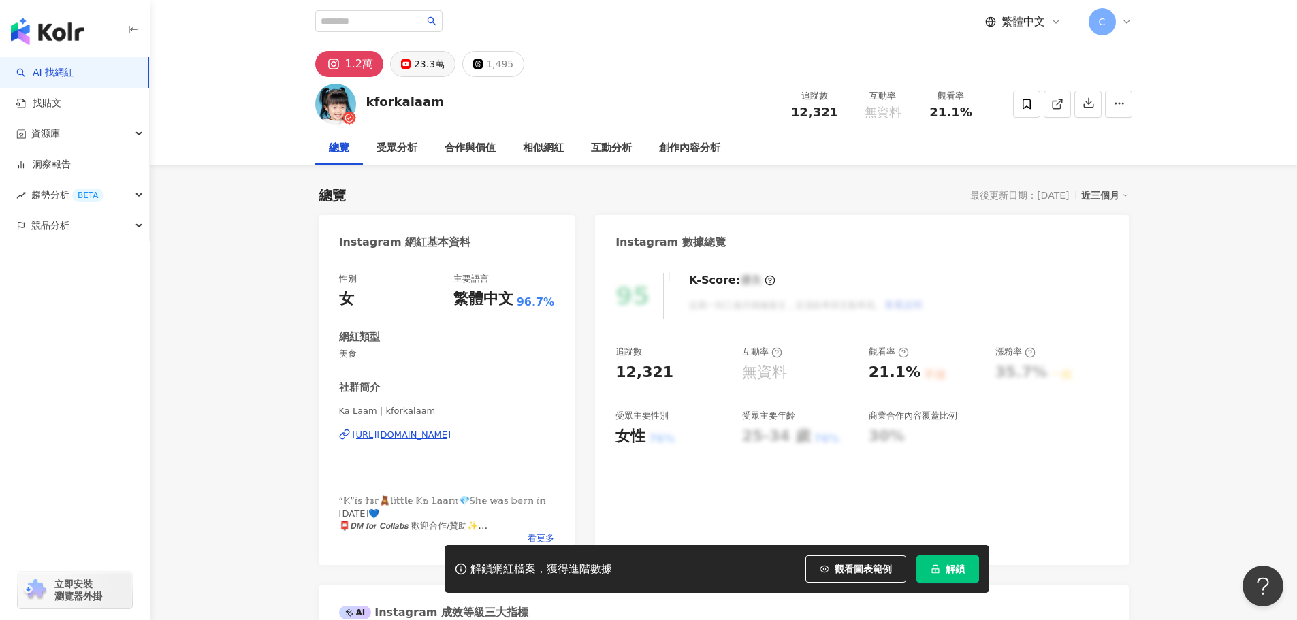
click at [434, 76] on button "23.3萬" at bounding box center [422, 64] width 65 height 26
click at [434, 67] on div "23.3萬" at bounding box center [429, 63] width 31 height 19
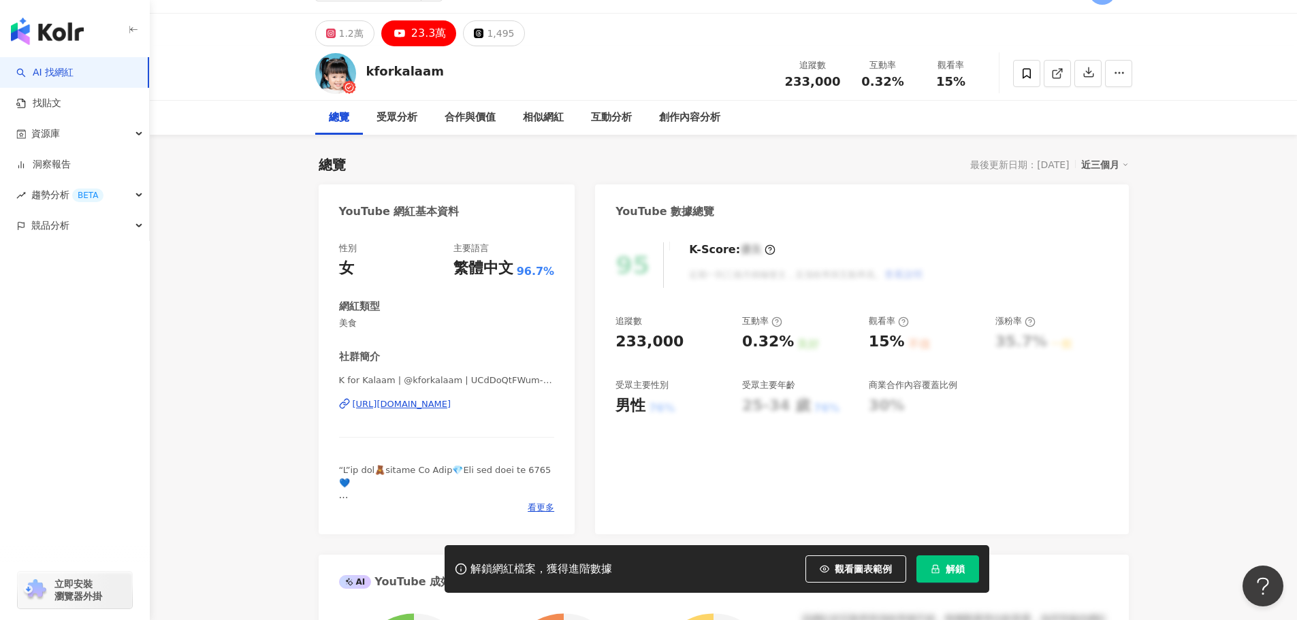
scroll to position [136, 0]
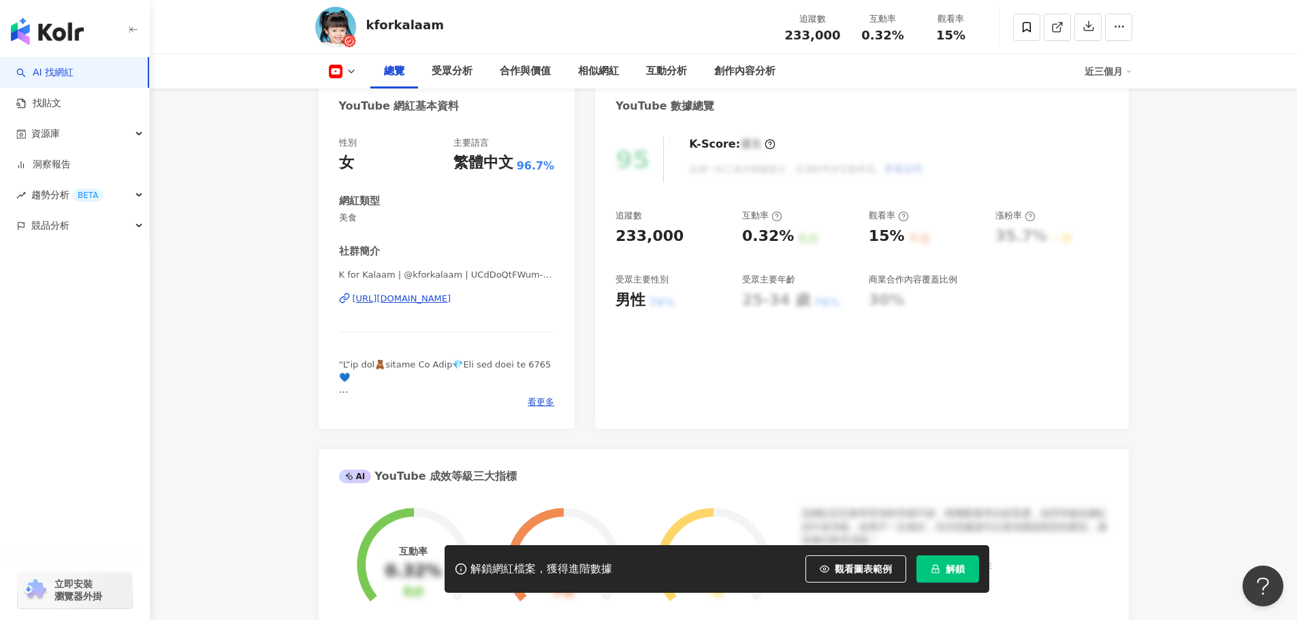
click at [430, 298] on div "https://www.youtube.com/channel/UCdDoQtFWum-oxDjwDZCgj8Q" at bounding box center [402, 299] width 99 height 12
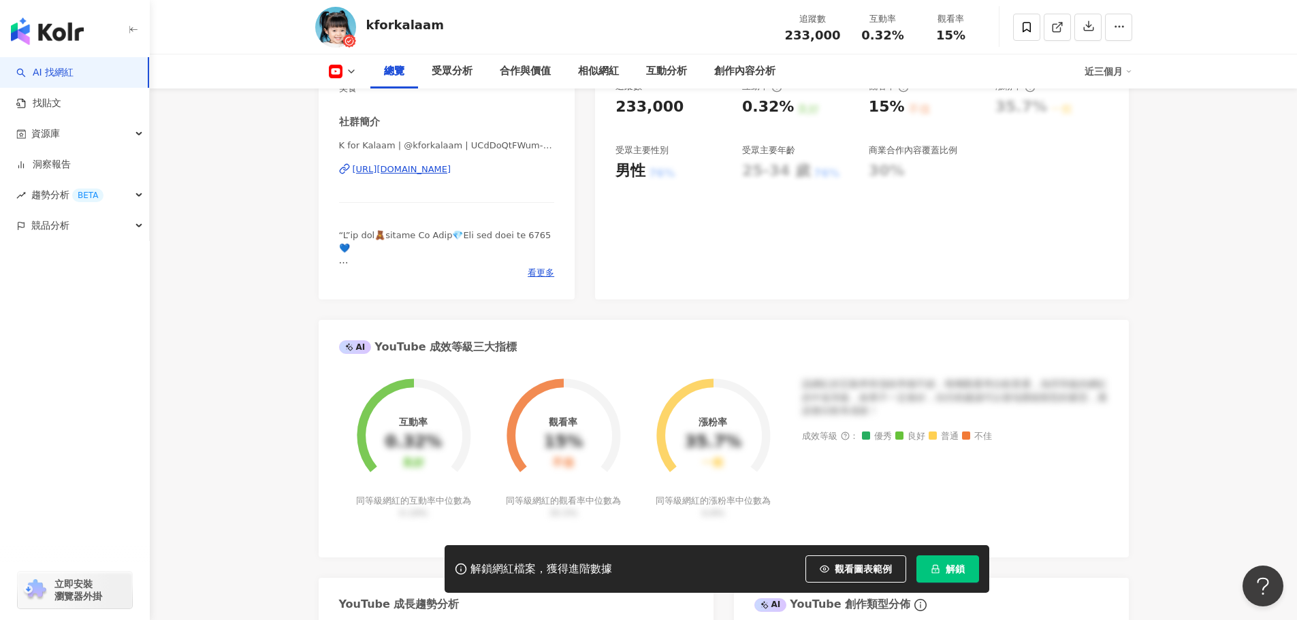
scroll to position [340, 0]
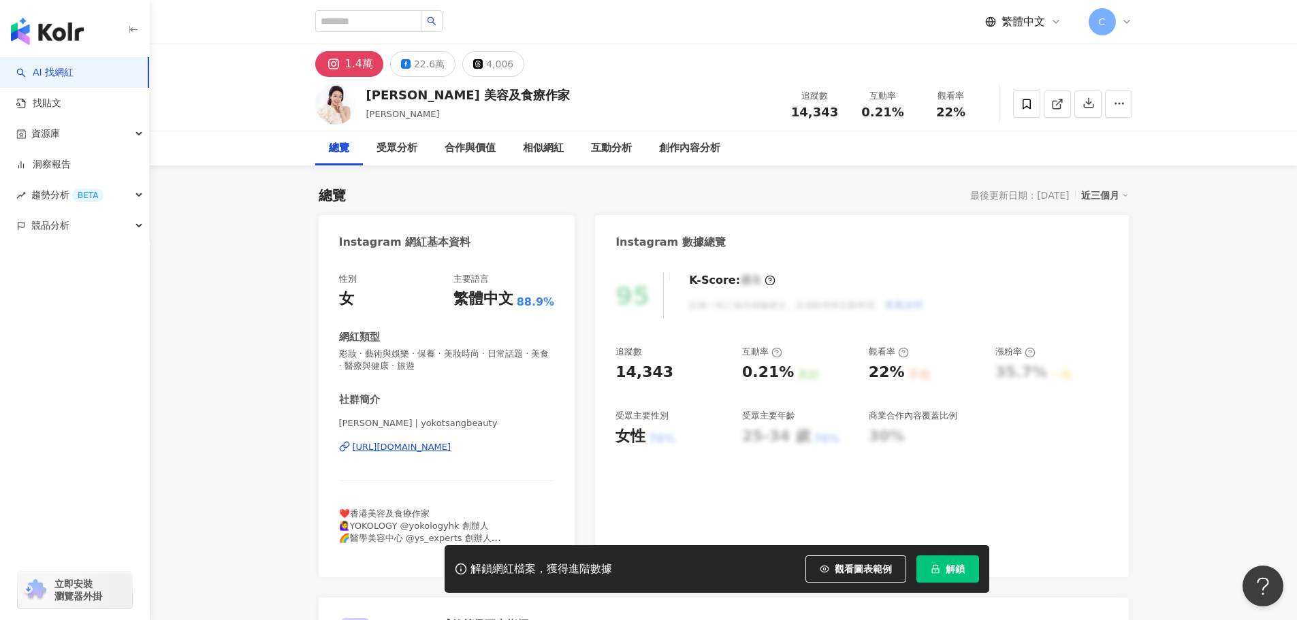
click at [410, 62] on button "22.6萬" at bounding box center [422, 64] width 65 height 26
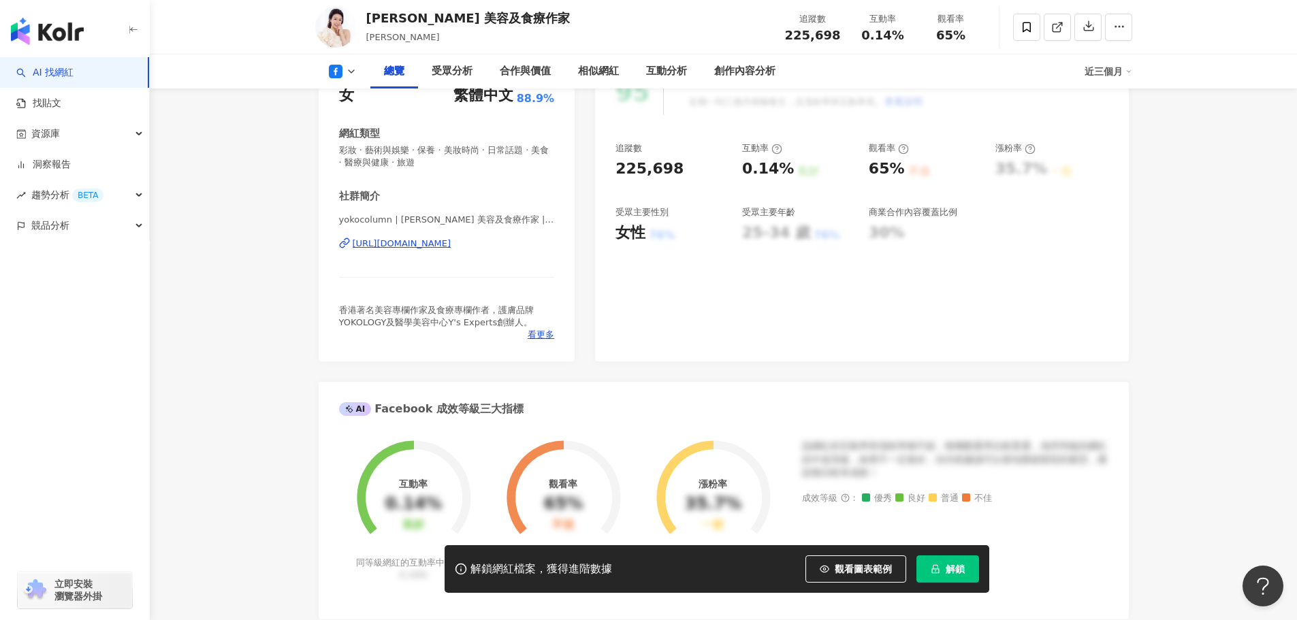
scroll to position [204, 0]
drag, startPoint x: 460, startPoint y: 249, endPoint x: 775, endPoint y: 8, distance: 396.4
click at [451, 249] on div "https://www.facebook.com/275393605808680" at bounding box center [402, 243] width 99 height 12
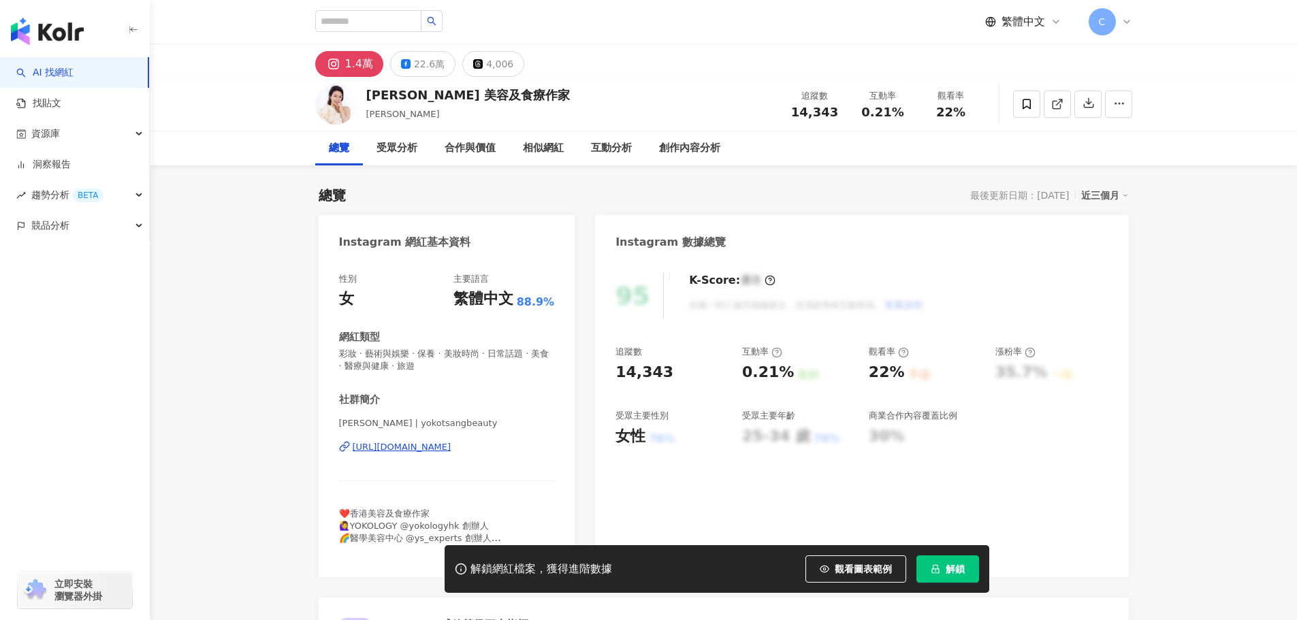
click at [450, 436] on div "[PERSON_NAME] | yokotsangbeauty [URL][DOMAIN_NAME]" at bounding box center [447, 457] width 216 height 80
click at [451, 448] on div "[URL][DOMAIN_NAME]" at bounding box center [402, 447] width 99 height 12
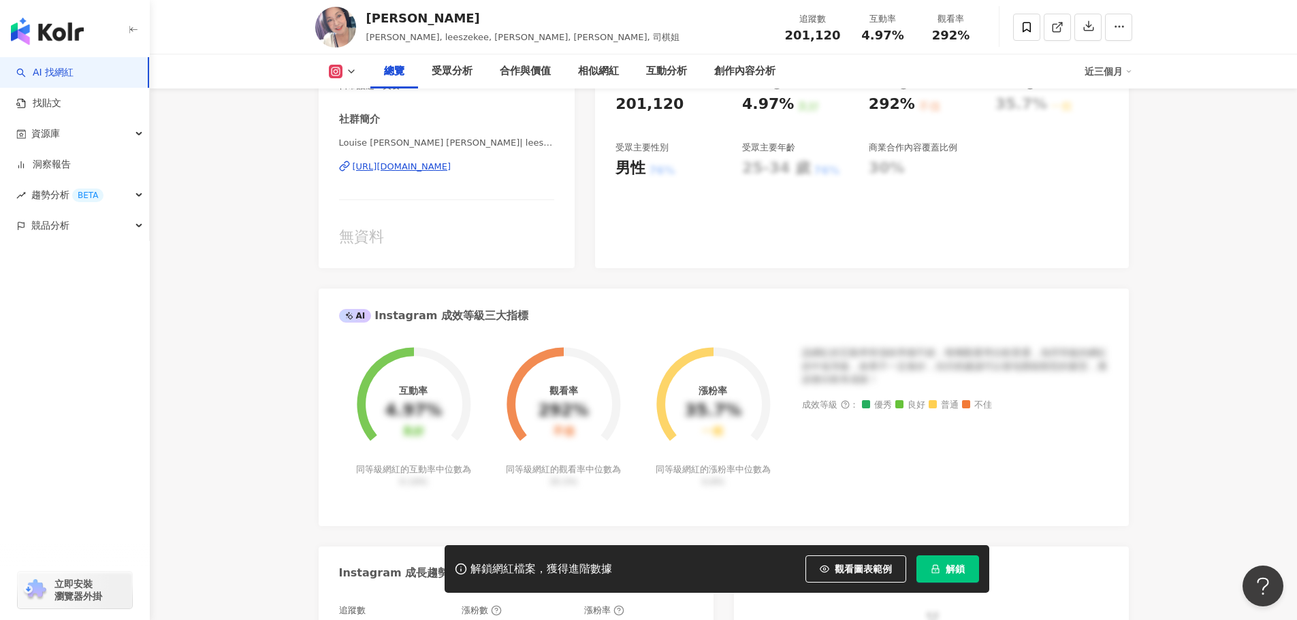
scroll to position [272, 0]
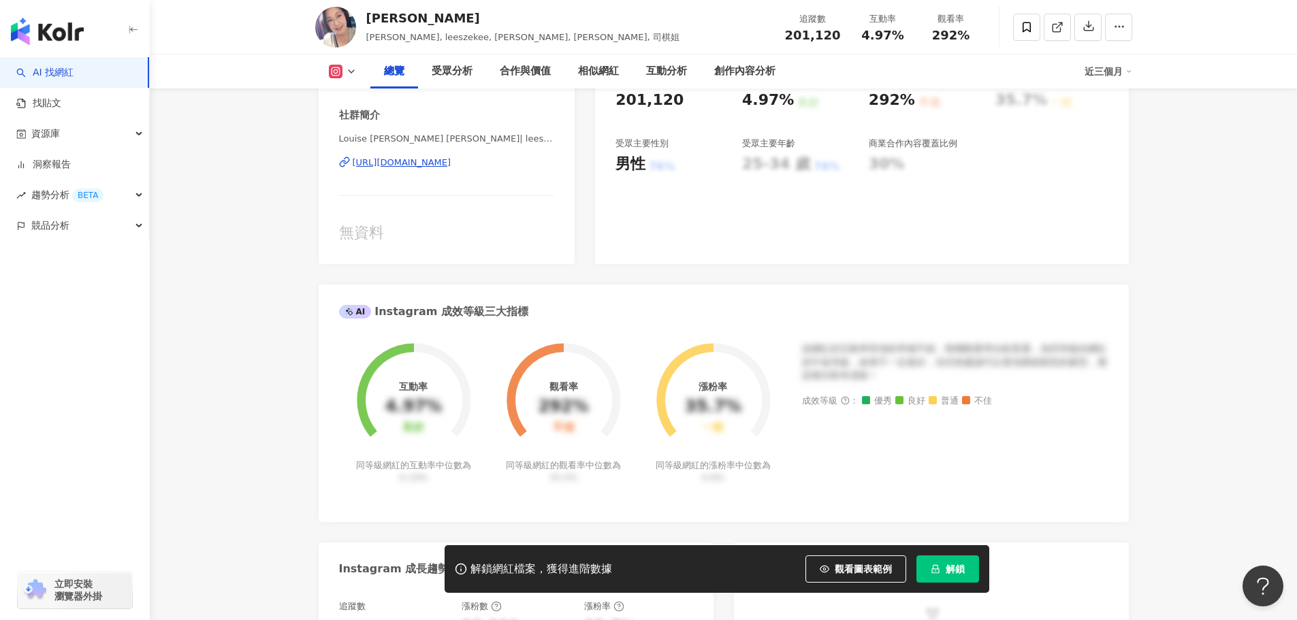
click at [430, 168] on div "https://www.instagram.com/leeszekee/" at bounding box center [402, 163] width 99 height 12
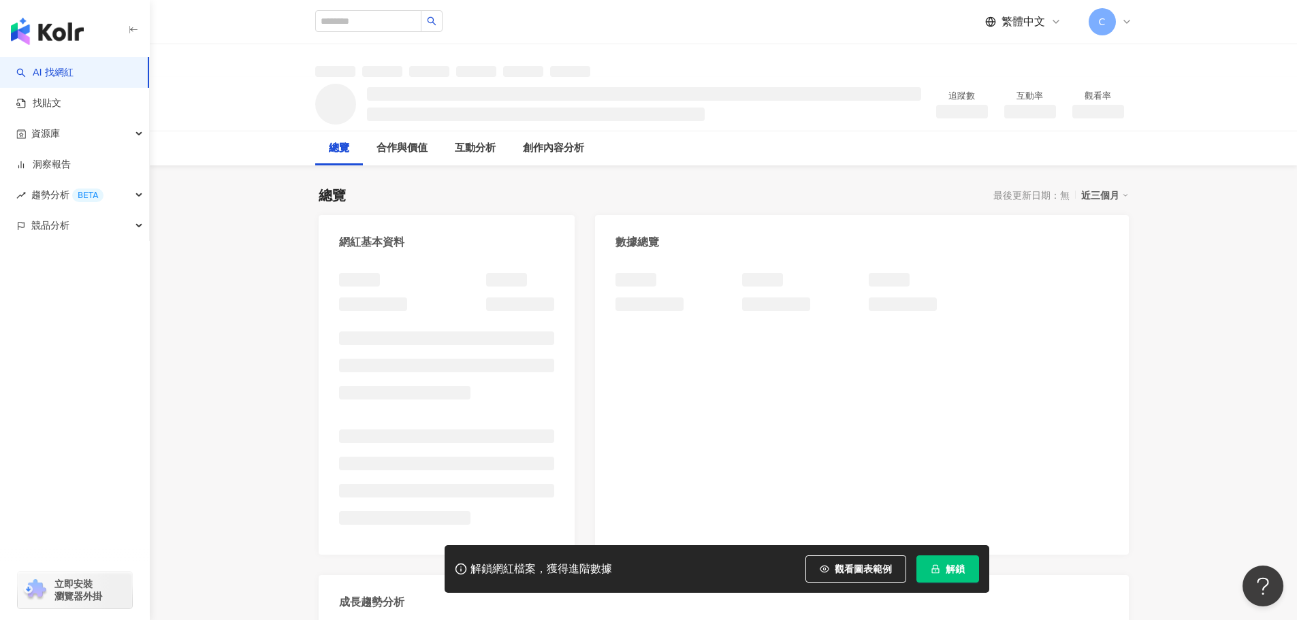
scroll to position [68, 0]
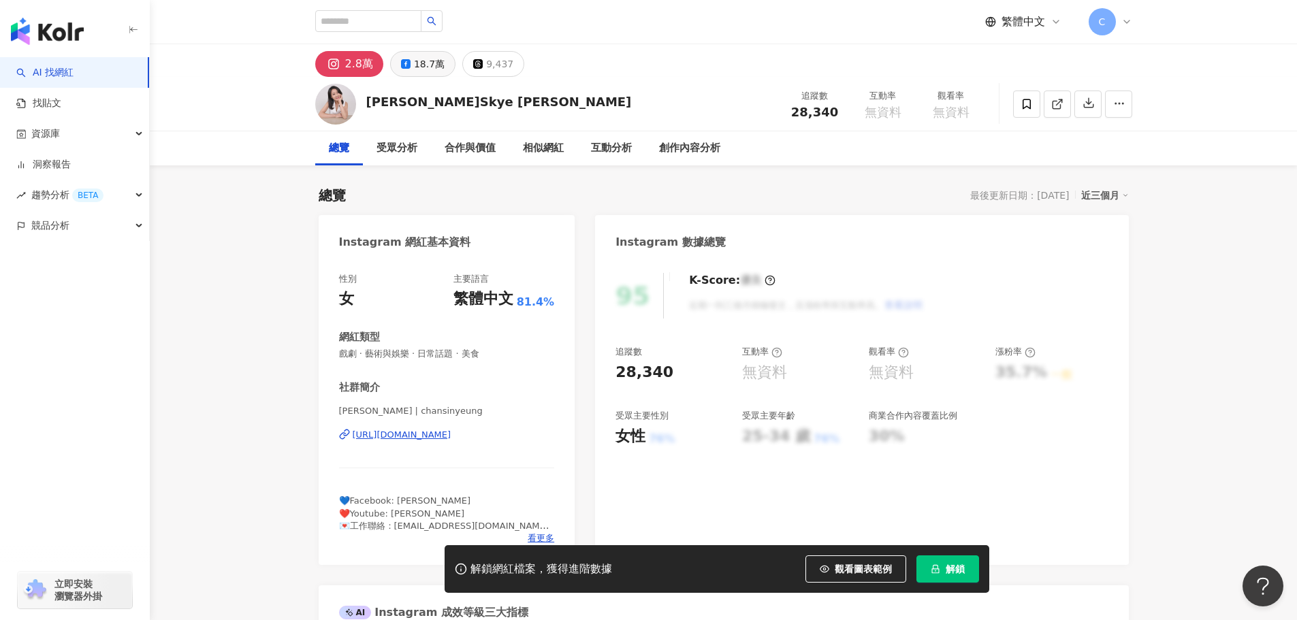
click at [428, 57] on div "18.7萬" at bounding box center [429, 63] width 31 height 19
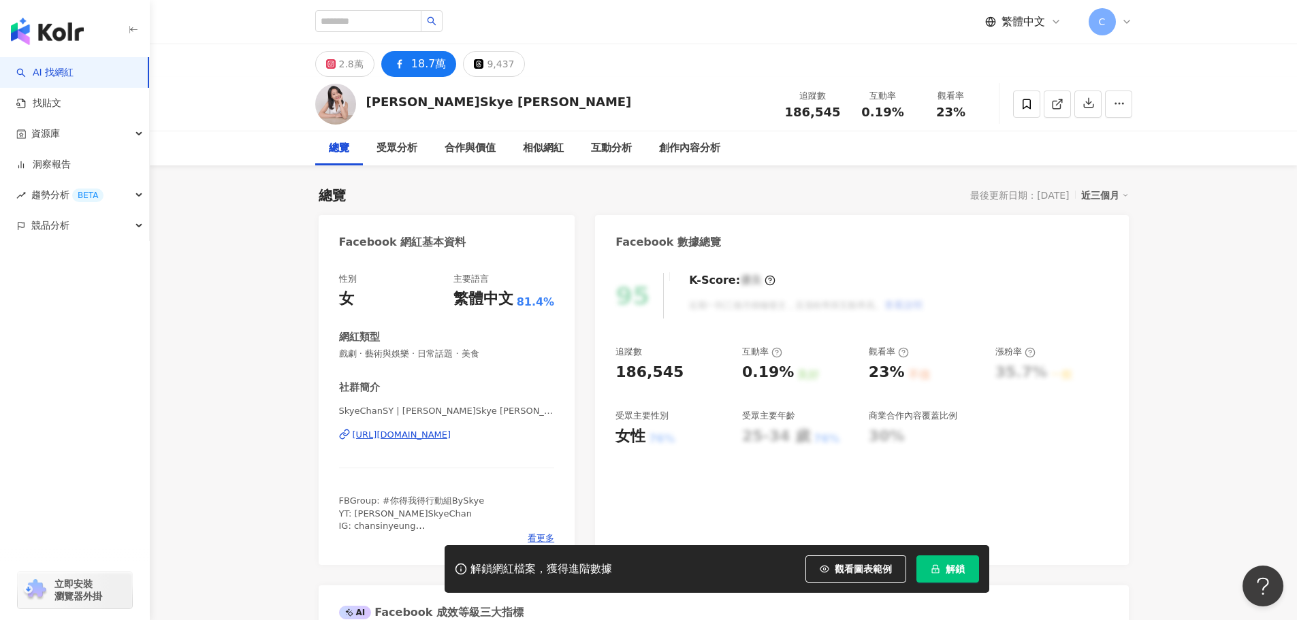
drag, startPoint x: 407, startPoint y: 291, endPoint x: 407, endPoint y: 299, distance: 7.5
click at [407, 405] on div "SkyeChanSY | 陳倩揚 Skye Chan | SkyeChanSY https://www.facebook.com/206178836207089" at bounding box center [447, 445] width 216 height 80
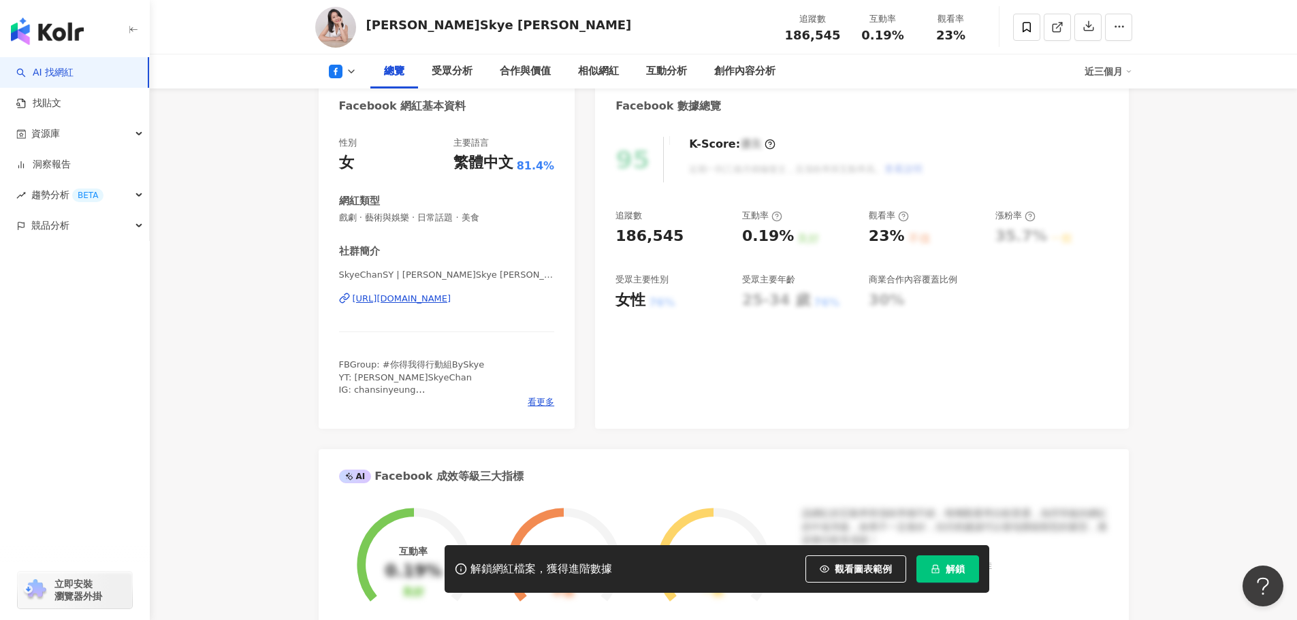
click at [409, 302] on div "https://www.facebook.com/206178836207089" at bounding box center [402, 299] width 99 height 12
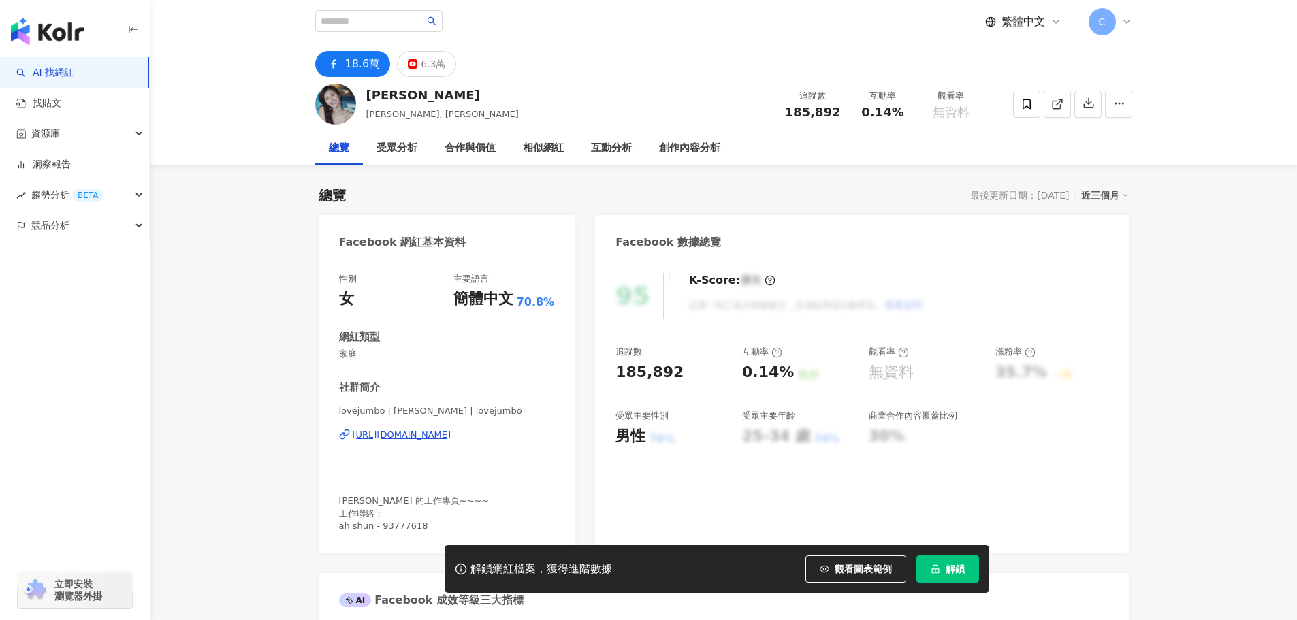
click at [399, 434] on div "[URL][DOMAIN_NAME]" at bounding box center [402, 435] width 99 height 12
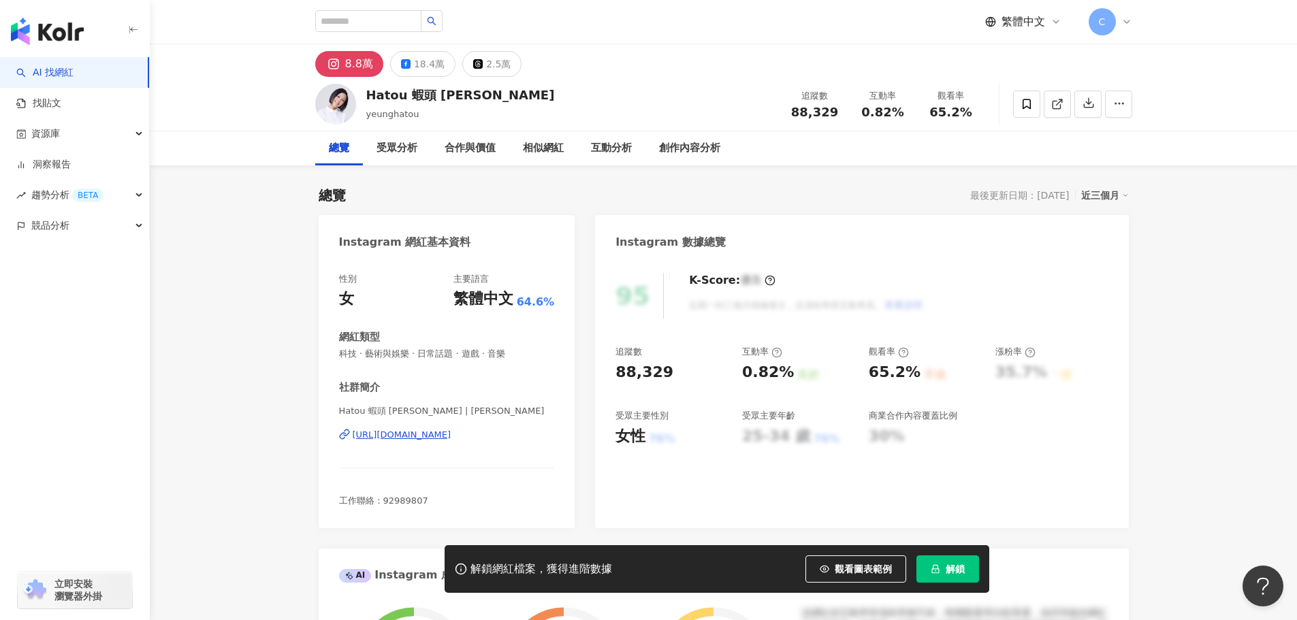
click at [435, 436] on div "https://www.instagram.com/yeunghatou/" at bounding box center [402, 435] width 99 height 12
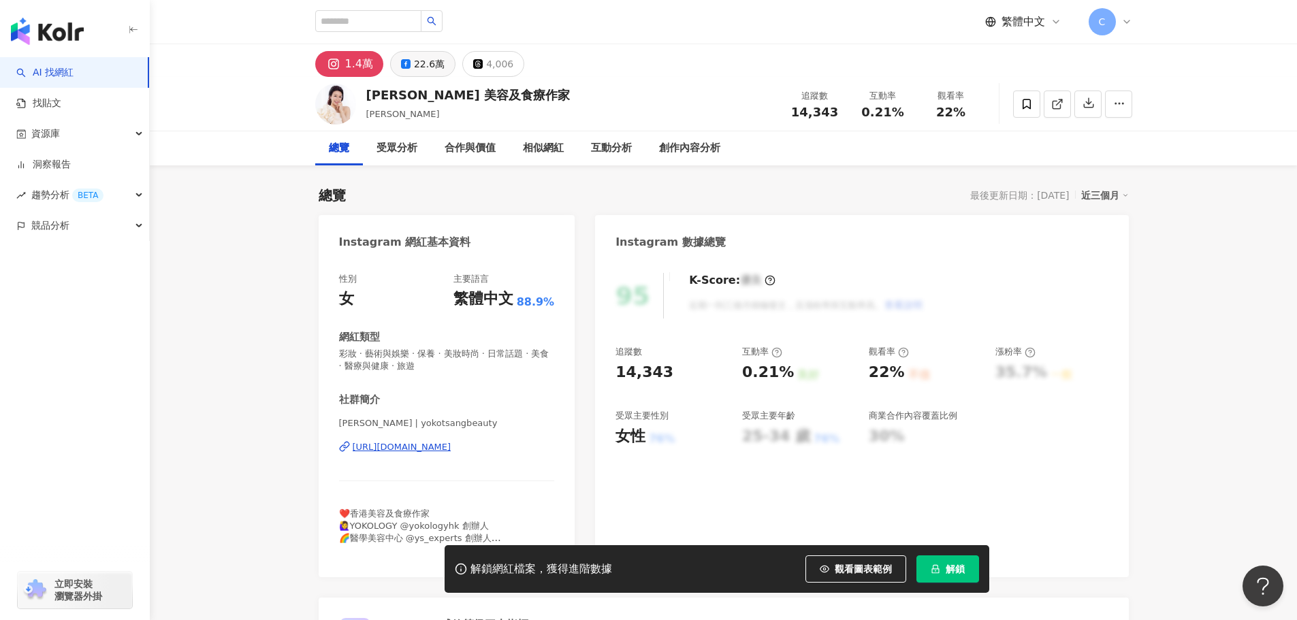
click at [421, 57] on div "22.6萬" at bounding box center [429, 63] width 31 height 19
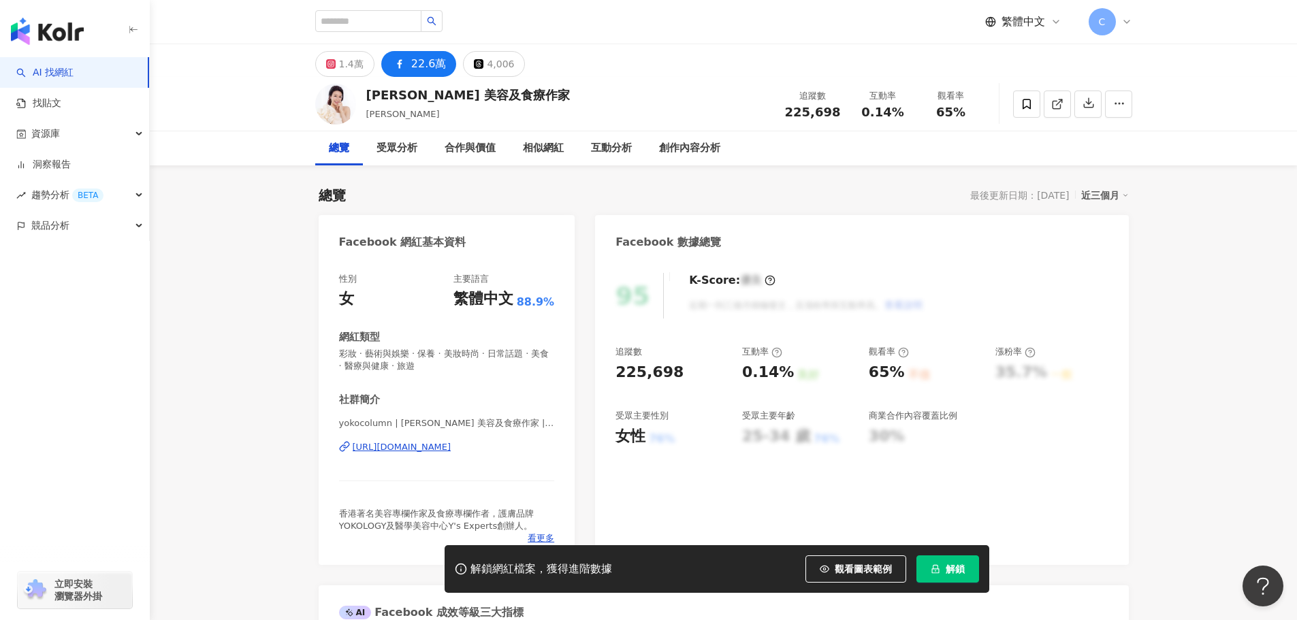
click at [397, 445] on div "https://www.facebook.com/275393605808680" at bounding box center [402, 447] width 99 height 12
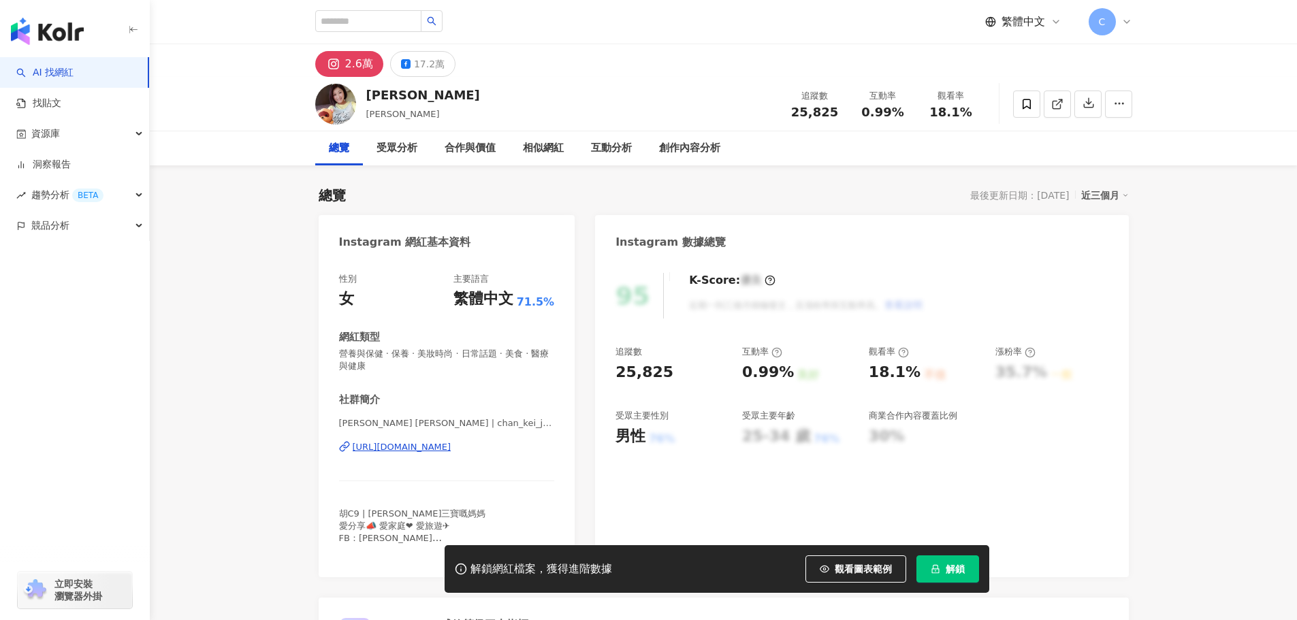
click at [408, 62] on button "17.2萬" at bounding box center [422, 64] width 65 height 26
click at [391, 452] on div "[URL][DOMAIN_NAME]" at bounding box center [402, 447] width 99 height 12
